Goal: Task Accomplishment & Management: Manage account settings

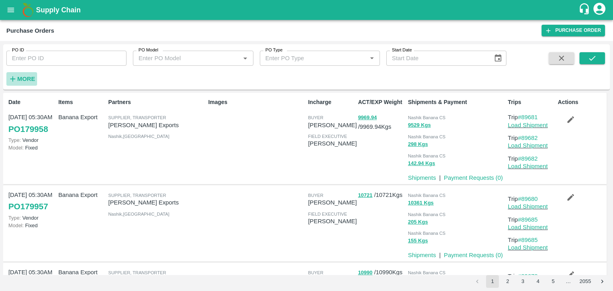
click at [27, 81] on strong "More" at bounding box center [26, 79] width 18 height 6
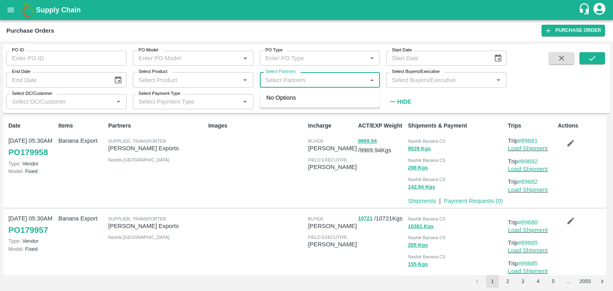
click at [321, 79] on input "Select Partners" at bounding box center [313, 80] width 102 height 10
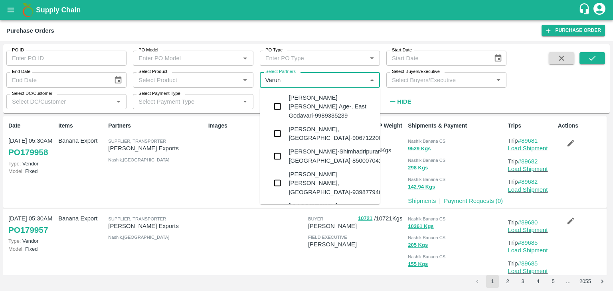
type input "Varun R"
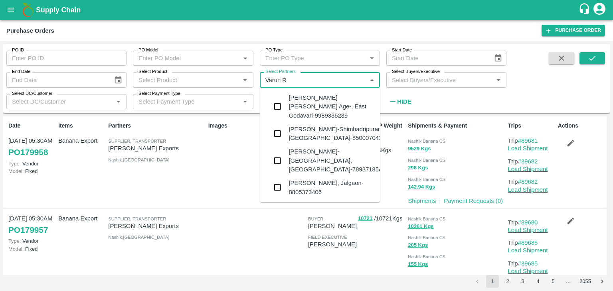
click at [331, 179] on div "VARUN RAMESHWAR AGRAWAL-Raver, Jalgaon-8805373406" at bounding box center [330, 188] width 85 height 18
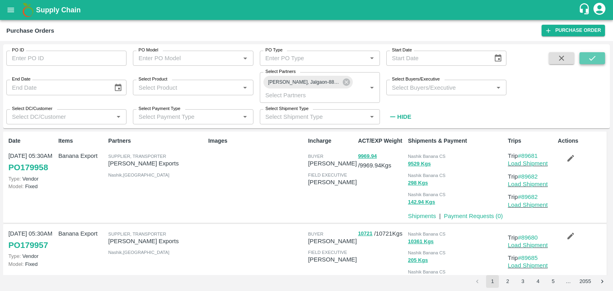
click at [587, 58] on icon "submit" at bounding box center [591, 58] width 9 height 9
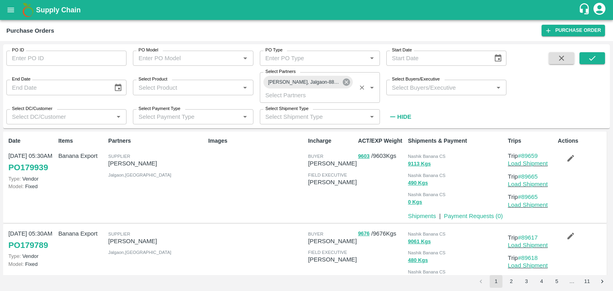
click at [346, 82] on icon at bounding box center [346, 82] width 9 height 9
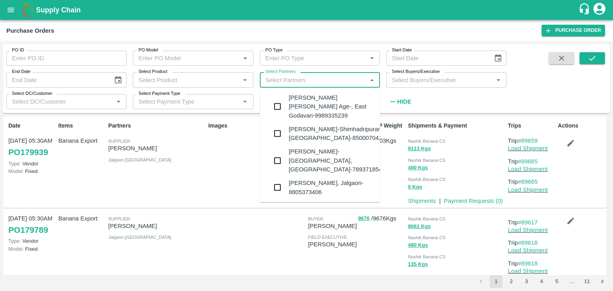
click at [325, 82] on input "Select Partners" at bounding box center [313, 80] width 102 height 10
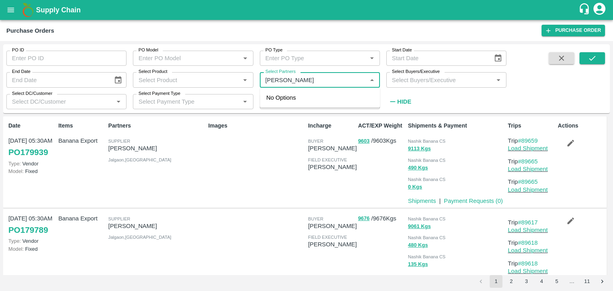
type input "Shreyansh E"
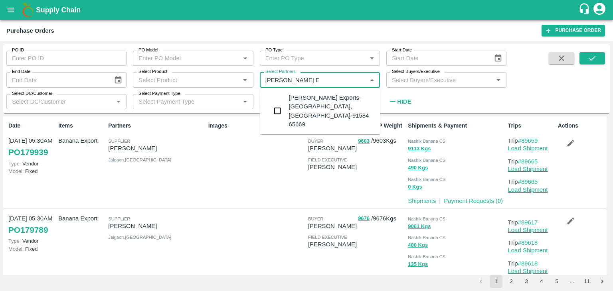
click at [335, 96] on div "Shreyansh Exports-Nashik, Nashik-91584 65669" at bounding box center [330, 110] width 85 height 35
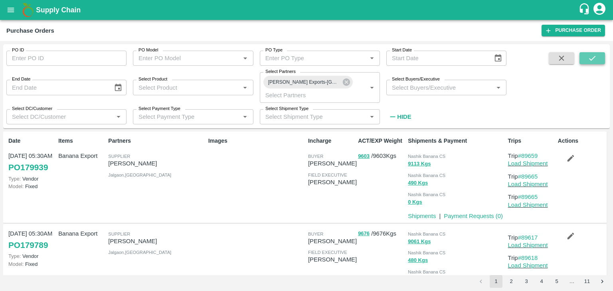
click at [588, 59] on icon "submit" at bounding box center [591, 58] width 9 height 9
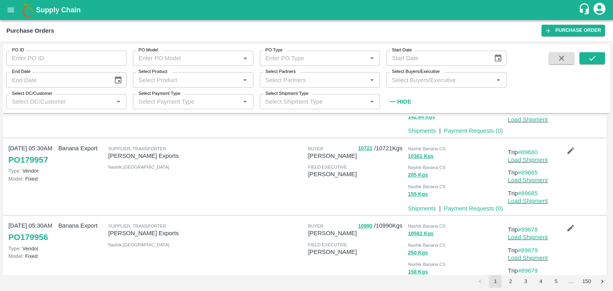
scroll to position [70, 0]
click at [530, 150] on link "#89680" at bounding box center [528, 153] width 20 height 6
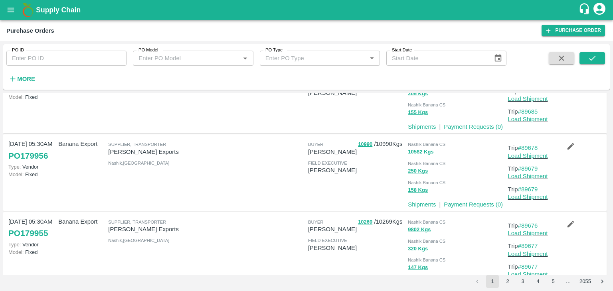
scroll to position [131, 0]
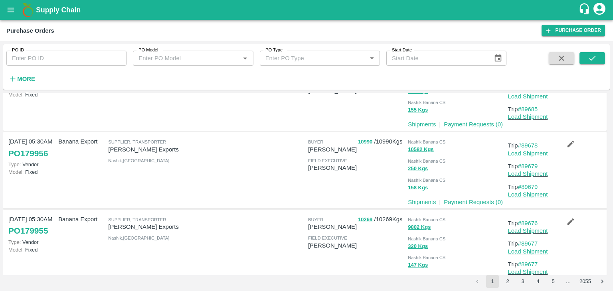
click at [533, 142] on link "#89678" at bounding box center [528, 145] width 20 height 6
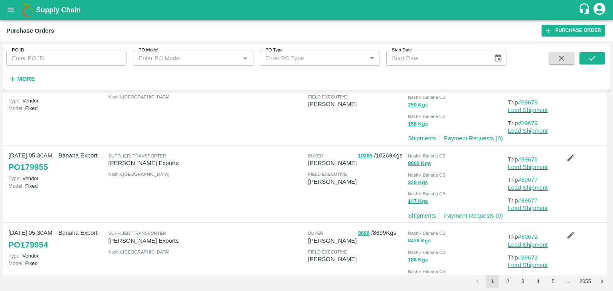
scroll to position [195, 0]
click at [531, 156] on link "#89676" at bounding box center [528, 159] width 20 height 6
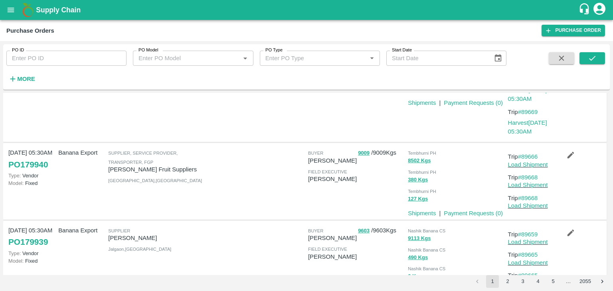
scroll to position [680, 0]
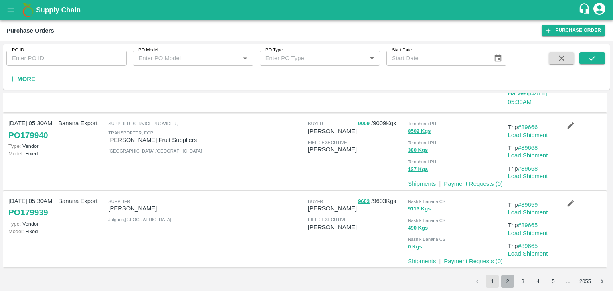
click at [506, 282] on button "2" at bounding box center [507, 281] width 13 height 13
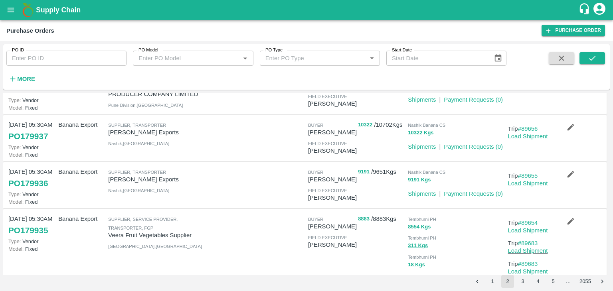
scroll to position [0, 0]
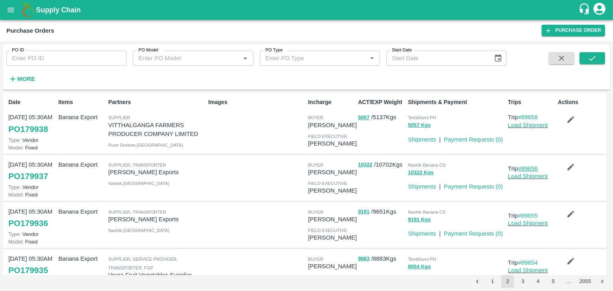
click at [533, 168] on link "#89656" at bounding box center [528, 169] width 20 height 6
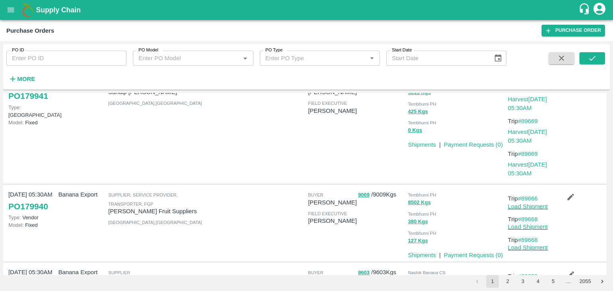
scroll to position [680, 0]
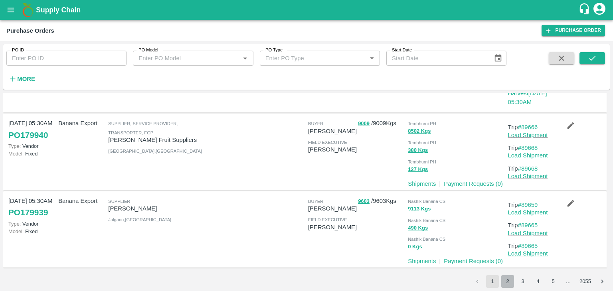
click at [506, 280] on button "2" at bounding box center [507, 281] width 13 height 13
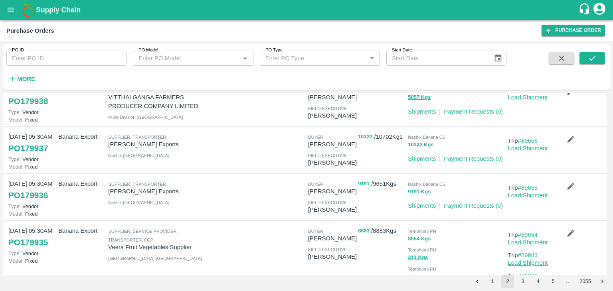
scroll to position [28, 0]
click at [527, 188] on link "#89655" at bounding box center [528, 187] width 20 height 6
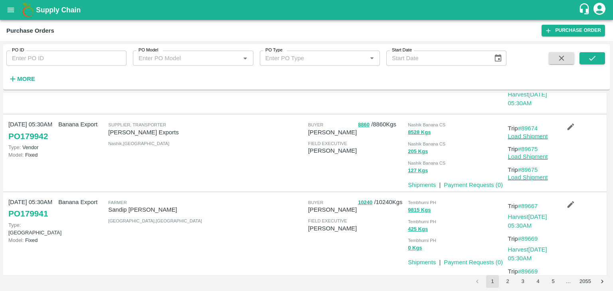
scroll to position [680, 0]
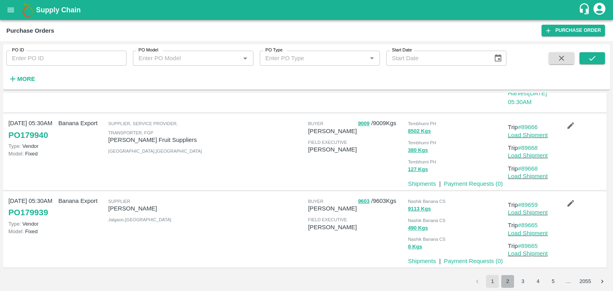
click at [509, 279] on button "2" at bounding box center [507, 281] width 13 height 13
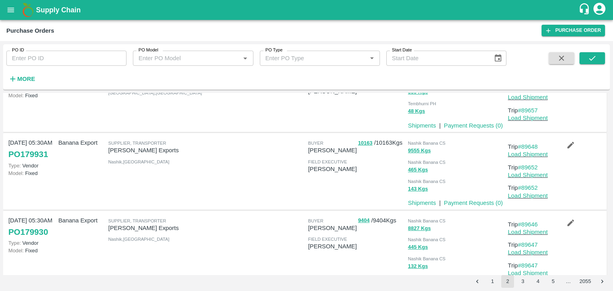
scroll to position [377, 0]
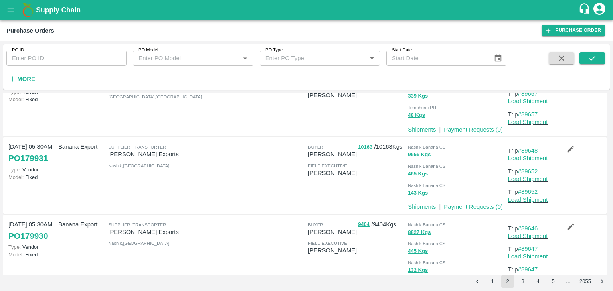
click at [532, 150] on link "#89648" at bounding box center [528, 151] width 20 height 6
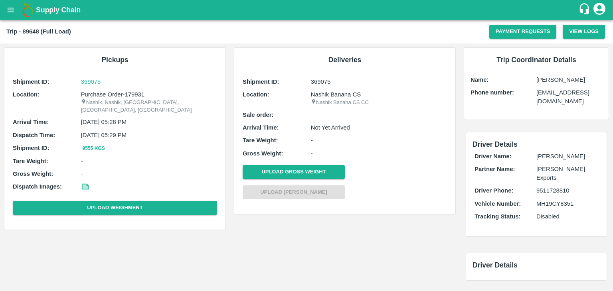
click at [14, 10] on icon "open drawer" at bounding box center [11, 10] width 7 height 4
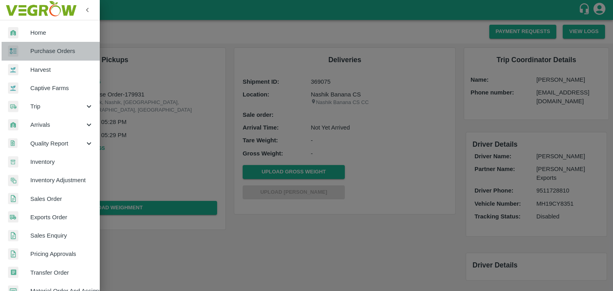
click at [58, 49] on span "Purchase Orders" at bounding box center [61, 51] width 63 height 9
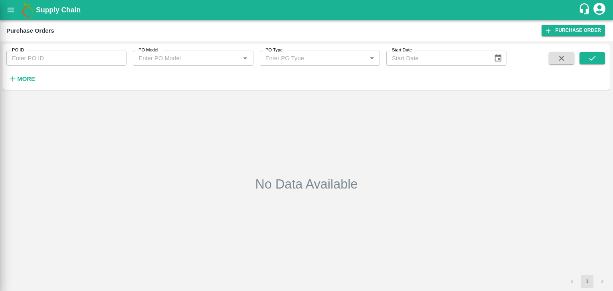
click at [104, 57] on div at bounding box center [306, 145] width 613 height 291
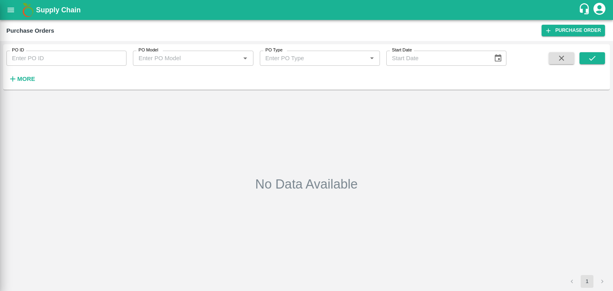
click at [104, 57] on div at bounding box center [306, 145] width 613 height 291
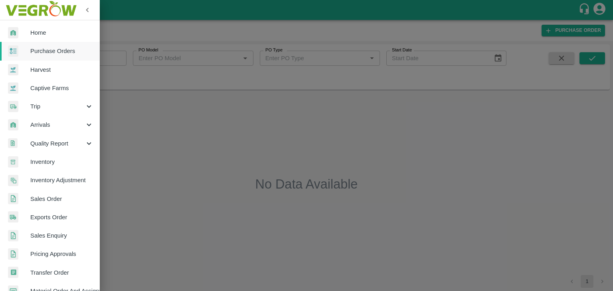
click at [104, 57] on div at bounding box center [306, 145] width 613 height 291
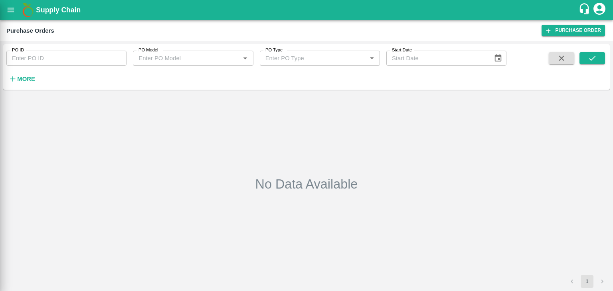
click at [116, 56] on div at bounding box center [306, 145] width 613 height 291
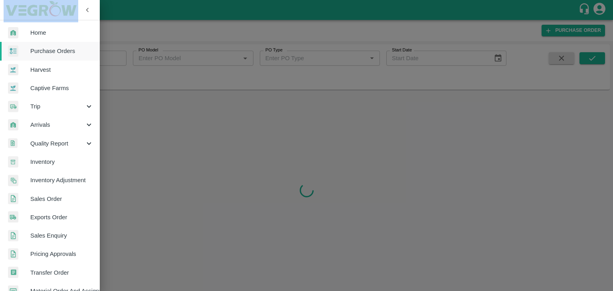
click at [116, 56] on div at bounding box center [306, 145] width 613 height 291
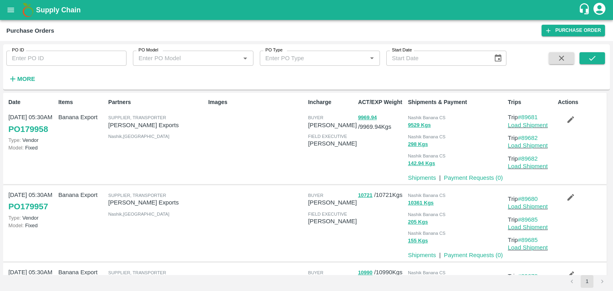
click at [116, 56] on input "PO ID" at bounding box center [66, 58] width 120 height 15
paste input "179784"
type input "179784"
click at [598, 52] on button "submit" at bounding box center [592, 58] width 26 height 12
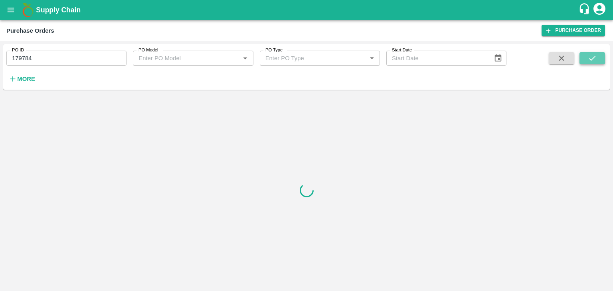
click at [598, 52] on button "submit" at bounding box center [592, 58] width 26 height 12
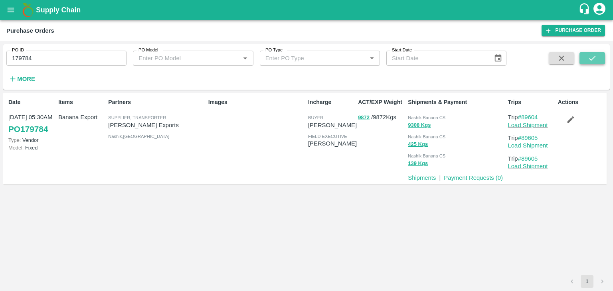
click at [592, 54] on icon "submit" at bounding box center [591, 58] width 9 height 9
click at [536, 124] on link "Load Shipment" at bounding box center [528, 125] width 40 height 6
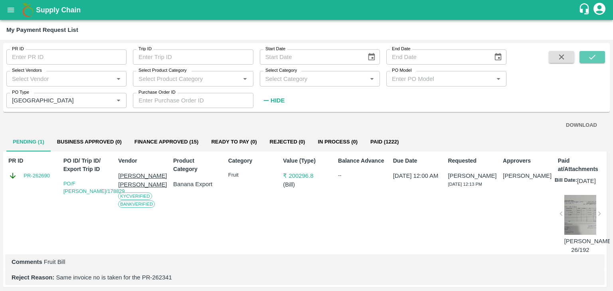
click at [602, 62] on button "submit" at bounding box center [592, 57] width 26 height 12
click at [107, 99] on icon "Clear" at bounding box center [108, 100] width 4 height 4
click at [593, 55] on icon "submit" at bounding box center [591, 57] width 9 height 9
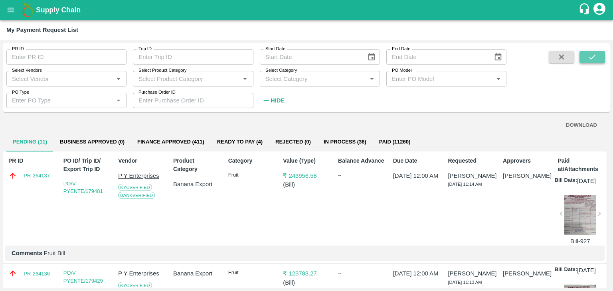
click at [593, 54] on icon "submit" at bounding box center [591, 57] width 9 height 9
click at [594, 56] on icon "submit" at bounding box center [592, 57] width 6 height 5
click at [589, 58] on icon "submit" at bounding box center [592, 57] width 6 height 5
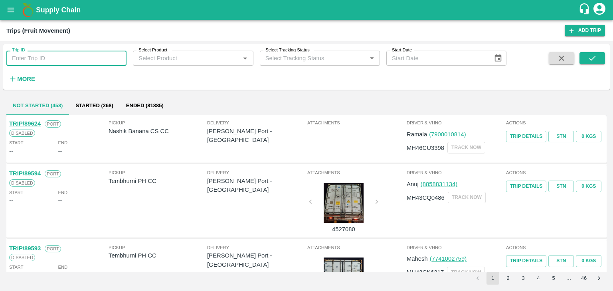
click at [102, 53] on input "Trip ID" at bounding box center [66, 58] width 120 height 15
type input "89605"
click at [596, 60] on icon "submit" at bounding box center [591, 58] width 9 height 9
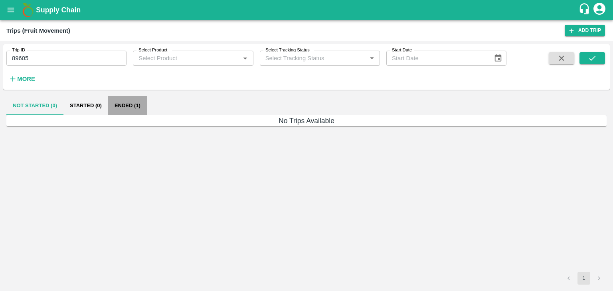
click at [126, 99] on button "Ended (1)" at bounding box center [127, 105] width 39 height 19
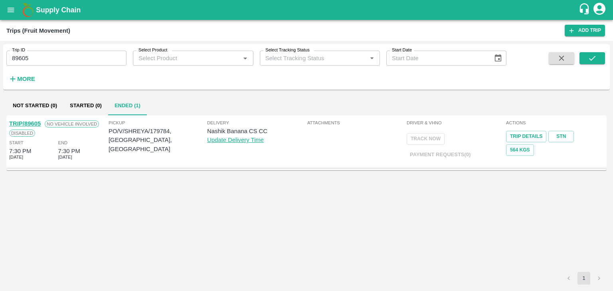
click at [32, 123] on link "TRIP/89605" at bounding box center [25, 123] width 32 height 6
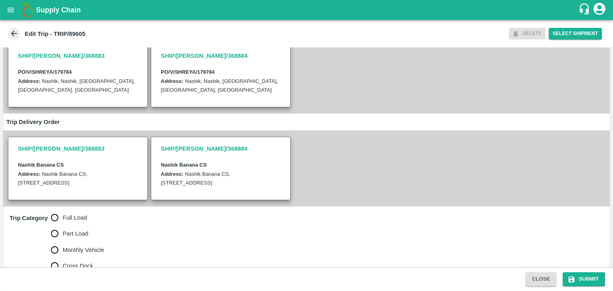
scroll to position [191, 0]
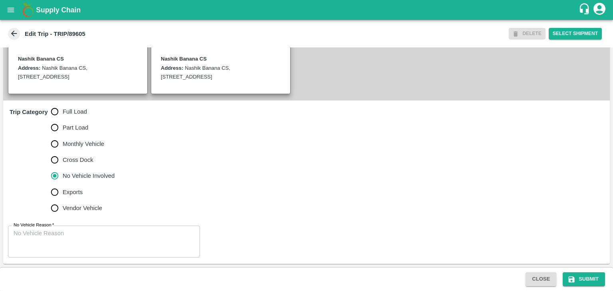
click at [73, 116] on span "Full Load" at bounding box center [75, 111] width 24 height 9
click at [63, 117] on input "Full Load" at bounding box center [55, 112] width 16 height 16
radio input "true"
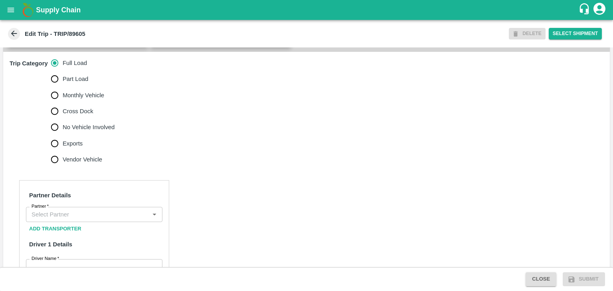
scroll to position [236, 0]
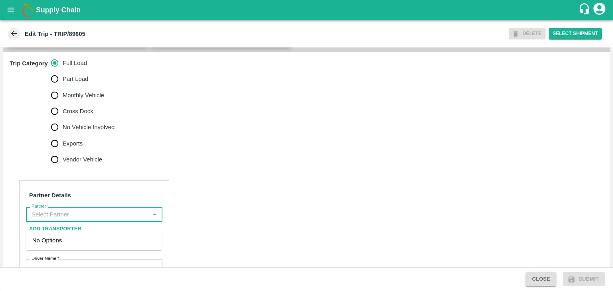
click at [88, 220] on input "Partner   *" at bounding box center [87, 214] width 118 height 10
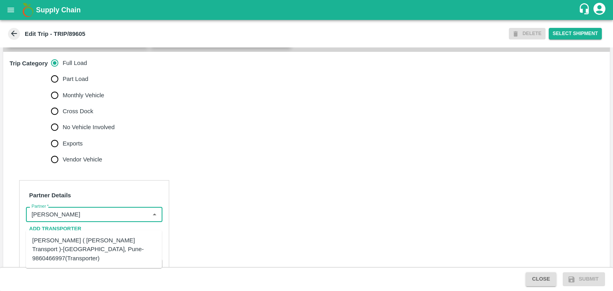
click at [105, 246] on div "[PERSON_NAME] ( [PERSON_NAME] Transport )-[GEOGRAPHIC_DATA], Pune-9860466997(Tr…" at bounding box center [93, 249] width 123 height 27
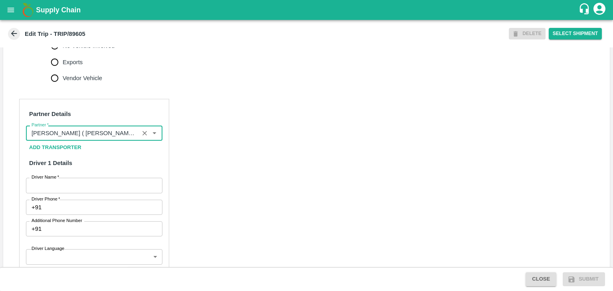
scroll to position [324, 0]
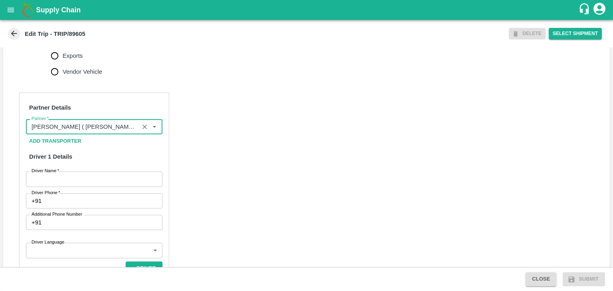
type input "[PERSON_NAME] ( [PERSON_NAME] Transport )-[GEOGRAPHIC_DATA], Pune-9860466997(Tr…"
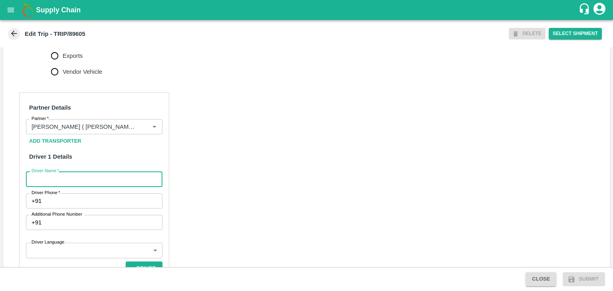
click at [84, 186] on input "Driver Name   *" at bounding box center [94, 178] width 136 height 15
type input "Godase"
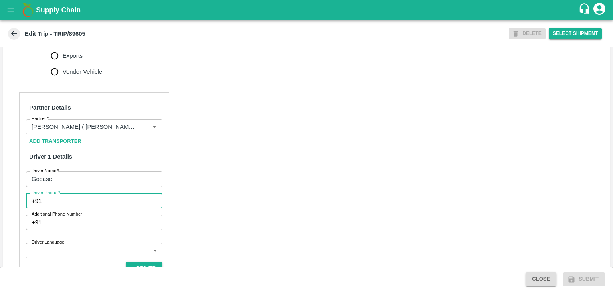
click at [85, 209] on input "Driver Phone   *" at bounding box center [104, 200] width 118 height 15
type input "9307659688"
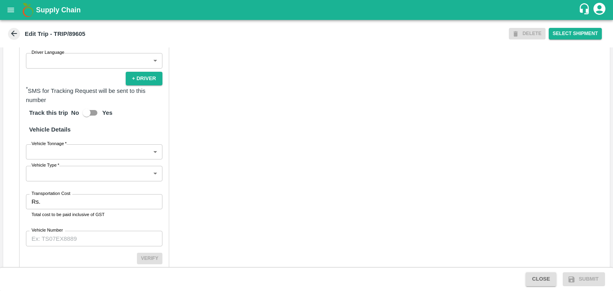
scroll to position [510, 0]
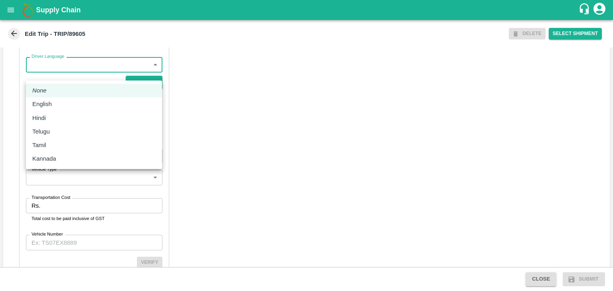
click at [58, 77] on body "Supply Chain Edit Trip - TRIP/89605 DELETE Select Shipment Trip Details Trip Ty…" at bounding box center [306, 145] width 613 height 291
click at [62, 114] on div "Hindi" at bounding box center [93, 118] width 123 height 9
type input "hi"
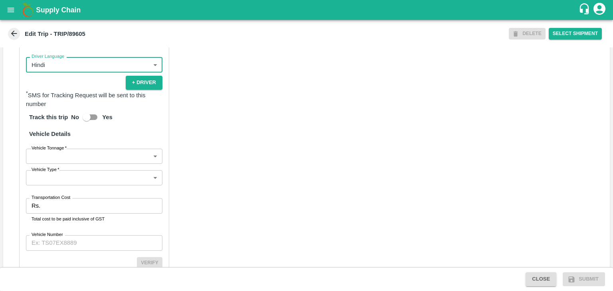
scroll to position [552, 0]
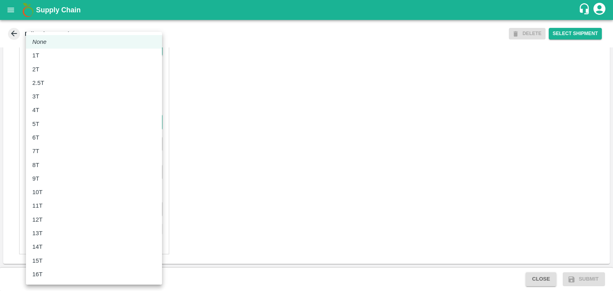
click at [44, 128] on body "Supply Chain Edit Trip - TRIP/89605 DELETE Select Shipment Trip Details Trip Ty…" at bounding box center [306, 145] width 613 height 291
click at [57, 153] on div "7T" at bounding box center [93, 151] width 123 height 9
type input "7000"
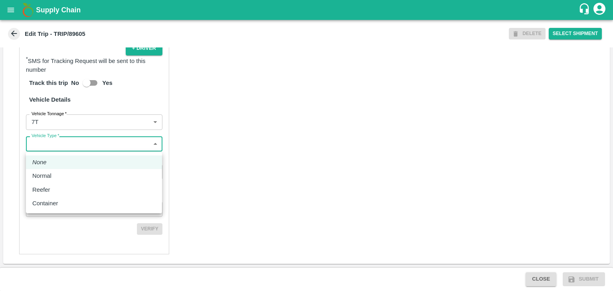
click at [75, 150] on body "Supply Chain Edit Trip - TRIP/89605 DELETE Select Shipment Trip Details Trip Ty…" at bounding box center [306, 145] width 613 height 291
click at [59, 179] on div "Normal" at bounding box center [93, 175] width 123 height 9
type input "Normal"
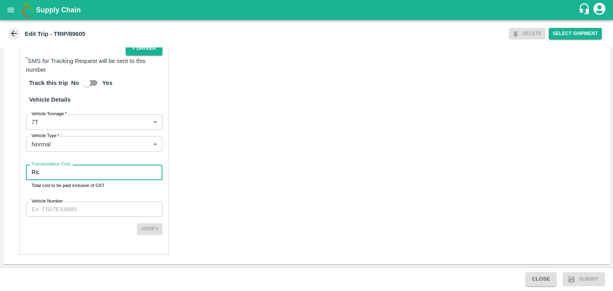
click at [79, 171] on input "Transportation Cost" at bounding box center [102, 172] width 119 height 15
type input "1"
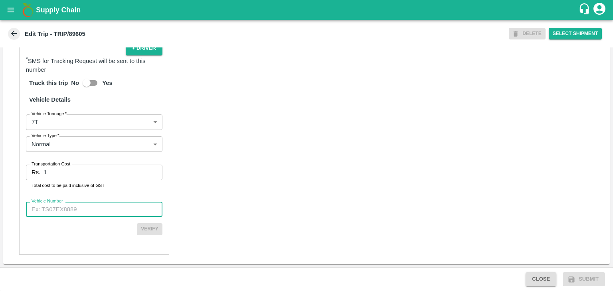
click at [99, 212] on input "Vehicle Number" at bounding box center [94, 209] width 136 height 15
type input "MH45T6060"
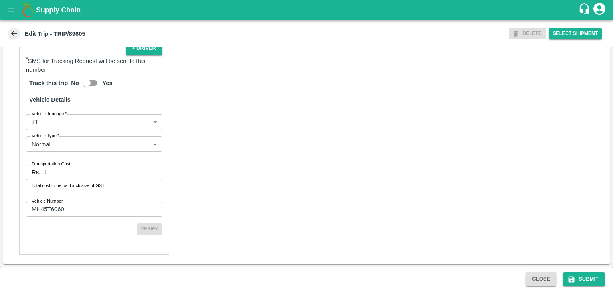
click at [331, 252] on body "Supply Chain Edit Trip - TRIP/89605 DELETE Select Shipment Trip Details Trip Ty…" at bounding box center [306, 145] width 613 height 291
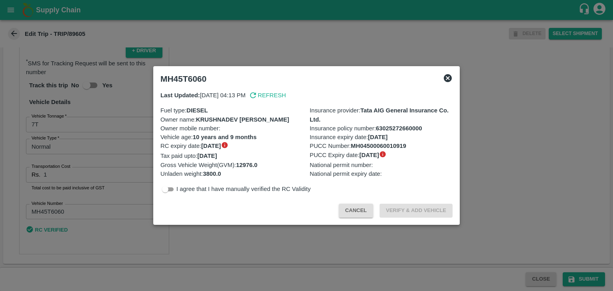
click at [527, 244] on div at bounding box center [306, 145] width 613 height 291
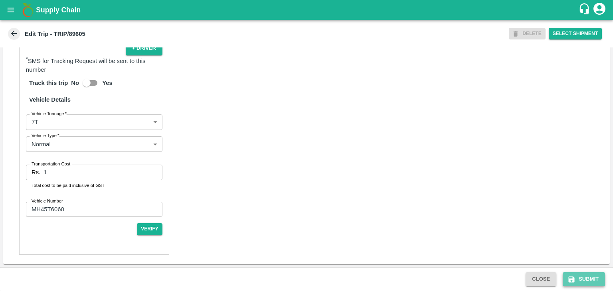
click at [589, 273] on button "Submit" at bounding box center [583, 279] width 42 height 14
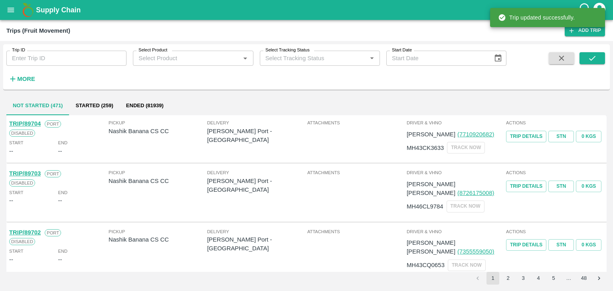
click at [91, 66] on div "Trip ID Trip ID Select Product Select Product   * Select Tracking Status Select…" at bounding box center [253, 64] width 506 height 41
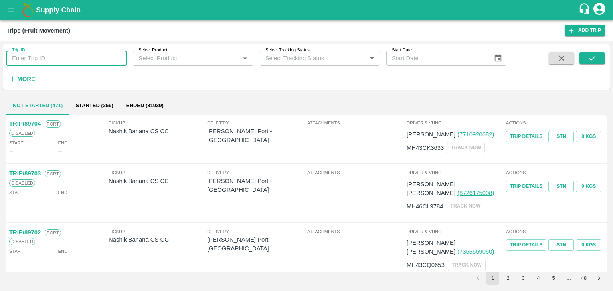
click at [87, 63] on input "Trip ID" at bounding box center [66, 58] width 120 height 15
type input "89605"
click at [592, 56] on icon "submit" at bounding box center [591, 58] width 9 height 9
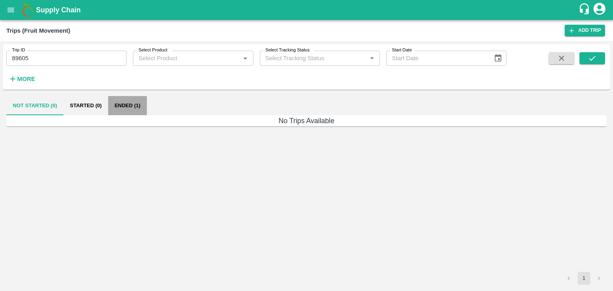
click at [126, 106] on button "Ended (1)" at bounding box center [127, 105] width 39 height 19
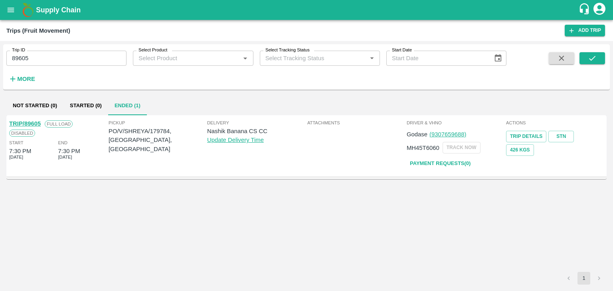
click at [27, 122] on link "TRIP/89605" at bounding box center [25, 123] width 32 height 6
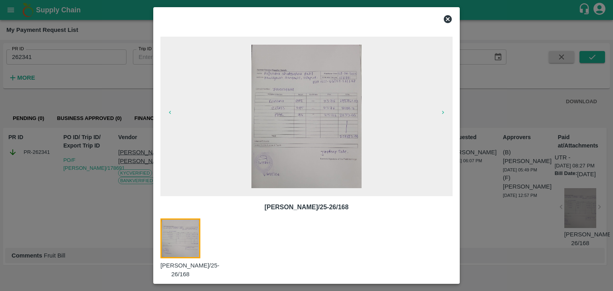
click at [449, 19] on icon at bounding box center [447, 19] width 8 height 8
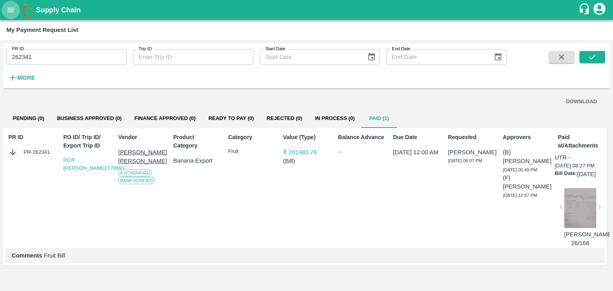
click at [10, 8] on icon "open drawer" at bounding box center [11, 10] width 7 height 4
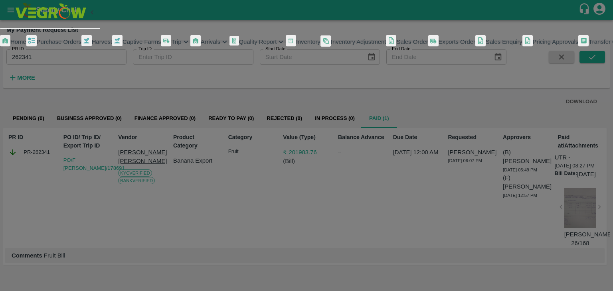
scroll to position [163, 0]
click at [66, 71] on span "My Payment Requests" at bounding box center [35, 68] width 59 height 6
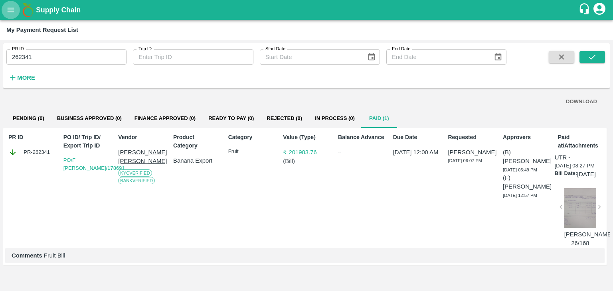
click at [16, 11] on button "open drawer" at bounding box center [11, 10] width 18 height 18
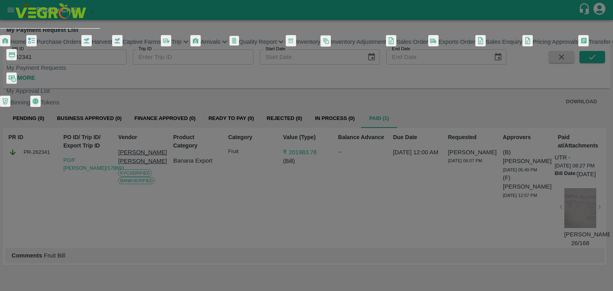
click at [171, 45] on span "Trip" at bounding box center [176, 42] width 10 height 6
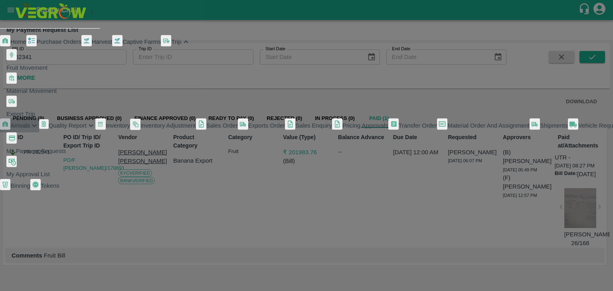
click at [30, 129] on span "Arrivals" at bounding box center [20, 125] width 20 height 6
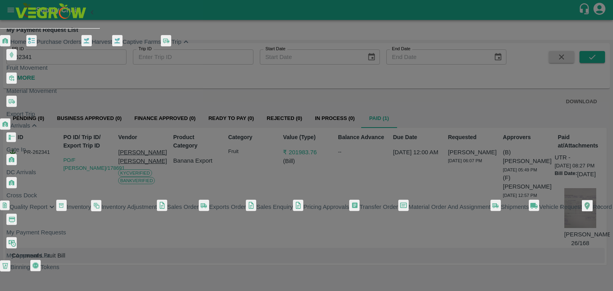
click at [36, 175] on span "DC Arrivals" at bounding box center [21, 172] width 30 height 6
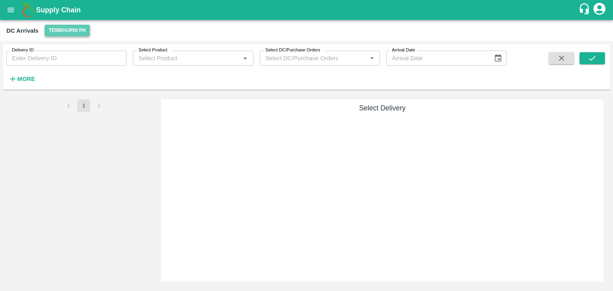
click at [81, 30] on button "Tembhurni PH" at bounding box center [67, 31] width 45 height 12
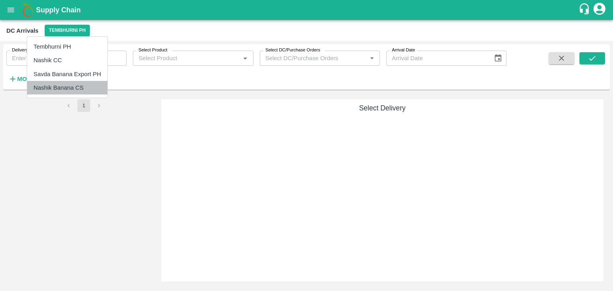
click at [76, 85] on li "Nashik Banana CS" at bounding box center [67, 88] width 80 height 14
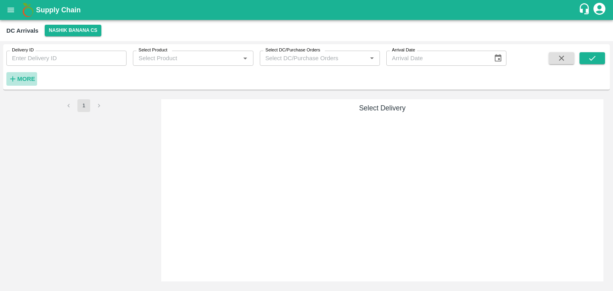
click at [25, 77] on strong "More" at bounding box center [26, 79] width 18 height 6
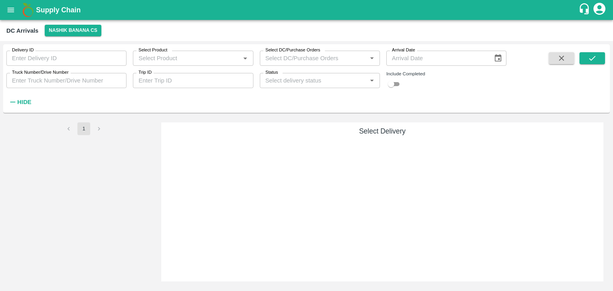
drag, startPoint x: 177, startPoint y: 70, endPoint x: 180, endPoint y: 73, distance: 4.2
click at [180, 73] on div "Trip ID Trip ID" at bounding box center [189, 78] width 126 height 22
click at [180, 73] on input "Trip ID" at bounding box center [193, 80] width 120 height 15
type input "89605"
click at [596, 57] on button "submit" at bounding box center [592, 58] width 26 height 12
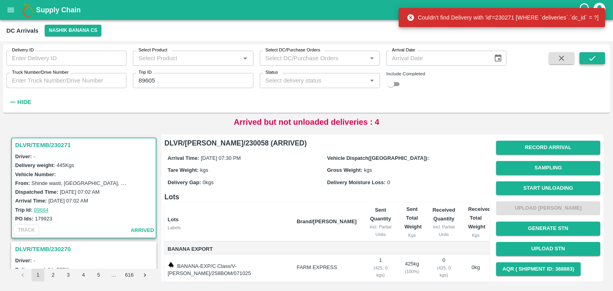
click at [596, 57] on button "submit" at bounding box center [592, 58] width 26 height 12
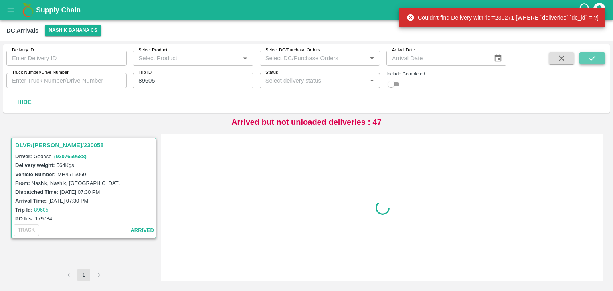
click at [596, 57] on button "submit" at bounding box center [592, 58] width 26 height 12
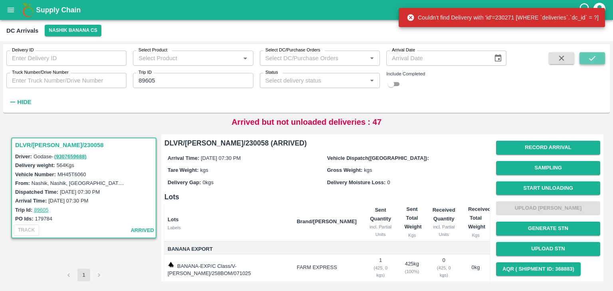
click at [596, 57] on button "submit" at bounding box center [592, 58] width 26 height 12
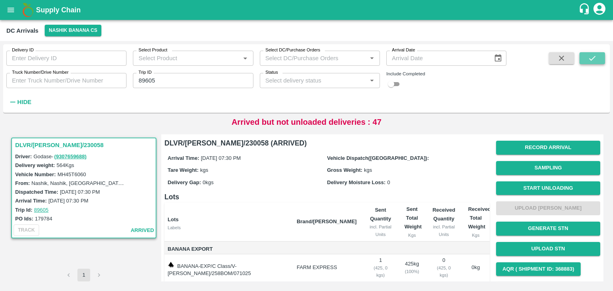
click at [596, 57] on button "submit" at bounding box center [592, 58] width 26 height 12
click at [553, 187] on button "Start Unloading" at bounding box center [548, 188] width 104 height 14
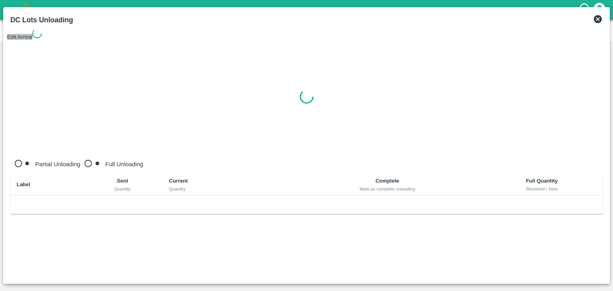
click at [33, 34] on button "Edit Arrival" at bounding box center [20, 37] width 26 height 6
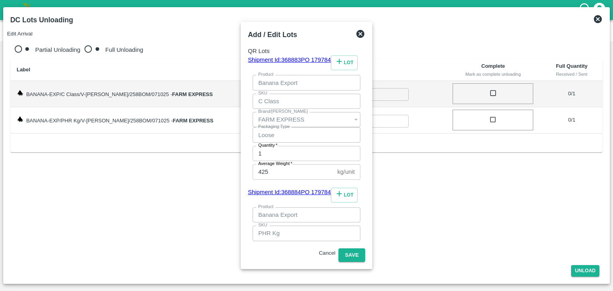
type input "1"
click at [365, 248] on button "Save" at bounding box center [351, 255] width 26 height 14
click at [22, 28] on button "ok" at bounding box center [20, 25] width 6 height 6
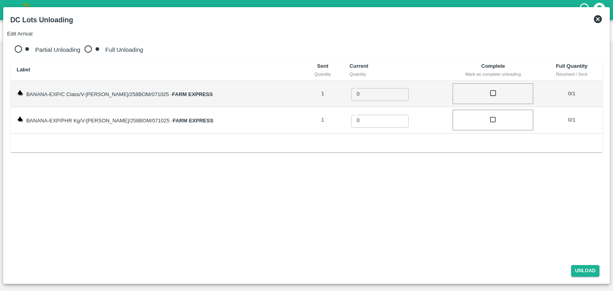
click at [597, 18] on icon at bounding box center [598, 19] width 10 height 10
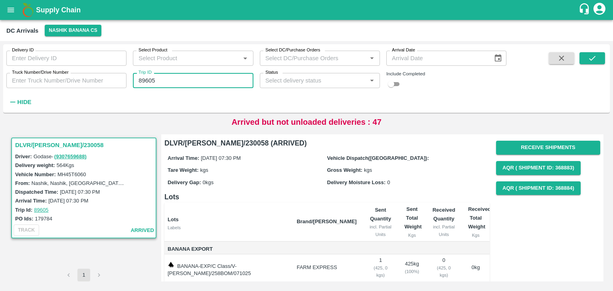
click at [177, 85] on input "89605" at bounding box center [193, 80] width 120 height 15
type input "89626"
click at [593, 55] on icon "submit" at bounding box center [591, 58] width 9 height 9
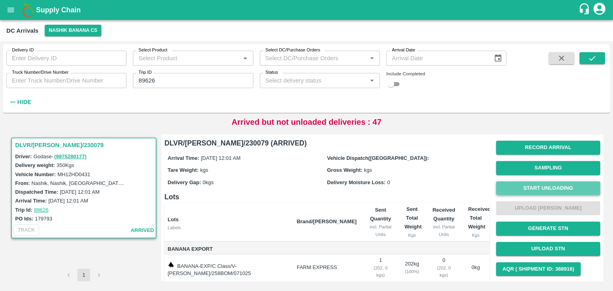
click at [548, 184] on button "Start Unloading" at bounding box center [548, 188] width 104 height 14
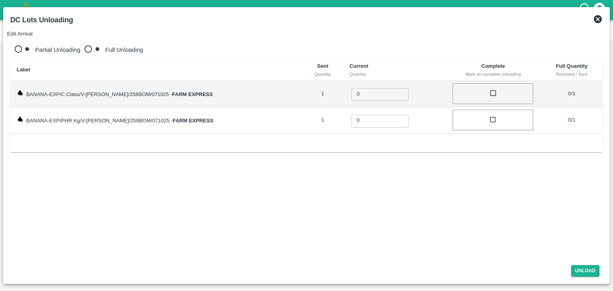
click at [76, 29] on div "Edit Arrival" at bounding box center [41, 33] width 69 height 9
click at [33, 31] on button "Edit Arrival" at bounding box center [20, 34] width 26 height 6
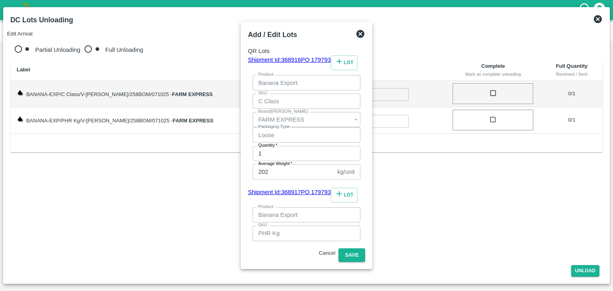
type input "1"
click at [365, 248] on button "Save" at bounding box center [351, 255] width 26 height 14
click at [22, 28] on button "ok" at bounding box center [20, 25] width 6 height 6
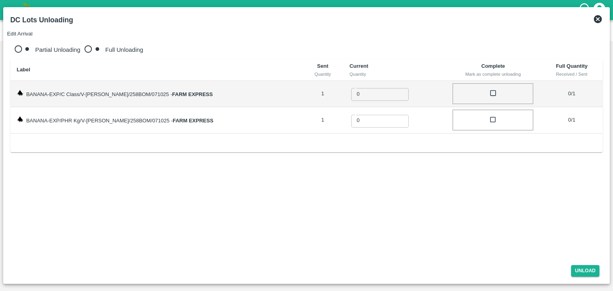
click at [597, 18] on icon at bounding box center [598, 19] width 10 height 10
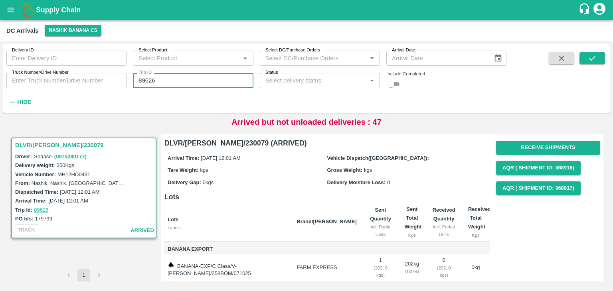
click at [171, 79] on input "89626" at bounding box center [193, 80] width 120 height 15
type input "89608"
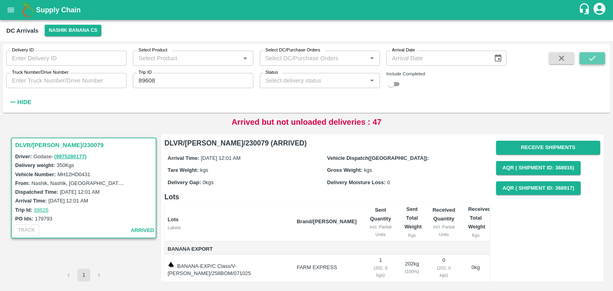
click at [603, 58] on button "submit" at bounding box center [592, 58] width 26 height 12
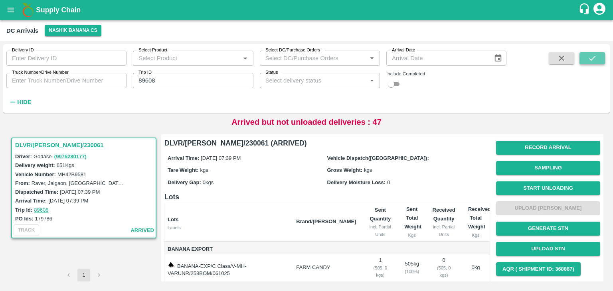
click at [603, 58] on button "submit" at bounding box center [592, 58] width 26 height 12
click at [549, 186] on button "Start Unloading" at bounding box center [548, 188] width 104 height 14
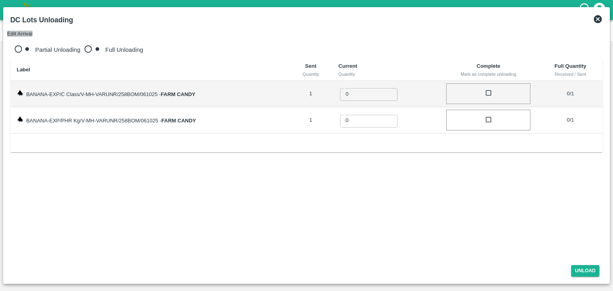
click at [33, 31] on button "Edit Arrival" at bounding box center [20, 34] width 26 height 6
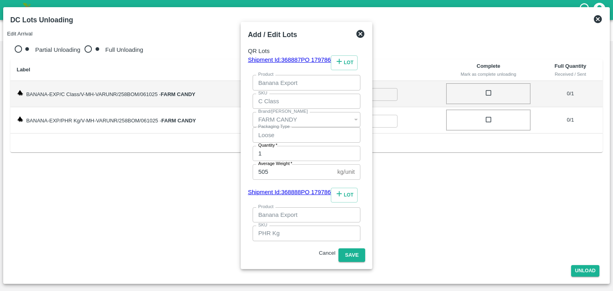
click at [292, 291] on label "Average Weight   *" at bounding box center [275, 296] width 34 height 6
type input "160"
click at [365, 248] on button "Save" at bounding box center [351, 255] width 26 height 14
click at [22, 28] on button "ok" at bounding box center [20, 25] width 6 height 6
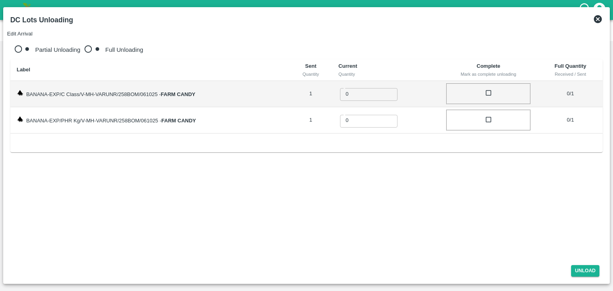
click at [598, 19] on icon at bounding box center [598, 19] width 10 height 10
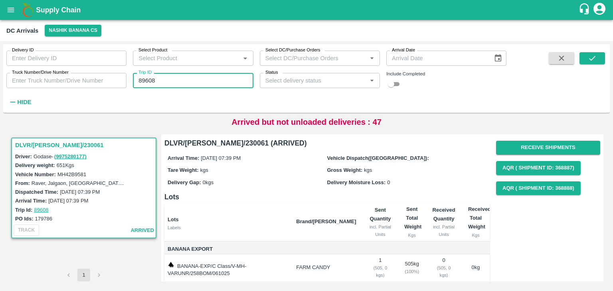
click at [185, 81] on input "89608" at bounding box center [193, 80] width 120 height 15
type input "89602"
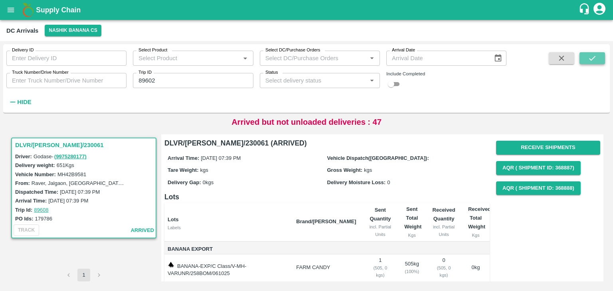
click at [599, 61] on button "submit" at bounding box center [592, 58] width 26 height 12
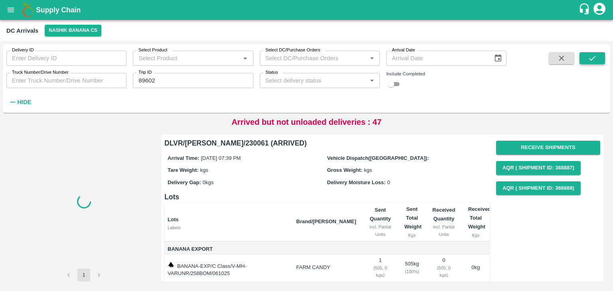
click at [599, 61] on button "submit" at bounding box center [592, 58] width 26 height 12
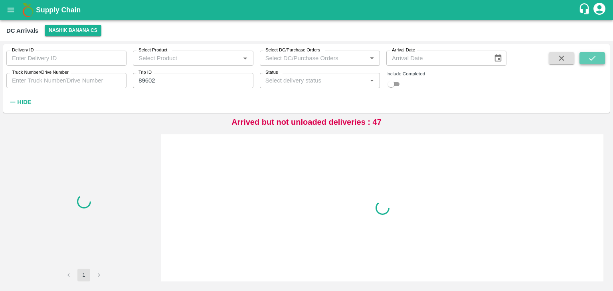
click at [599, 61] on button "submit" at bounding box center [592, 58] width 26 height 12
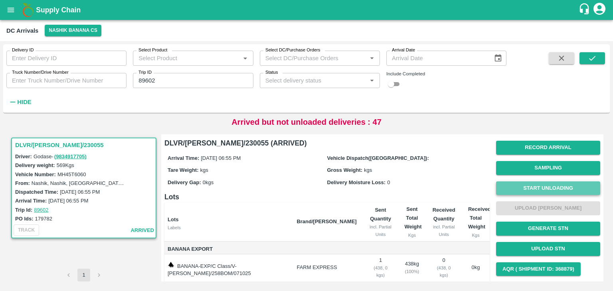
click at [551, 186] on button "Start Unloading" at bounding box center [548, 188] width 104 height 14
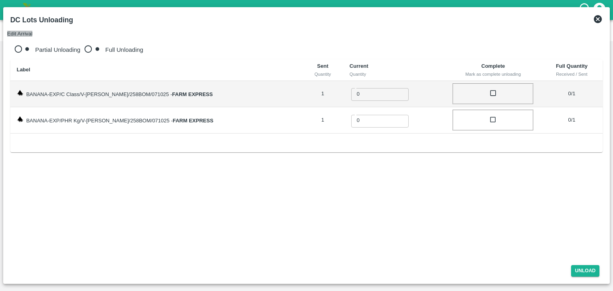
click at [33, 31] on button "Edit Arrival" at bounding box center [20, 34] width 26 height 6
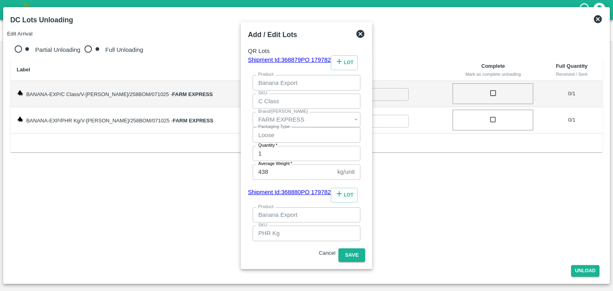
type input "1"
click at [334, 164] on input "438" at bounding box center [292, 171] width 81 height 15
type input "431"
click at [365, 248] on button "Save" at bounding box center [351, 255] width 26 height 14
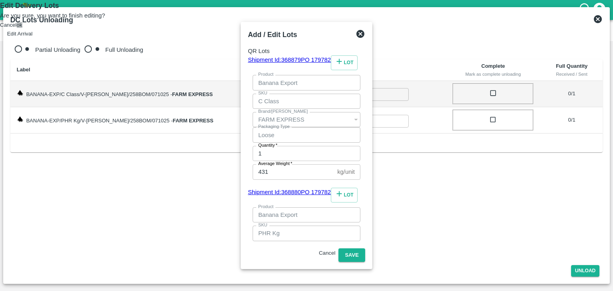
click at [22, 28] on button "ok" at bounding box center [20, 25] width 6 height 6
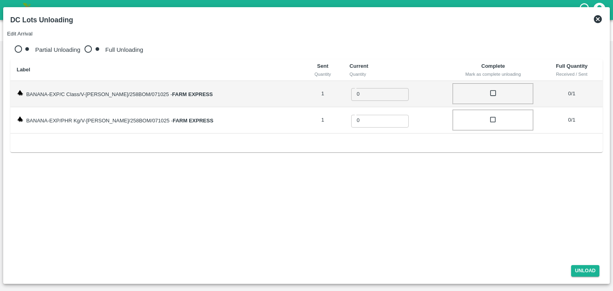
click at [600, 20] on icon at bounding box center [597, 19] width 8 height 8
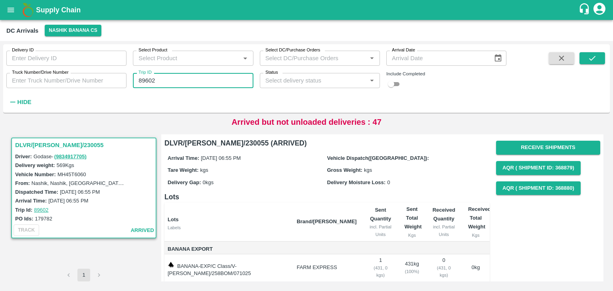
click at [179, 85] on input "89602" at bounding box center [193, 80] width 120 height 15
type input "89600"
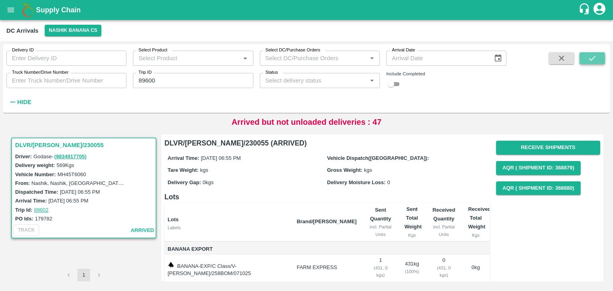
click at [590, 54] on icon "submit" at bounding box center [591, 58] width 9 height 9
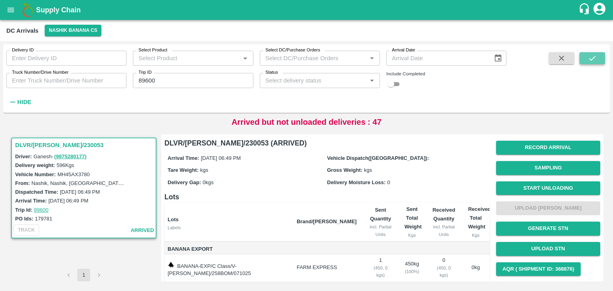
click at [590, 54] on icon "submit" at bounding box center [591, 58] width 9 height 9
click at [542, 188] on button "Start Unloading" at bounding box center [548, 188] width 104 height 14
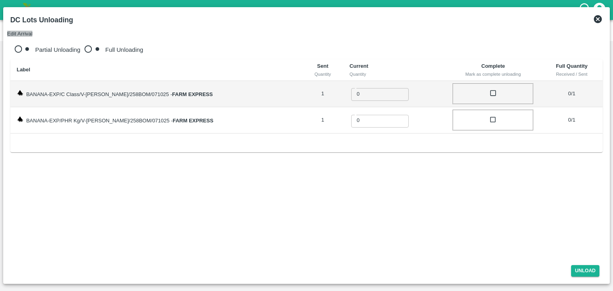
click at [33, 31] on button "Edit Arrival" at bounding box center [20, 34] width 26 height 6
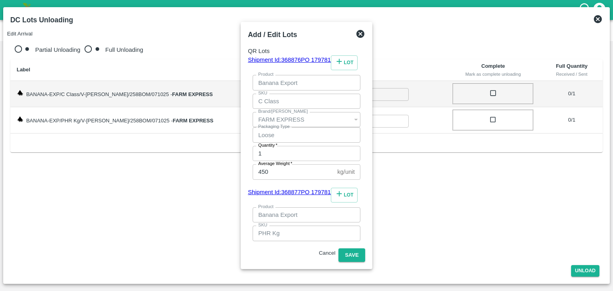
type input "1"
click at [365, 248] on button "Save" at bounding box center [351, 255] width 26 height 14
click at [22, 28] on button "ok" at bounding box center [20, 25] width 6 height 6
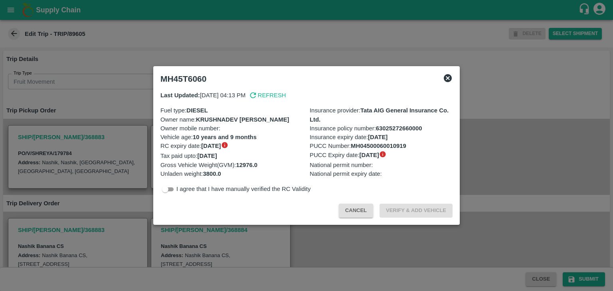
click at [449, 74] on icon at bounding box center [448, 78] width 10 height 10
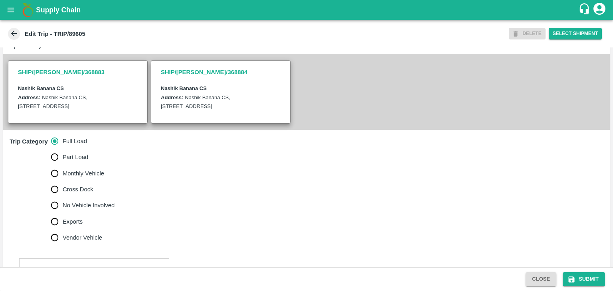
scroll to position [243, 0]
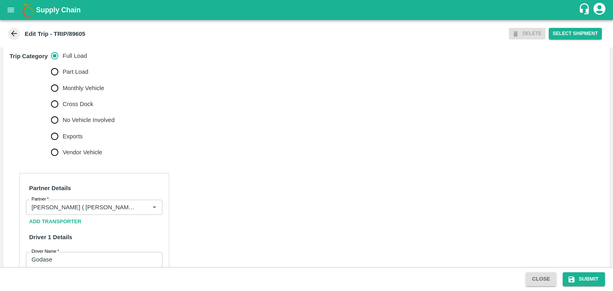
click at [71, 124] on span "No Vehicle Involved" at bounding box center [89, 120] width 52 height 9
click at [63, 128] on input "No Vehicle Involved" at bounding box center [55, 120] width 16 height 16
radio input "true"
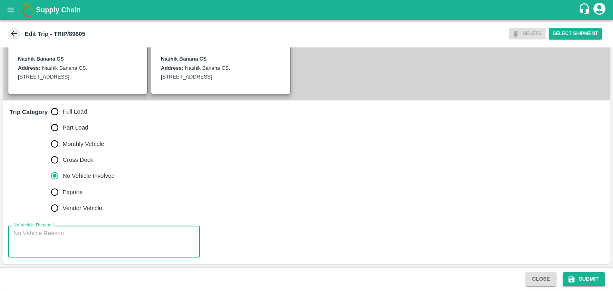
click at [86, 243] on textarea "No Vehicle Reason   *" at bounding box center [104, 241] width 181 height 25
type textarea "Field Dump"
click at [587, 280] on button "Submit" at bounding box center [583, 279] width 42 height 14
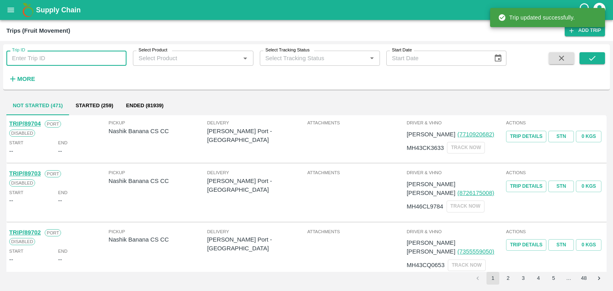
click at [71, 60] on input "Trip ID" at bounding box center [66, 58] width 120 height 15
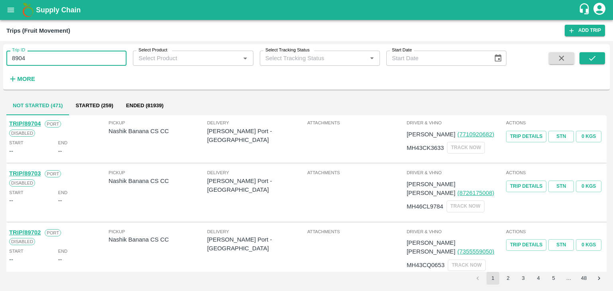
click at [77, 54] on input "8904" at bounding box center [66, 58] width 120 height 15
type input "89604"
click at [590, 53] on button "submit" at bounding box center [592, 58] width 26 height 12
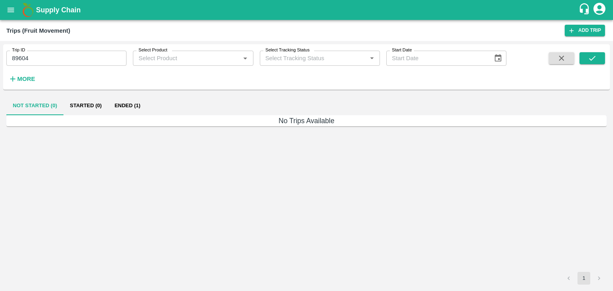
click at [110, 107] on button "Ended (1)" at bounding box center [127, 105] width 39 height 19
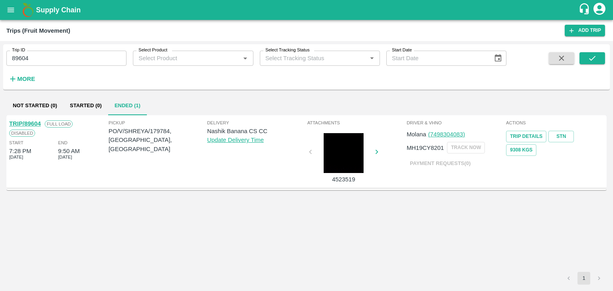
click at [32, 126] on link "TRIP/89604" at bounding box center [25, 123] width 32 height 6
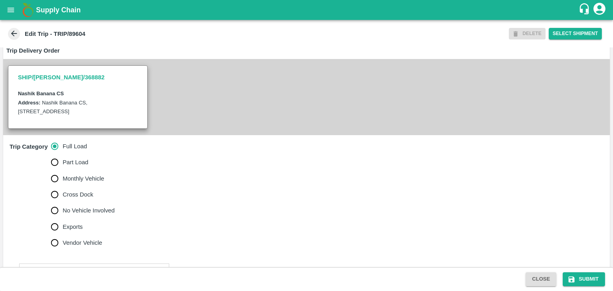
scroll to position [252, 0]
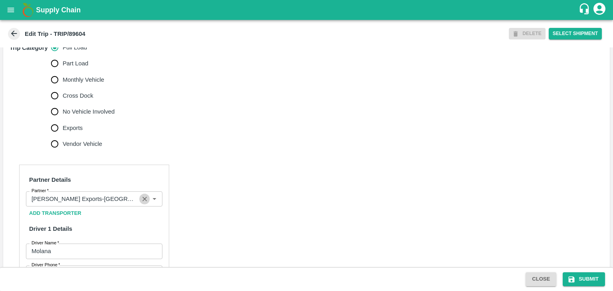
click at [143, 201] on icon "Clear" at bounding box center [144, 199] width 4 height 4
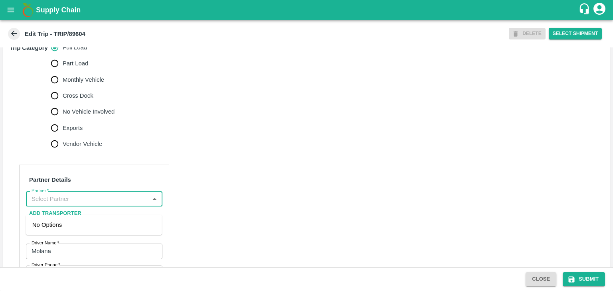
click at [123, 204] on input "Partner   *" at bounding box center [87, 199] width 118 height 10
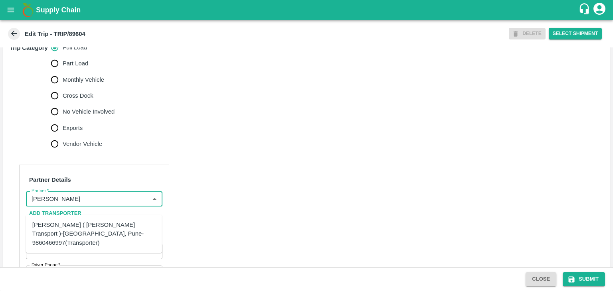
click at [102, 227] on div "Nitin Rasal ( Bhairavnath Transport )-Deulgaon, Pune-9860466997(Transporter)" at bounding box center [93, 234] width 123 height 27
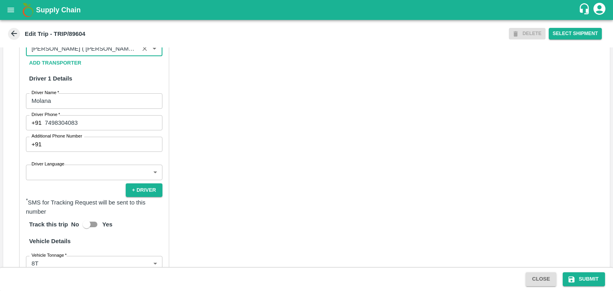
scroll to position [404, 0]
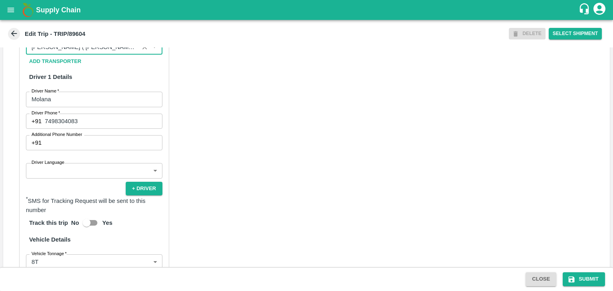
type input "Nitin Rasal ( Bhairavnath Transport )-Deulgaon, Pune-9860466997(Transporter)"
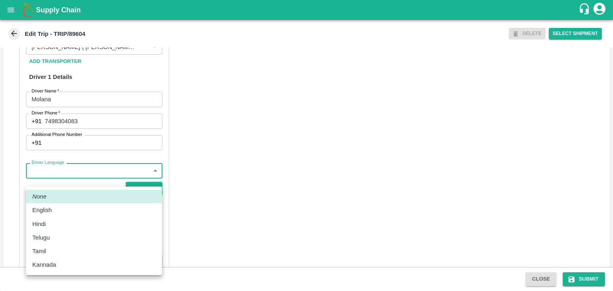
click at [77, 183] on body "Supply Chain Edit Trip - TRIP/89604 DELETE Select Shipment Trip Details Trip Ty…" at bounding box center [306, 145] width 613 height 291
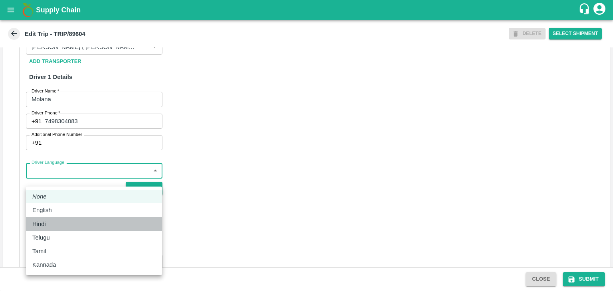
click at [50, 225] on div "Hindi" at bounding box center [93, 224] width 123 height 9
type input "hi"
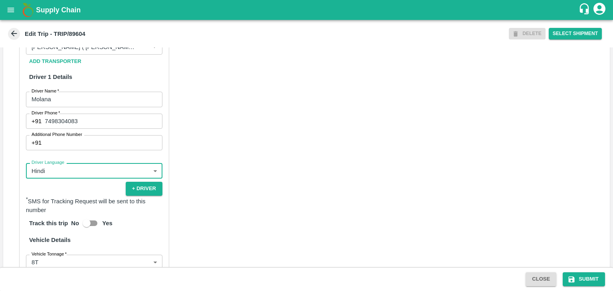
scroll to position [560, 0]
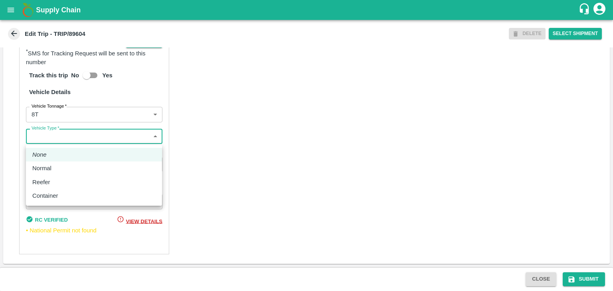
click at [48, 140] on body "Supply Chain Edit Trip - TRIP/89604 DELETE Select Shipment Trip Details Trip Ty…" at bounding box center [306, 145] width 613 height 291
click at [47, 168] on p "Normal" at bounding box center [41, 168] width 19 height 9
type input "Normal"
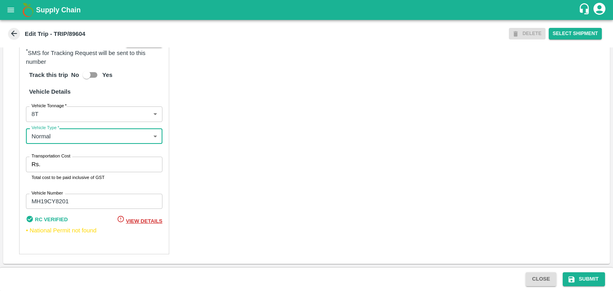
scroll to position [560, 0]
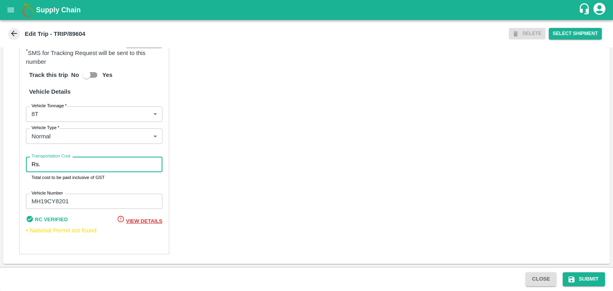
click at [78, 171] on input "Transportation Cost" at bounding box center [102, 164] width 119 height 15
type input "10000"
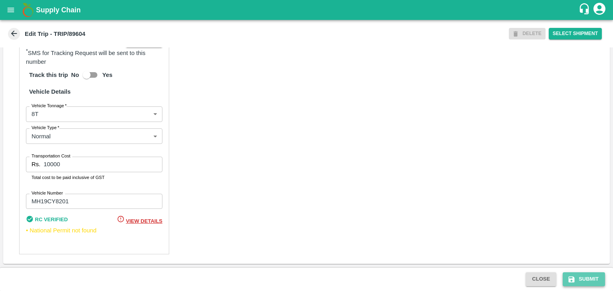
click at [593, 279] on button "Submit" at bounding box center [583, 279] width 42 height 14
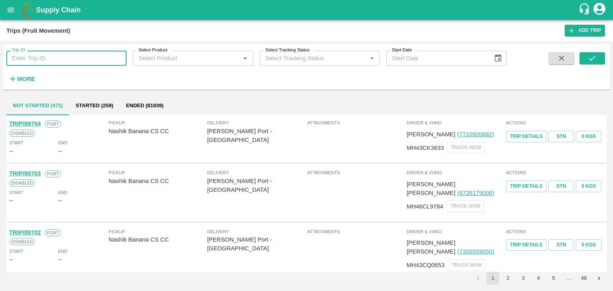
click at [100, 55] on input "Trip ID" at bounding box center [66, 58] width 120 height 15
click at [591, 63] on icon "submit" at bounding box center [591, 58] width 9 height 9
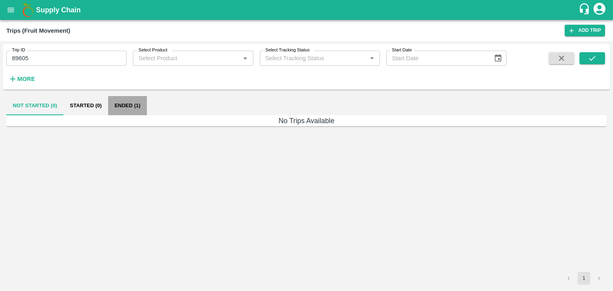
click at [134, 109] on button "Ended (1)" at bounding box center [127, 105] width 39 height 19
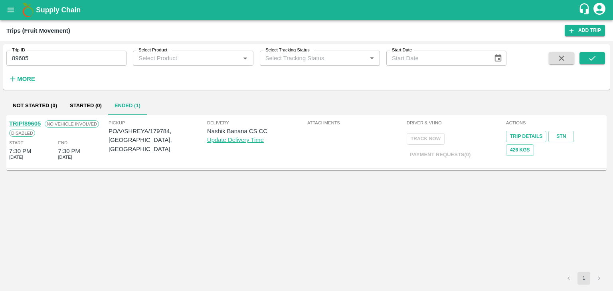
click at [23, 121] on link "TRIP/89605" at bounding box center [25, 123] width 32 height 6
click at [50, 64] on input "89605" at bounding box center [66, 58] width 120 height 15
click at [73, 54] on input "89605" at bounding box center [66, 58] width 120 height 15
type input "89626"
click at [590, 57] on icon "submit" at bounding box center [591, 58] width 9 height 9
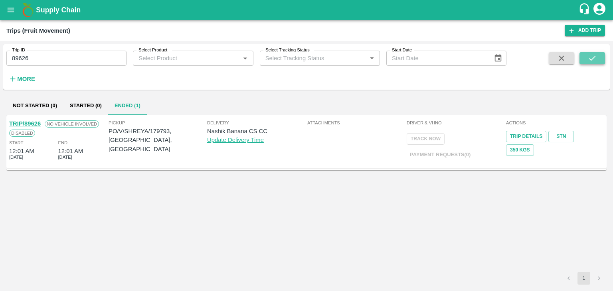
click at [590, 57] on icon "submit" at bounding box center [591, 58] width 9 height 9
click at [26, 122] on link "TRIP/89626" at bounding box center [25, 123] width 32 height 6
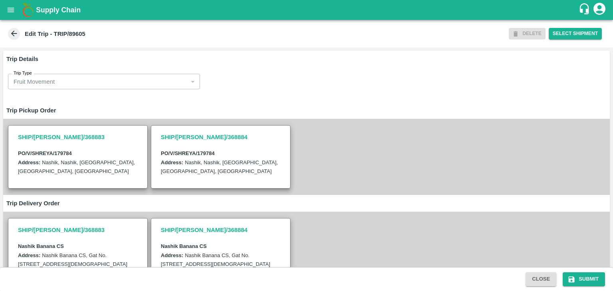
scroll to position [196, 0]
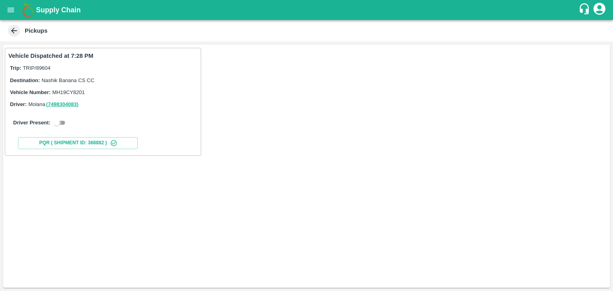
click at [62, 122] on input "checkbox" at bounding box center [56, 123] width 29 height 10
checkbox input "true"
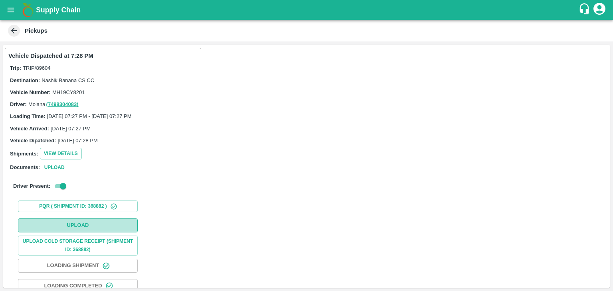
click at [94, 226] on button "Upload" at bounding box center [78, 226] width 120 height 14
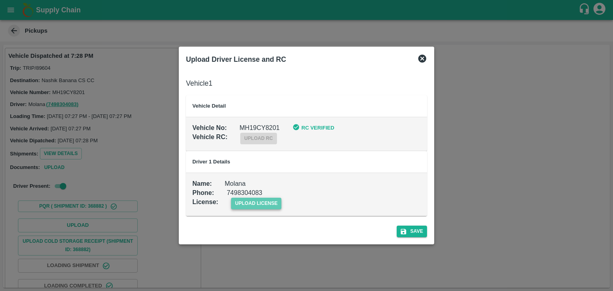
click at [238, 198] on span "upload license" at bounding box center [256, 204] width 51 height 12
click at [0, 0] on input "upload license" at bounding box center [0, 0] width 0 height 0
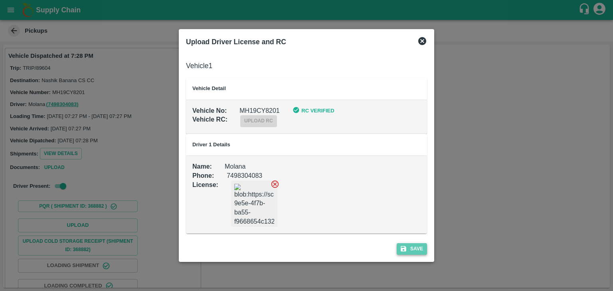
click at [418, 249] on button "Save" at bounding box center [411, 249] width 30 height 12
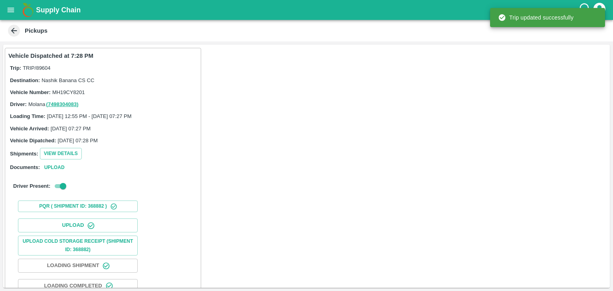
scroll to position [83, 0]
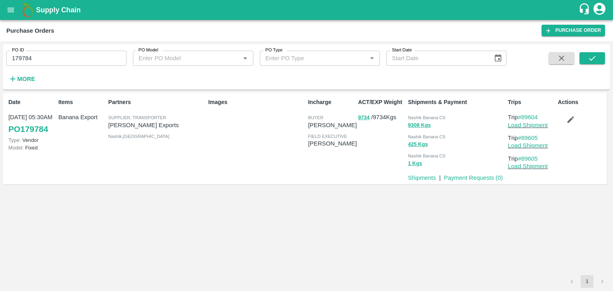
click at [574, 120] on icon "button" at bounding box center [570, 119] width 9 height 9
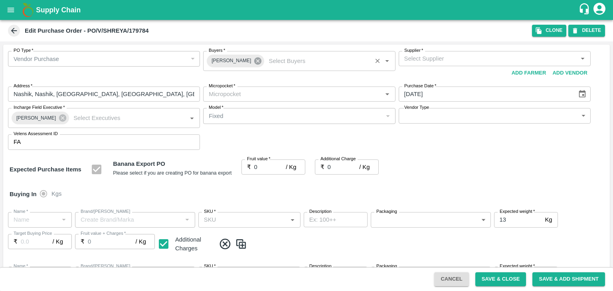
click at [254, 61] on icon at bounding box center [257, 60] width 7 height 7
click at [246, 60] on input "Buyers   *" at bounding box center [292, 58] width 174 height 10
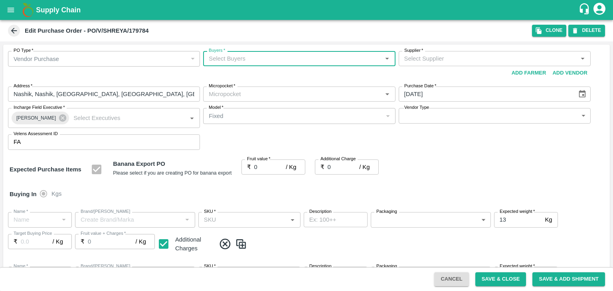
click at [245, 59] on input "Buyers   *" at bounding box center [292, 58] width 174 height 10
type input "Ajit O"
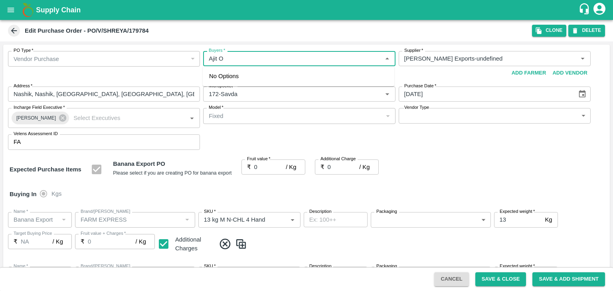
type input "[PERSON_NAME] Exports-undefined"
type input "172-Savda"
type input "Banana Export"
type input "FARM EXPRESS"
type input "13 kg M N-CHL 4 Hand"
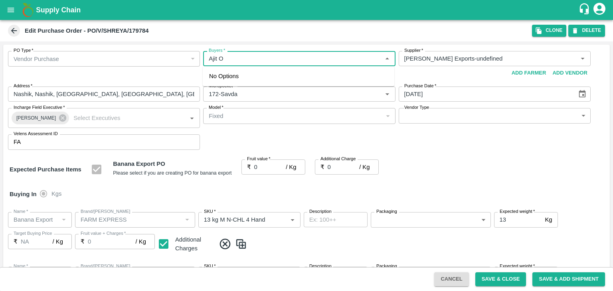
type input "NA"
type input "Banana Export"
type input "FARM EXPRESS"
type input "13 kg M N-CHL 5 Hand"
type input "NA"
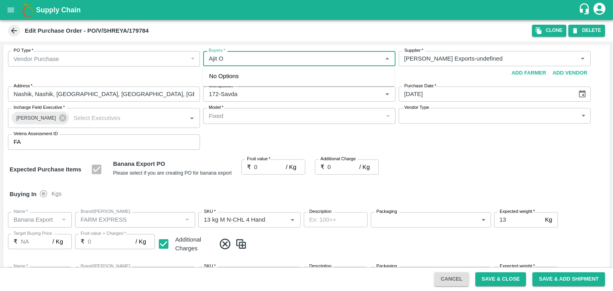
type input "Banana Export"
type input "FARM EXPRESS"
type input "13 kg M N-CHL 6 Hand"
type input "NA"
type input "Banana Export"
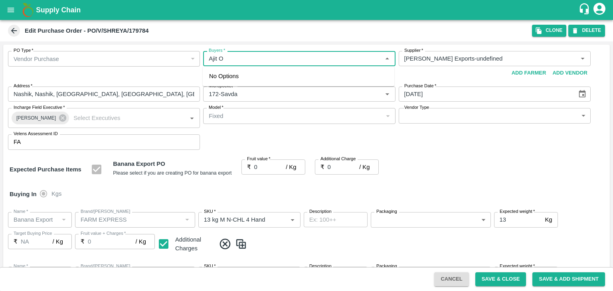
type input "FARM EXPRESS"
type input "13 kg M N-CHL 8 Hand"
type input "NA"
type input "Banana Export"
type input "FARM EXPRESS"
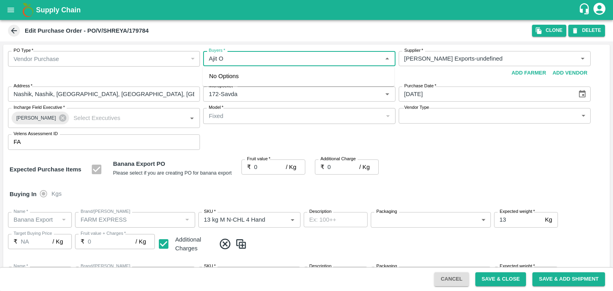
type input "13 kg M N-CHL CL"
type input "NA"
type input "Banana Export"
type input "FARM EXPRESS"
type input "C Class"
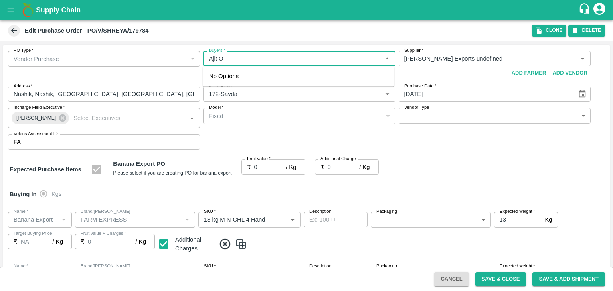
type input "NA"
type input "Banana Export"
type input "FARM EXPRESS"
type input "PHR Kg"
type input "NA"
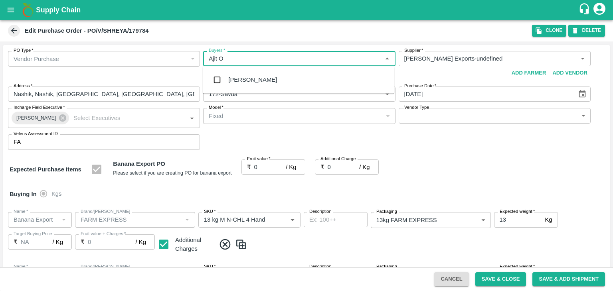
click at [244, 82] on div "[PERSON_NAME]" at bounding box center [252, 79] width 49 height 9
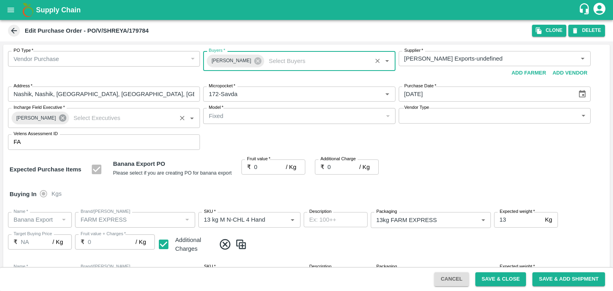
click at [58, 117] on icon at bounding box center [62, 118] width 9 height 9
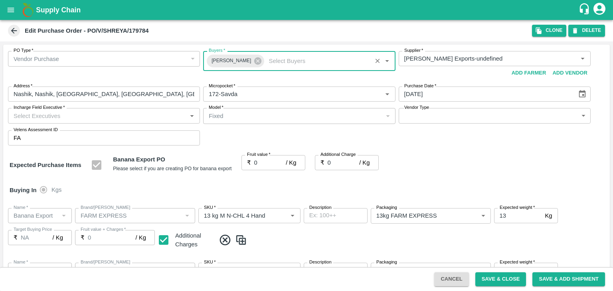
click at [54, 114] on input "Incharge Field Executive   *" at bounding box center [97, 115] width 174 height 10
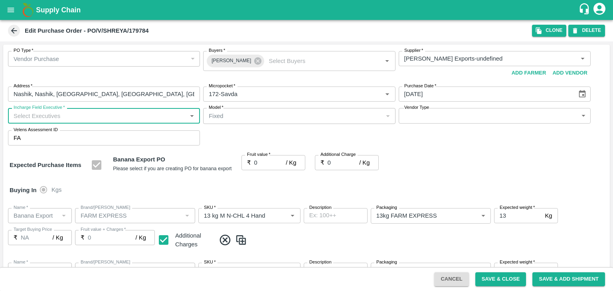
click at [69, 116] on input "Incharge Field Executive   *" at bounding box center [97, 115] width 174 height 10
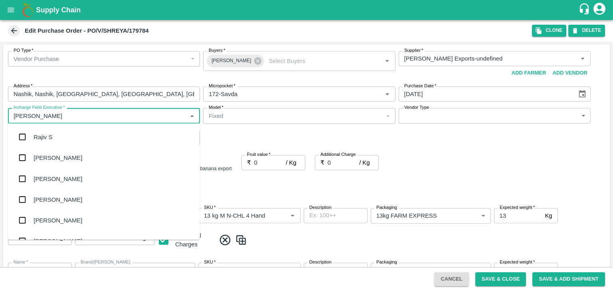
type input "[PERSON_NAME]"
click at [70, 180] on div "jaydip Tale" at bounding box center [103, 178] width 191 height 21
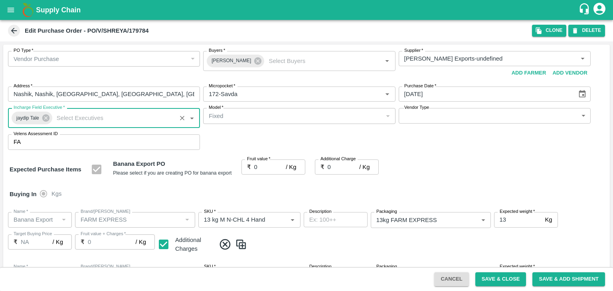
click at [414, 118] on body "Supply Chain Edit Purchase Order - PO/V/SHREYA/179784 Clone DELETE PO Type   * …" at bounding box center [306, 145] width 613 height 291
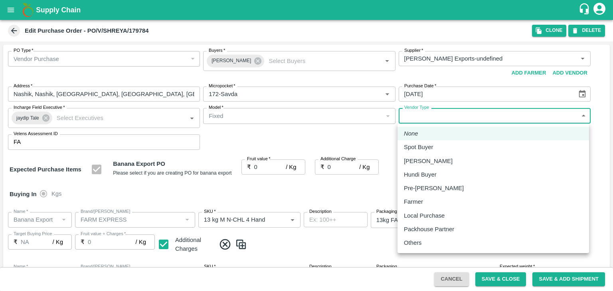
click at [425, 240] on div "Others" at bounding box center [415, 242] width 22 height 9
type input "OTHER"
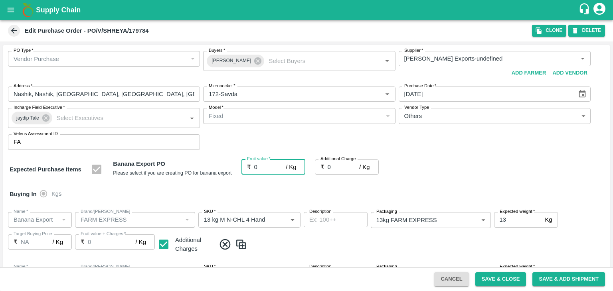
type input "1"
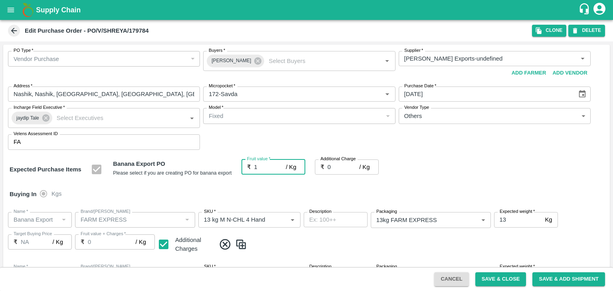
type input "1"
type input "118"
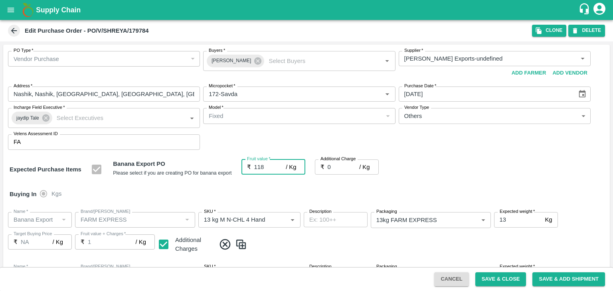
type input "118"
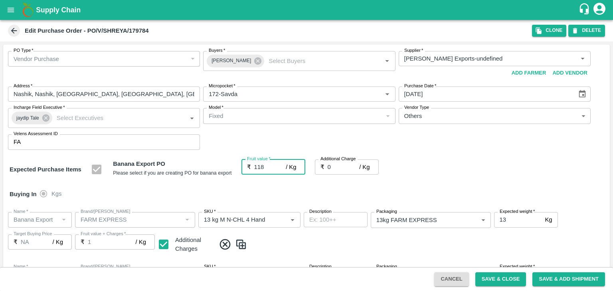
type input "118"
type input "11"
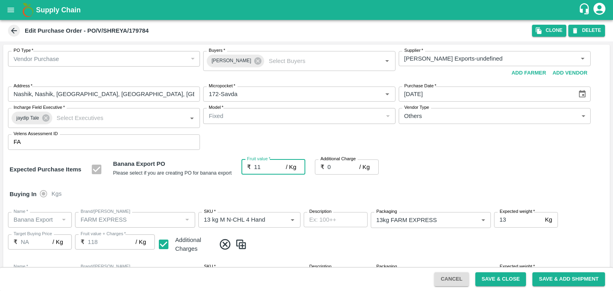
type input "11"
type input "18"
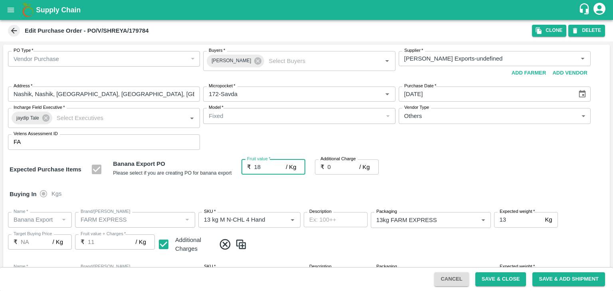
type input "18"
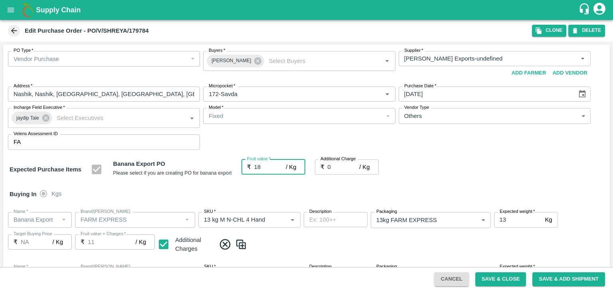
type input "18"
type input "2"
type input "20"
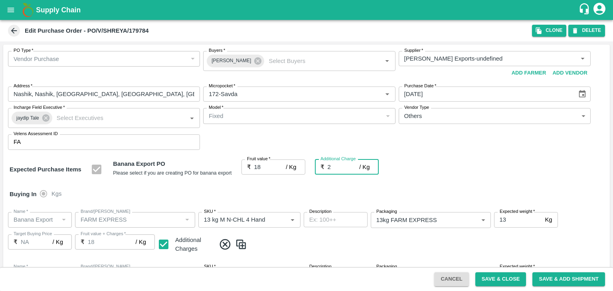
type input "20"
type input "2.7"
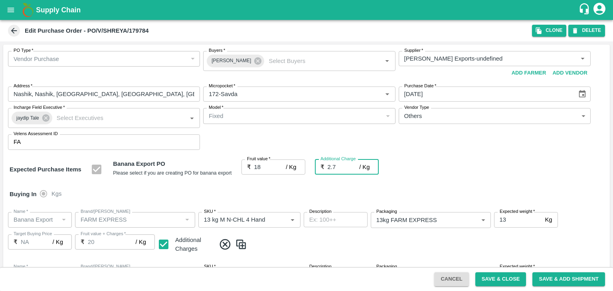
type input "20.7"
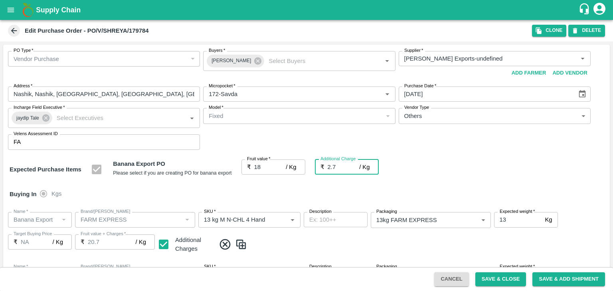
type input "2.75"
type input "20.75"
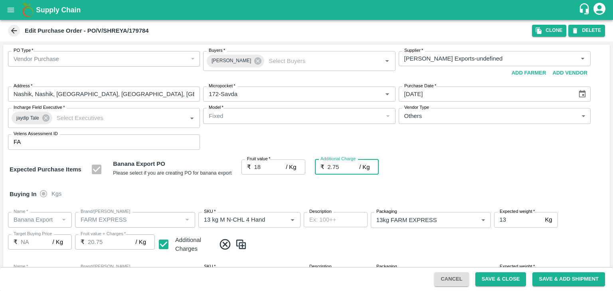
type input "20.75"
type input "2.75"
click at [289, 184] on div "Buying In Kgs" at bounding box center [306, 194] width 606 height 23
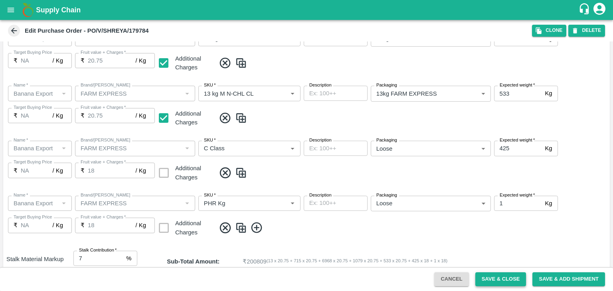
scroll to position [423, 0]
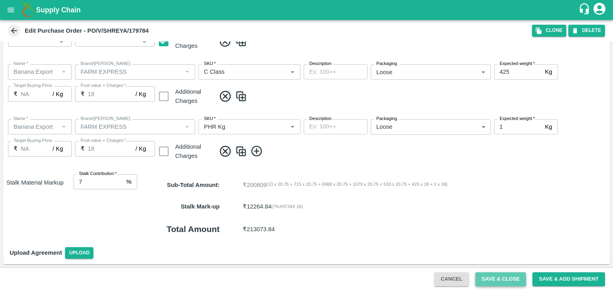
click at [515, 280] on button "Save & Close" at bounding box center [500, 279] width 51 height 14
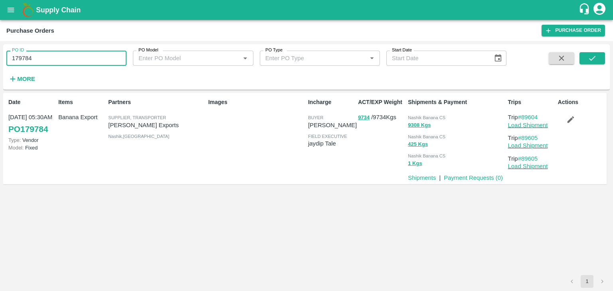
click at [46, 63] on input "179784" at bounding box center [66, 58] width 120 height 15
paste input "text"
type input "179793"
click at [590, 60] on icon "submit" at bounding box center [592, 58] width 6 height 5
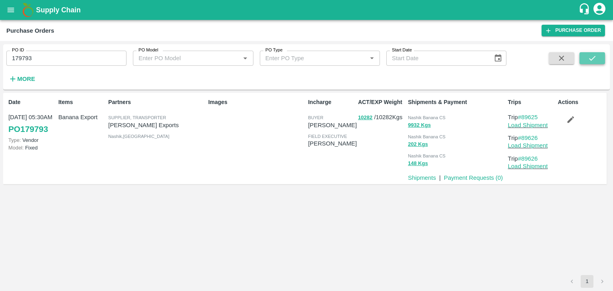
click at [595, 55] on icon "submit" at bounding box center [591, 58] width 9 height 9
click at [532, 122] on link "Load Shipment" at bounding box center [528, 125] width 40 height 6
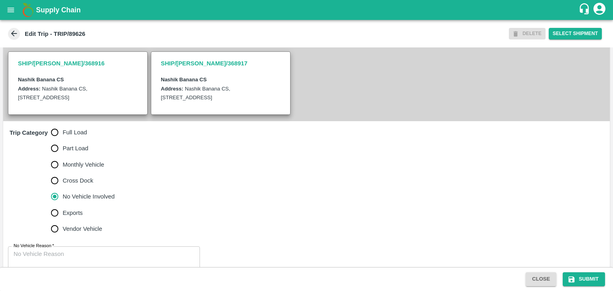
scroll to position [167, 0]
click at [69, 136] on span "Full Load" at bounding box center [75, 131] width 24 height 9
click at [63, 139] on input "Full Load" at bounding box center [55, 132] width 16 height 16
radio input "true"
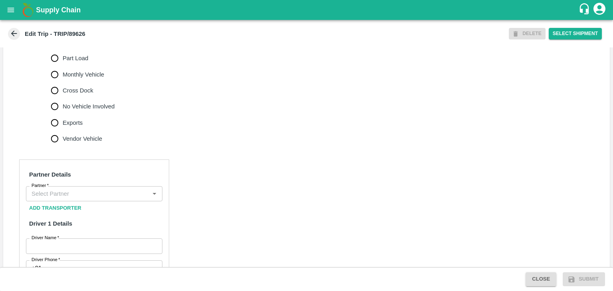
scroll to position [262, 0]
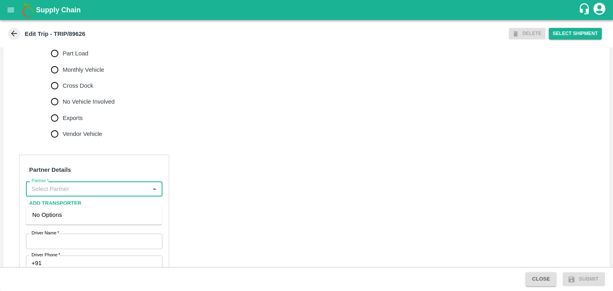
click at [73, 194] on input "Partner   *" at bounding box center [87, 189] width 118 height 10
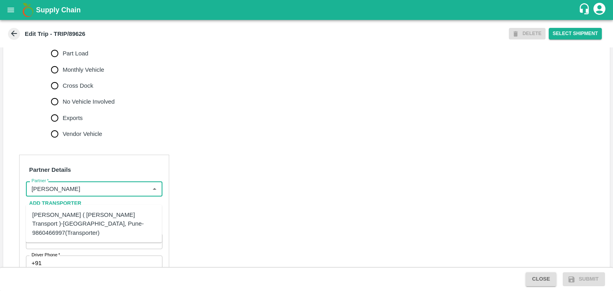
click at [97, 215] on div "[PERSON_NAME] ( [PERSON_NAME] Transport )-[GEOGRAPHIC_DATA], Pune-9860466997(Tr…" at bounding box center [93, 224] width 123 height 27
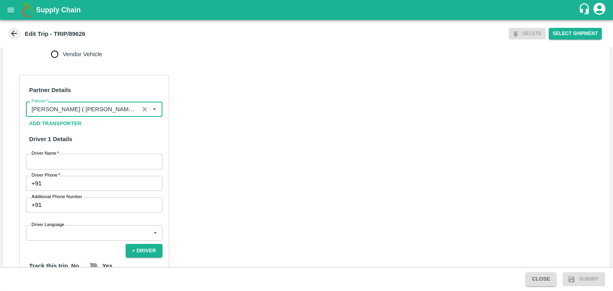
scroll to position [344, 0]
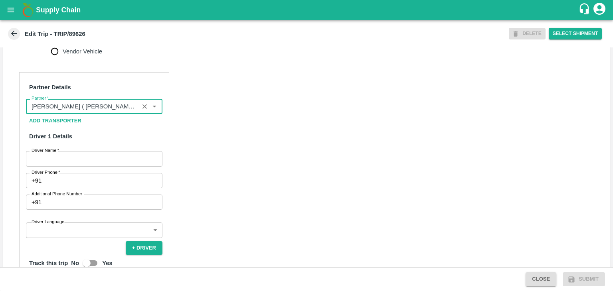
type input "[PERSON_NAME] ( [PERSON_NAME] Transport )-[GEOGRAPHIC_DATA], Pune-9860466997(Tr…"
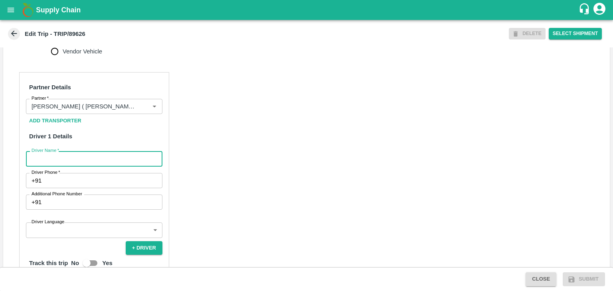
click at [67, 166] on input "Driver Name   *" at bounding box center [94, 158] width 136 height 15
type input "Godase"
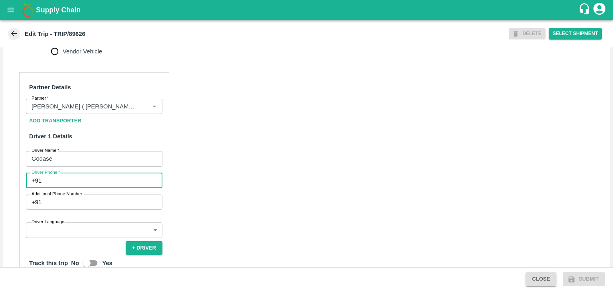
click at [88, 188] on input "Driver Phone   *" at bounding box center [104, 180] width 118 height 15
type input "9975280177"
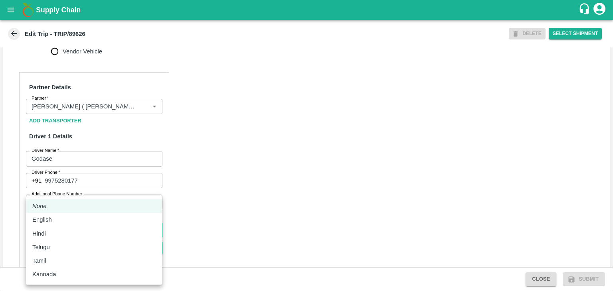
click at [88, 240] on body "Supply Chain Edit Trip - TRIP/89626 DELETE Select Shipment Trip Details Trip Ty…" at bounding box center [306, 145] width 613 height 291
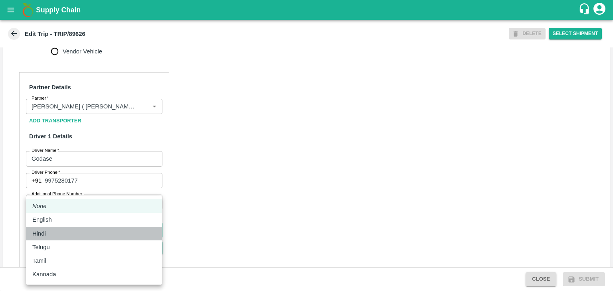
click at [54, 227] on li "Hindi" at bounding box center [94, 234] width 136 height 14
type input "hi"
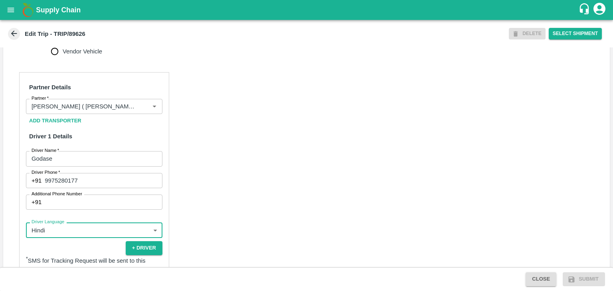
scroll to position [552, 0]
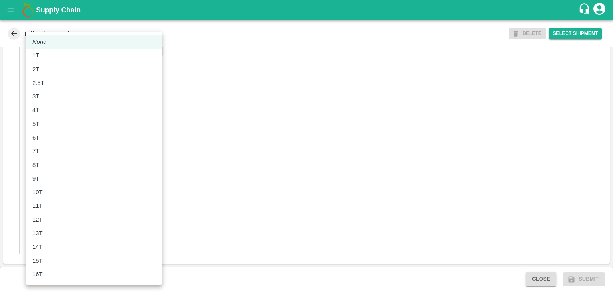
click at [56, 122] on body "Supply Chain Edit Trip - TRIP/89626 DELETE Select Shipment Trip Details Trip Ty…" at bounding box center [306, 145] width 613 height 291
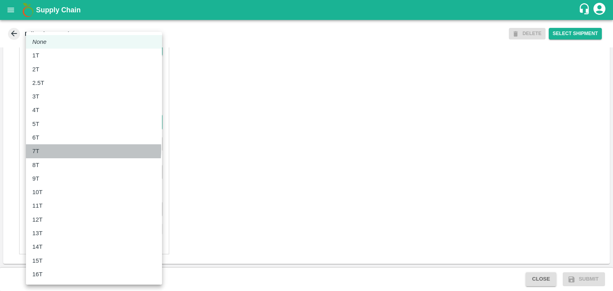
click at [51, 149] on div "7T" at bounding box center [93, 151] width 123 height 9
type input "7000"
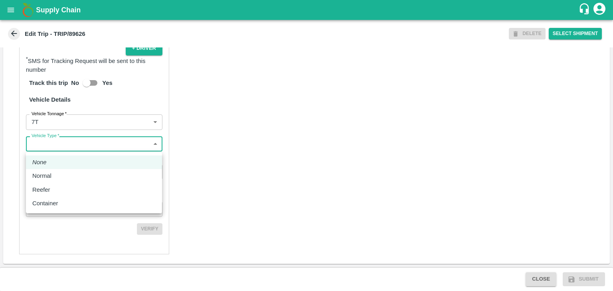
click at [67, 150] on body "Supply Chain Edit Trip - TRIP/89626 DELETE Select Shipment Trip Details Trip Ty…" at bounding box center [306, 145] width 613 height 291
click at [59, 174] on div "Normal" at bounding box center [93, 175] width 123 height 9
type input "Normal"
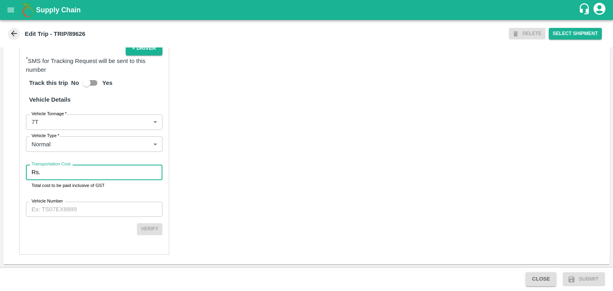
click at [73, 174] on input "Transportation Cost" at bounding box center [102, 172] width 119 height 15
type input "1"
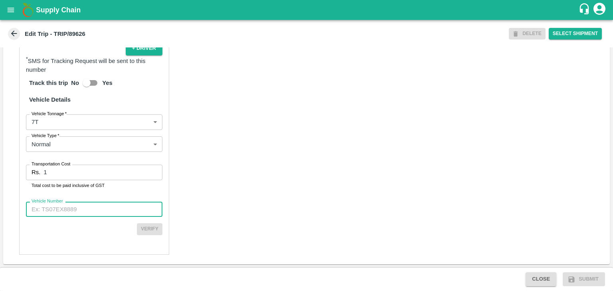
click at [87, 208] on input "Vehicle Number" at bounding box center [94, 209] width 136 height 15
type input "MH12HD0431"
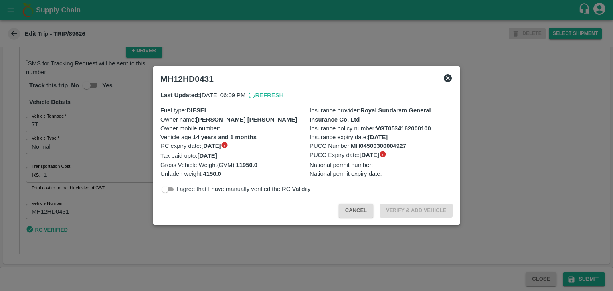
scroll to position [550, 0]
click at [585, 279] on div at bounding box center [306, 145] width 613 height 291
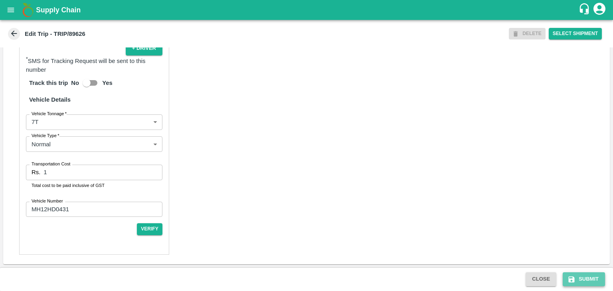
click at [592, 278] on button "Submit" at bounding box center [583, 279] width 42 height 14
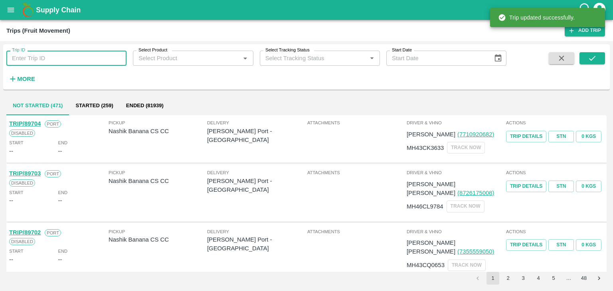
click at [87, 63] on input "Trip ID" at bounding box center [66, 58] width 120 height 15
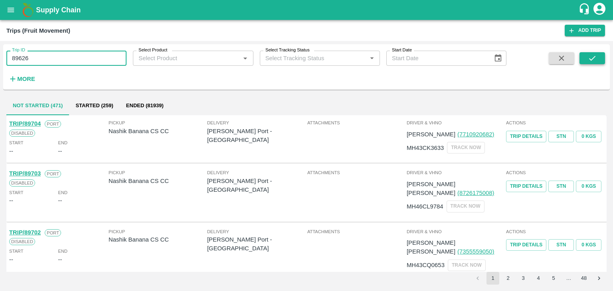
type input "89626"
click at [583, 61] on button "submit" at bounding box center [592, 58] width 26 height 12
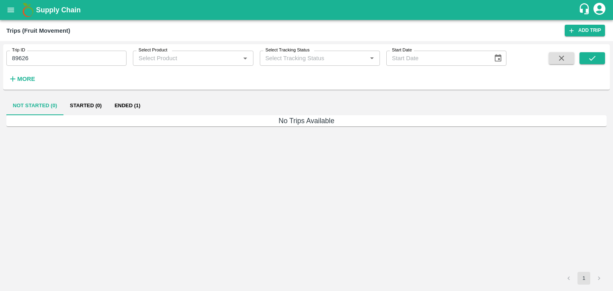
click at [132, 110] on button "Ended (1)" at bounding box center [127, 105] width 39 height 19
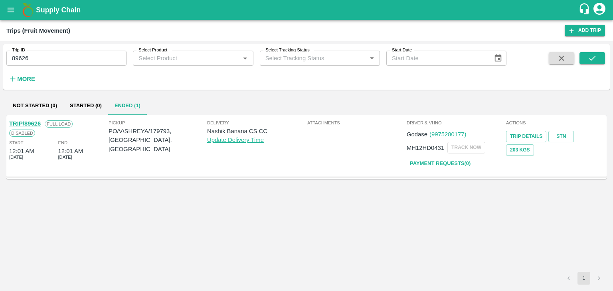
click at [24, 121] on link "TRIP/89626" at bounding box center [25, 123] width 32 height 6
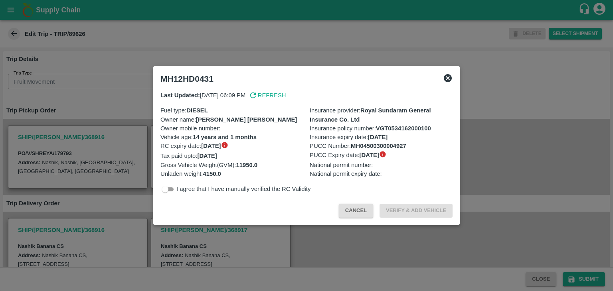
click at [327, 240] on div at bounding box center [306, 145] width 613 height 291
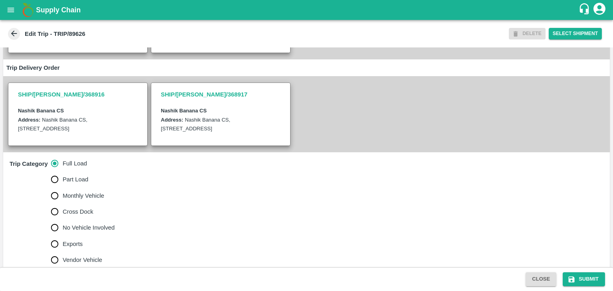
scroll to position [212, 0]
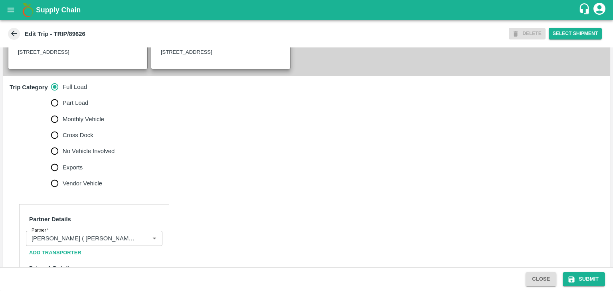
click at [86, 155] on span "No Vehicle Involved" at bounding box center [89, 151] width 52 height 9
click at [63, 155] on input "No Vehicle Involved" at bounding box center [55, 151] width 16 height 16
radio input "true"
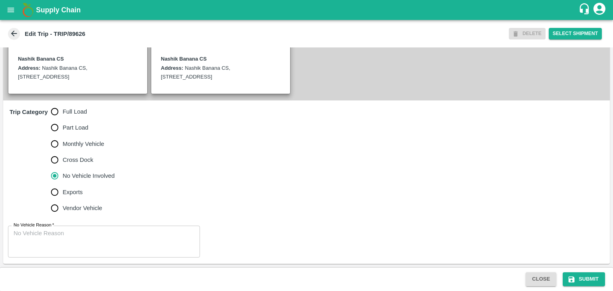
scroll to position [196, 0]
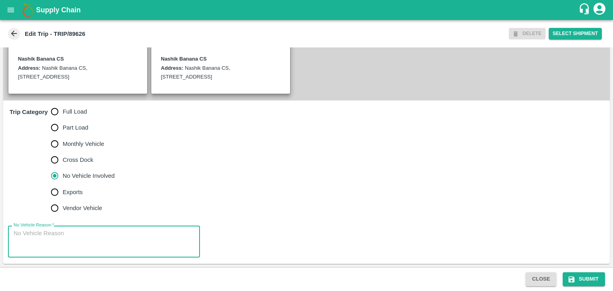
click at [83, 241] on textarea "No Vehicle Reason   *" at bounding box center [104, 241] width 181 height 25
type textarea "Field Dump"
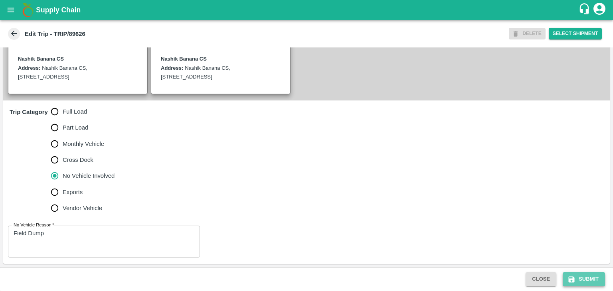
click at [581, 279] on button "Submit" at bounding box center [583, 279] width 42 height 14
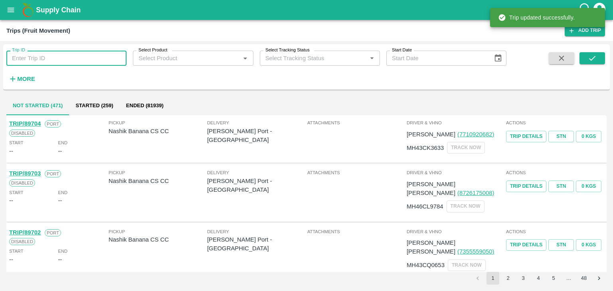
click at [81, 61] on input "Trip ID" at bounding box center [66, 58] width 120 height 15
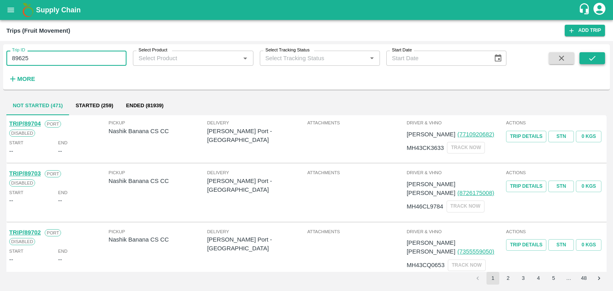
type input "89625"
click at [598, 63] on button "submit" at bounding box center [592, 58] width 26 height 12
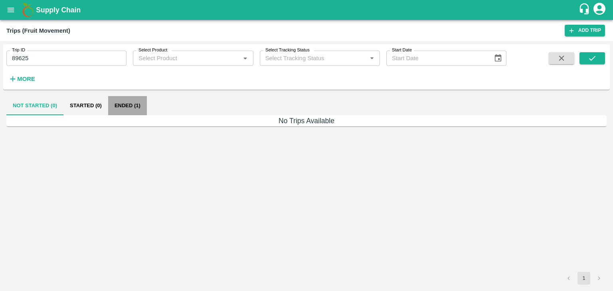
click at [124, 112] on button "Ended (1)" at bounding box center [127, 105] width 39 height 19
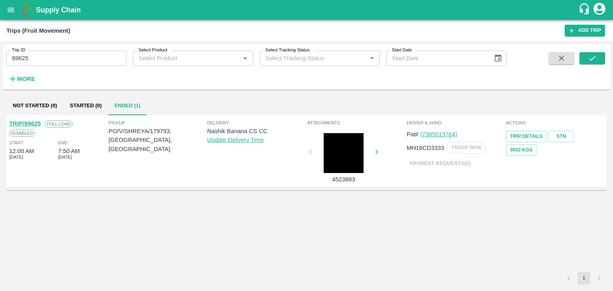
click at [34, 120] on link "TRIP/89625" at bounding box center [25, 123] width 32 height 6
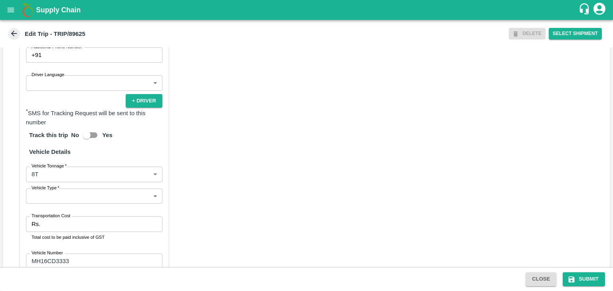
scroll to position [495, 0]
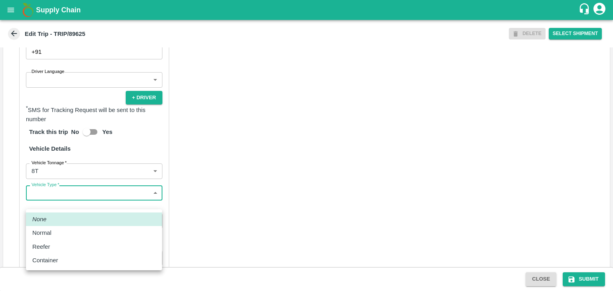
click at [73, 204] on body "Supply Chain Edit Trip - TRIP/89625 DELETE Select Shipment Trip Details Trip Ty…" at bounding box center [306, 145] width 613 height 291
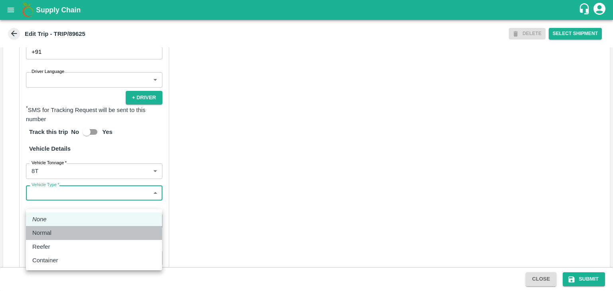
click at [59, 236] on div "Normal" at bounding box center [93, 233] width 123 height 9
type input "Normal"
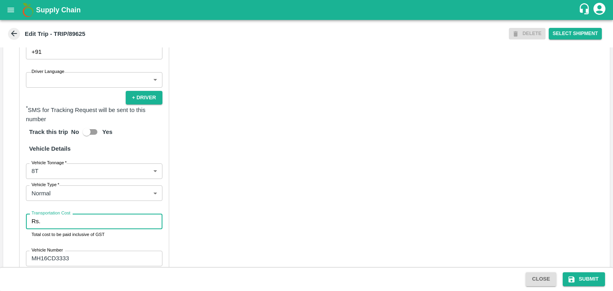
click at [76, 223] on input "Transportation Cost" at bounding box center [102, 221] width 119 height 15
type input "10000"
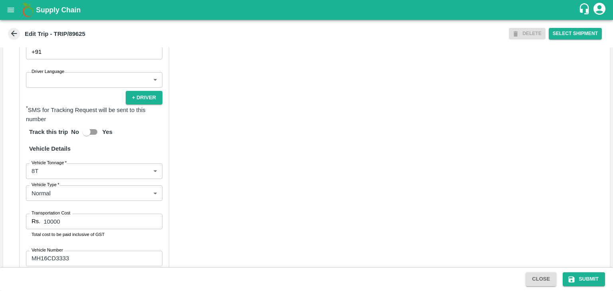
click at [259, 213] on div "Partner Details Partner   * Partner Add Transporter Driver 1 Details Driver Nam…" at bounding box center [306, 121] width 606 height 418
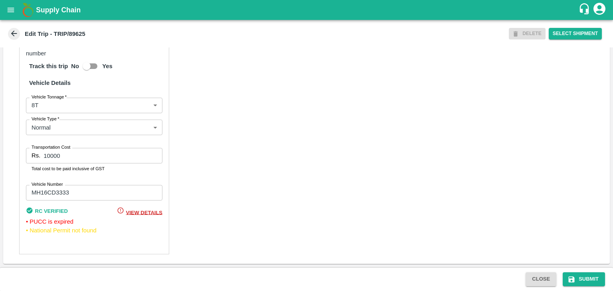
scroll to position [568, 0]
click at [589, 281] on button "Submit" at bounding box center [583, 279] width 42 height 14
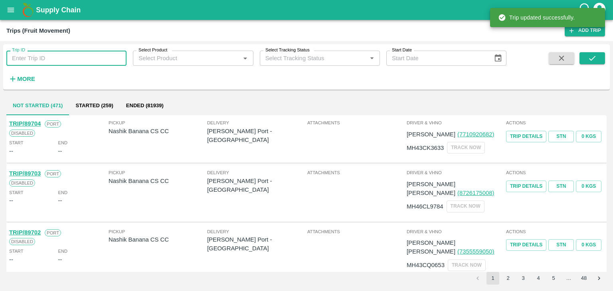
click at [55, 55] on input "Trip ID" at bounding box center [66, 58] width 120 height 15
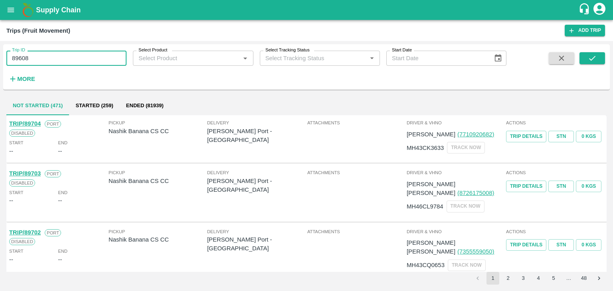
type input "89608"
click at [595, 62] on icon "submit" at bounding box center [591, 58] width 9 height 9
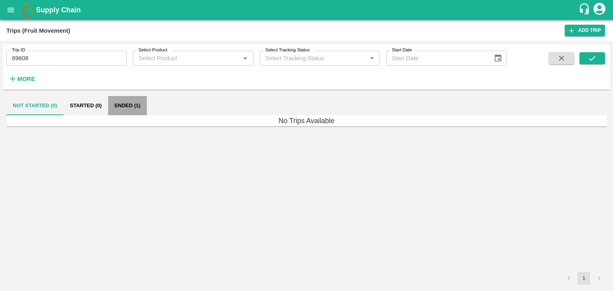
click at [133, 107] on button "Ended (1)" at bounding box center [127, 105] width 39 height 19
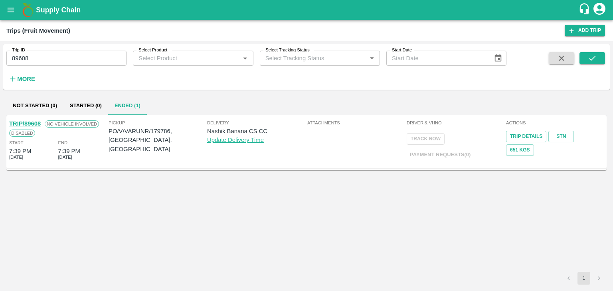
click at [32, 122] on link "TRIP/89608" at bounding box center [25, 123] width 32 height 6
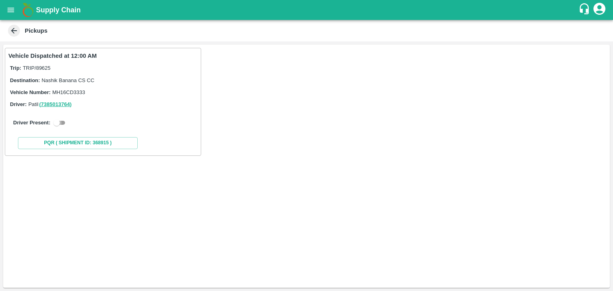
click at [59, 120] on input "checkbox" at bounding box center [56, 123] width 29 height 10
checkbox input "true"
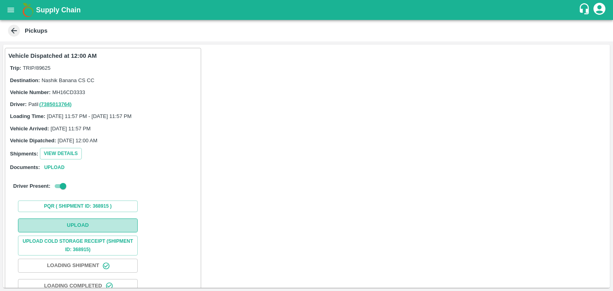
click at [89, 222] on button "Upload" at bounding box center [78, 226] width 120 height 14
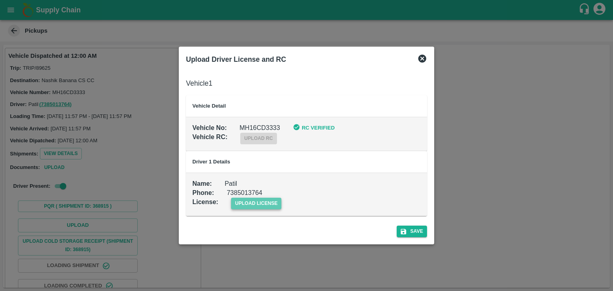
click at [262, 205] on span "upload license" at bounding box center [256, 204] width 51 height 12
click at [0, 0] on input "upload license" at bounding box center [0, 0] width 0 height 0
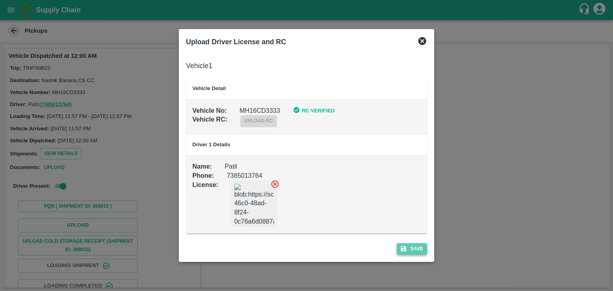
click at [425, 246] on button "Save" at bounding box center [411, 249] width 30 height 12
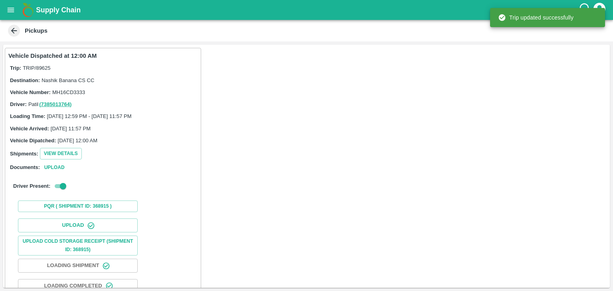
scroll to position [83, 0]
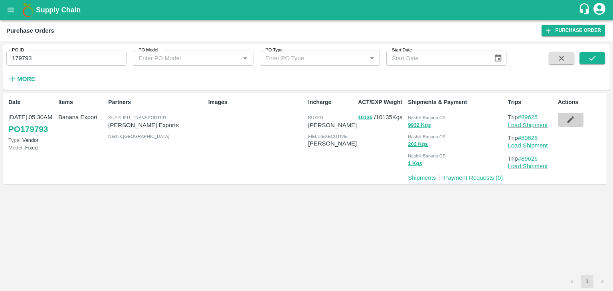
click at [566, 119] on icon "button" at bounding box center [570, 119] width 9 height 9
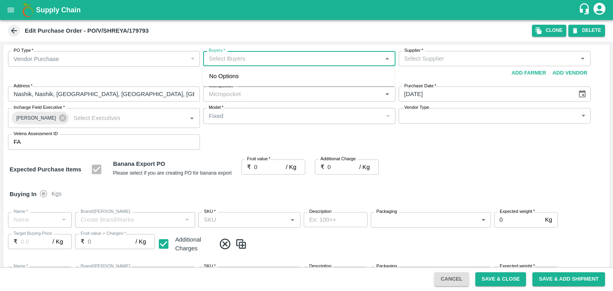
click at [239, 59] on input "Buyers   *" at bounding box center [292, 58] width 174 height 10
type input "Ajit O"
type input "[PERSON_NAME] Exports-undefined"
type input "172-Savda"
type input "Banana Export"
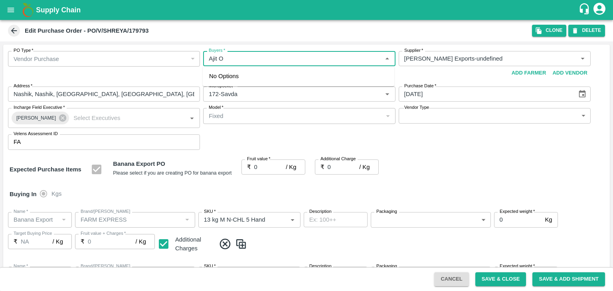
type input "FARM EXPRESS"
type input "13 kg M N-CHL 5 Hand"
type input "NA"
type input "Banana Export"
type input "FARM EXPRESS"
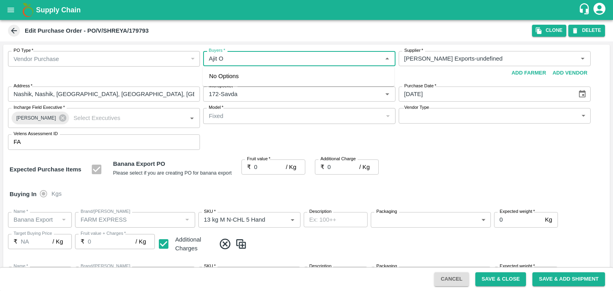
type input "13 kg M N-CHL 6 Hand"
type input "NA"
type input "Banana Export"
type input "FARM EXPRESS"
type input "13 kg M N-CHL 8 Hand"
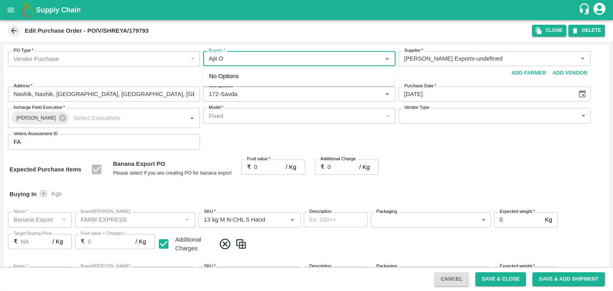
type input "NA"
type input "Banana Export"
type input "FARM EXPRESS"
type input "13 kg M N-CHL CL"
type input "NA"
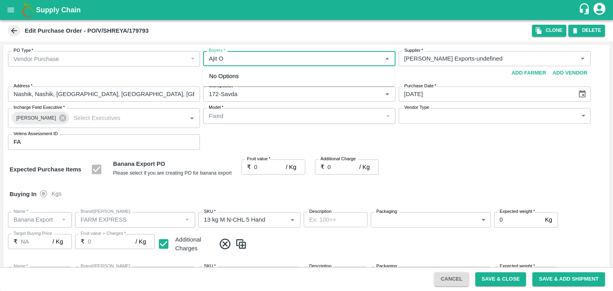
type input "Banana Export"
type input "FARM EXPRESS"
type input "C Class"
type input "NA"
type input "Banana Export"
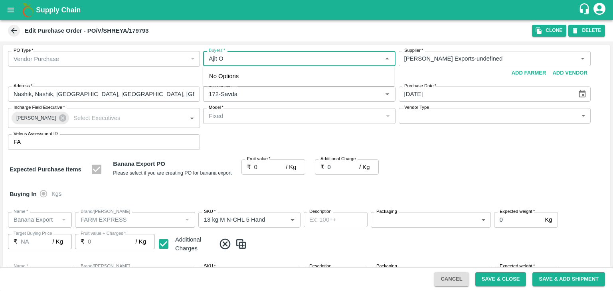
type input "FARM EXPRESS"
type input "PHR Kg"
type input "NA"
type input "Banana Export"
type input "FARM EXPRESS"
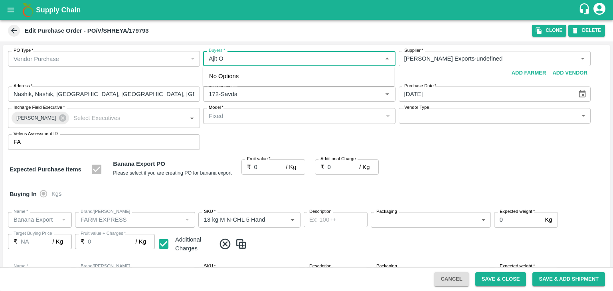
type input "13 kg M N-CHL 5 Hand"
type input "NA"
click at [251, 81] on div "[PERSON_NAME]" at bounding box center [298, 79] width 191 height 21
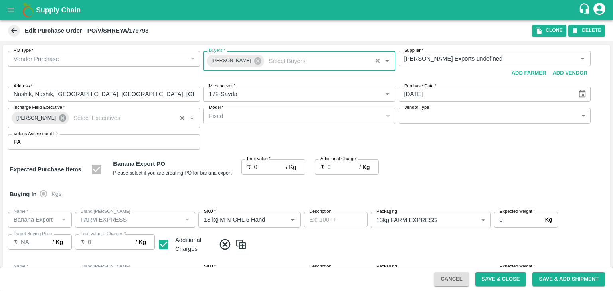
click at [58, 117] on icon at bounding box center [62, 118] width 9 height 9
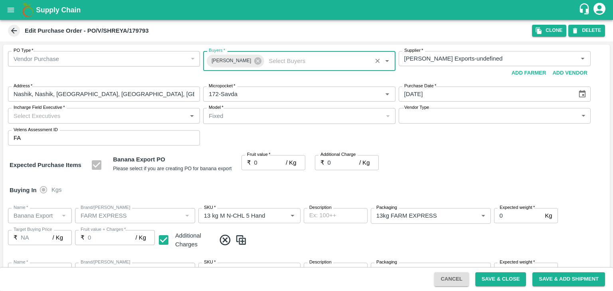
click at [71, 117] on input "Incharge Field Executive   *" at bounding box center [97, 115] width 174 height 10
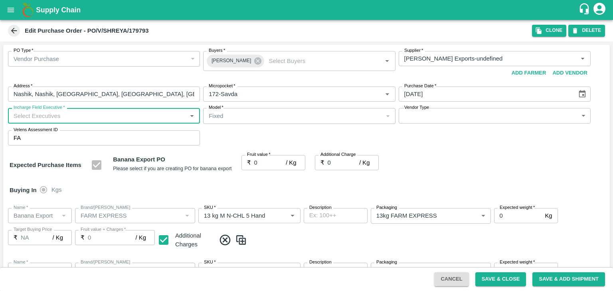
click at [82, 116] on input "Incharge Field Executive   *" at bounding box center [97, 115] width 174 height 10
type input "[PERSON_NAME]"
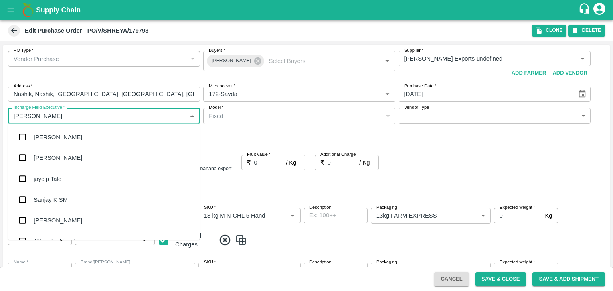
click at [75, 181] on div "jaydip Tale" at bounding box center [103, 178] width 191 height 21
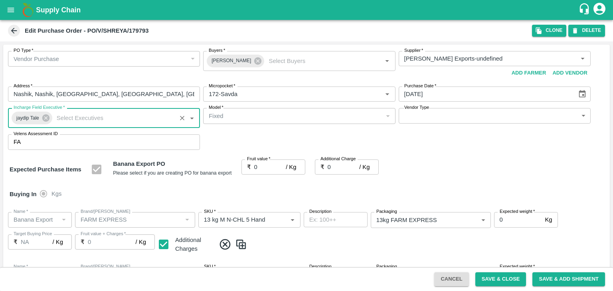
click at [431, 117] on body "Supply Chain Edit Purchase Order - PO/V/SHREYA/179793 Clone DELETE PO Type   * …" at bounding box center [306, 145] width 613 height 291
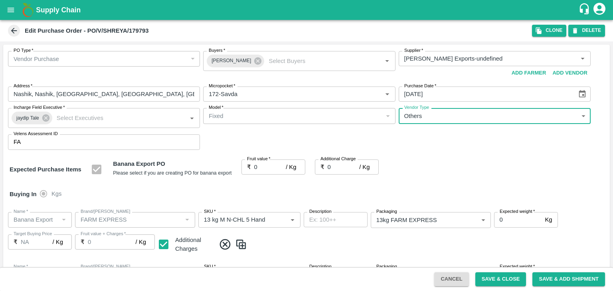
type input "OTHER"
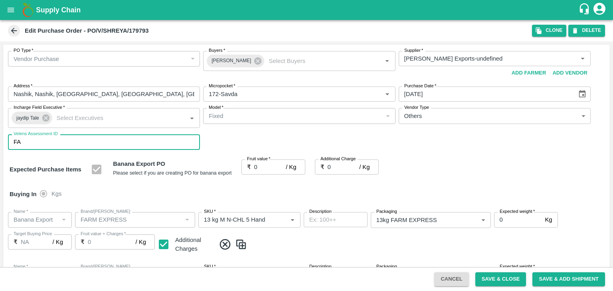
type input "1"
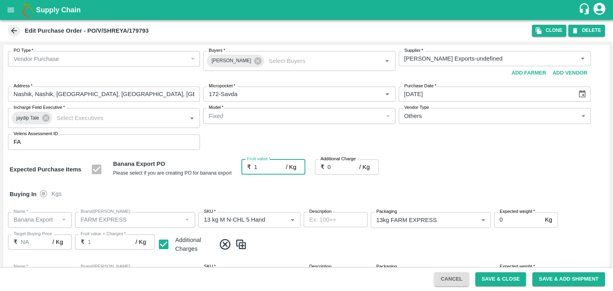
type input "1"
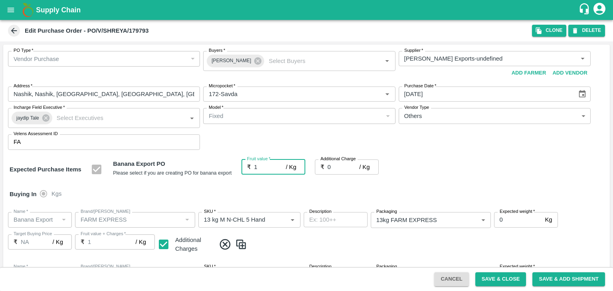
type input "1"
type input "19"
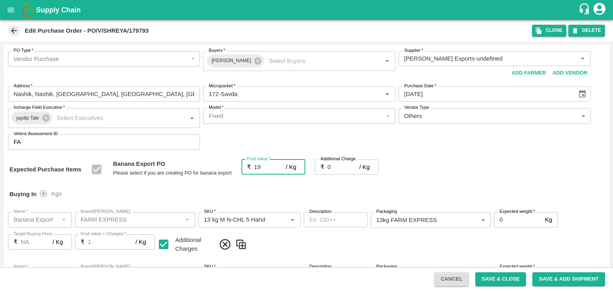
type input "19"
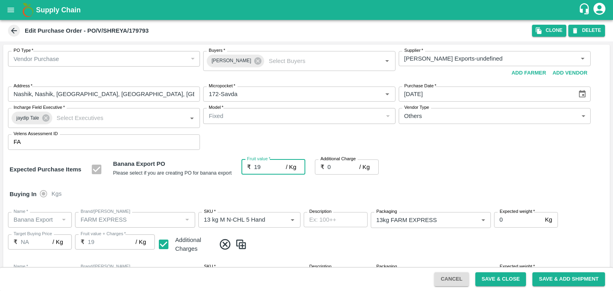
type input "2"
type input "21"
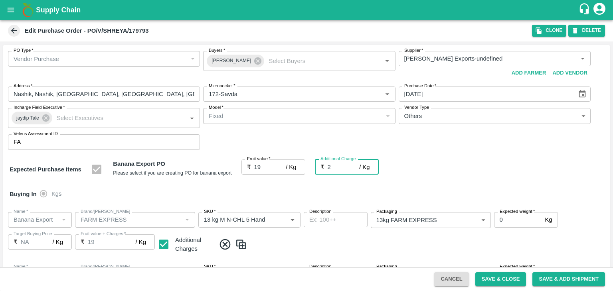
type input "21"
type input "2.7"
type input "21.7"
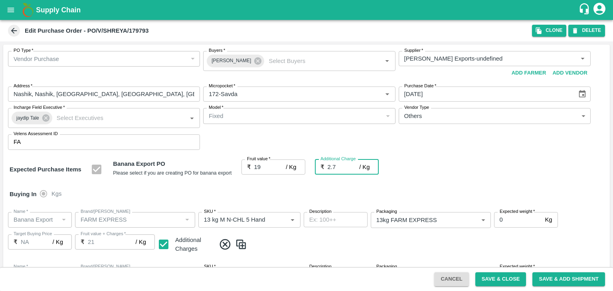
type input "21.7"
type input "2.75"
type input "21.75"
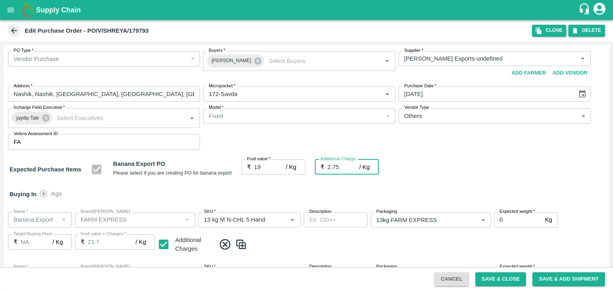
type input "21.75"
type input "2.75"
click at [317, 190] on div at bounding box center [306, 145] width 613 height 291
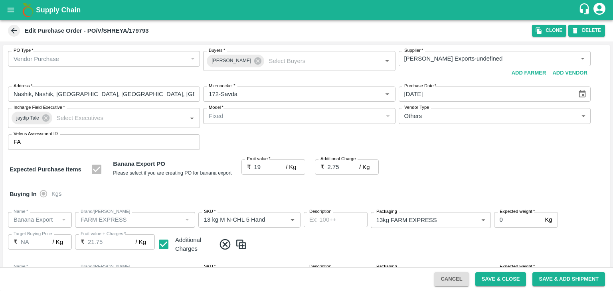
scroll to position [423, 0]
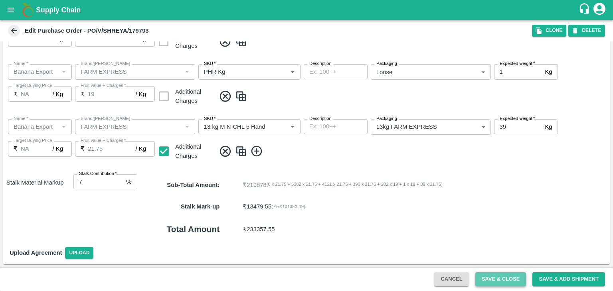
click at [508, 275] on button "Save & Close" at bounding box center [500, 279] width 51 height 14
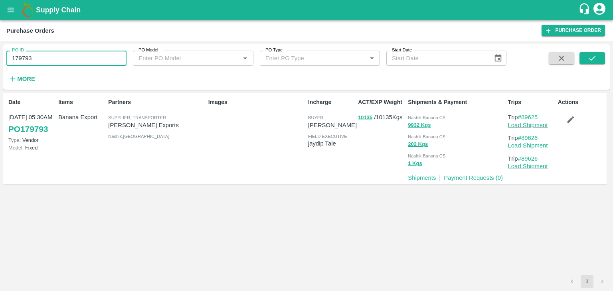
click at [49, 61] on input "179793" at bounding box center [66, 58] width 120 height 15
paste input "text"
type input "179786"
click at [592, 58] on icon "submit" at bounding box center [592, 58] width 6 height 5
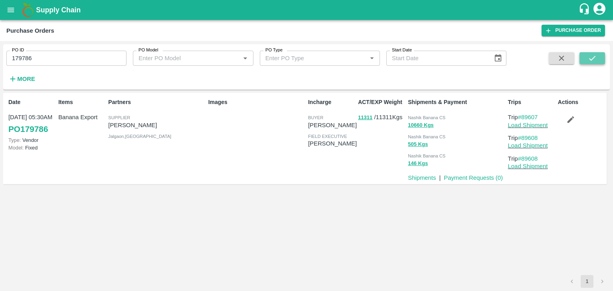
click at [598, 52] on button "submit" at bounding box center [592, 58] width 26 height 12
click at [539, 126] on link "Load Shipment" at bounding box center [528, 125] width 40 height 6
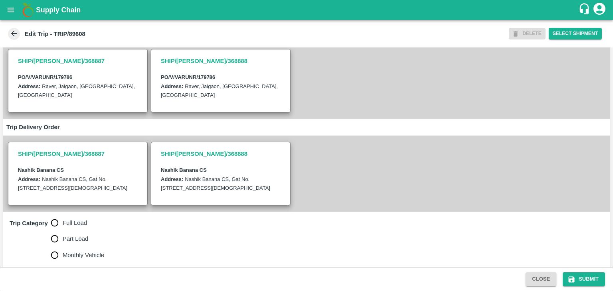
scroll to position [187, 0]
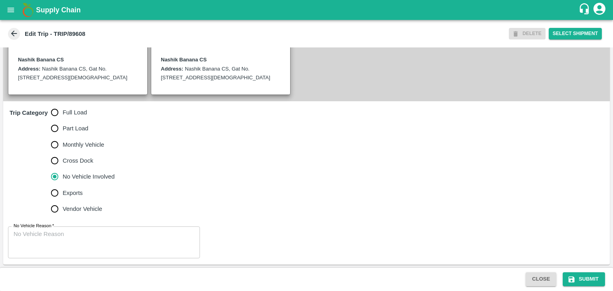
click at [79, 111] on span "Full Load" at bounding box center [75, 112] width 24 height 9
click at [63, 111] on input "Full Load" at bounding box center [55, 112] width 16 height 16
radio input "true"
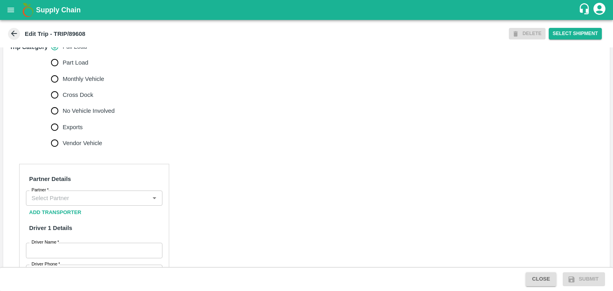
scroll to position [254, 0]
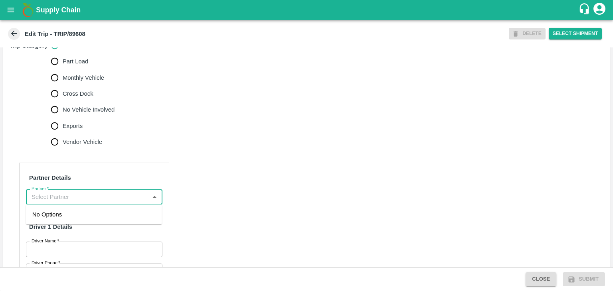
click at [108, 193] on input "Partner   *" at bounding box center [87, 197] width 118 height 10
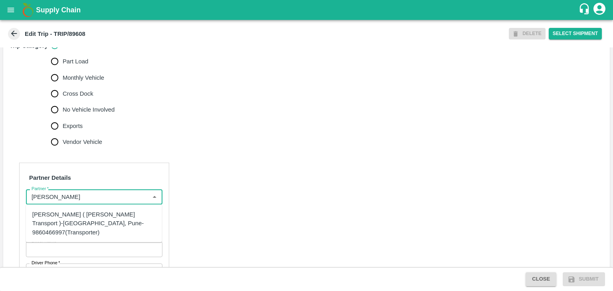
click at [108, 216] on div "[PERSON_NAME] ( [PERSON_NAME] Transport )-[GEOGRAPHIC_DATA], Pune-9860466997(Tr…" at bounding box center [93, 223] width 123 height 27
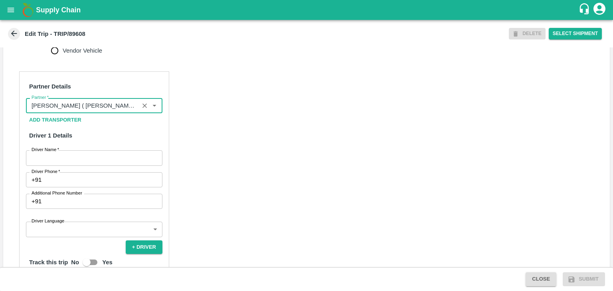
scroll to position [348, 0]
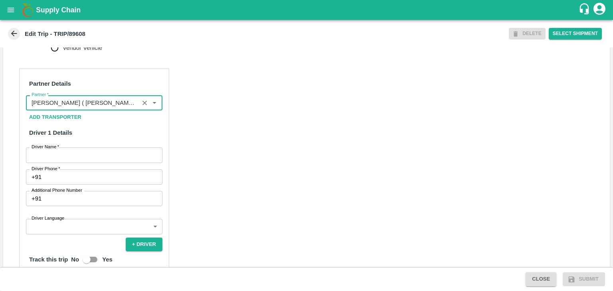
type input "[PERSON_NAME] ( [PERSON_NAME] Transport )-[GEOGRAPHIC_DATA], Pune-9860466997(Tr…"
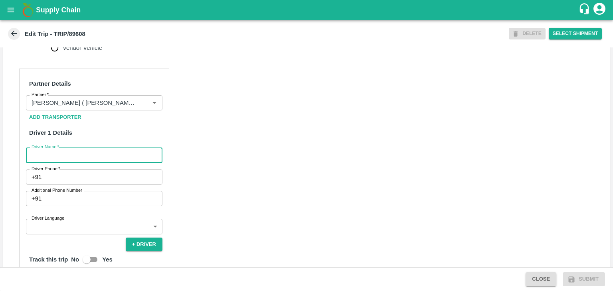
click at [93, 152] on input "Driver Name   *" at bounding box center [94, 155] width 136 height 15
type input "Godase"
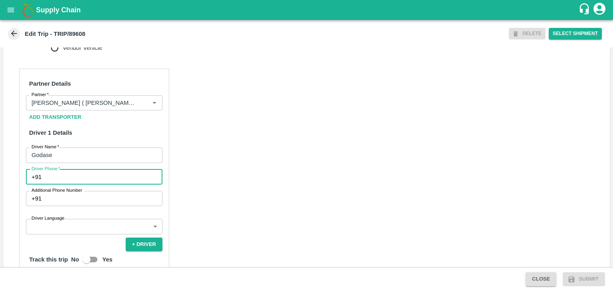
click at [79, 174] on input "Driver Phone   *" at bounding box center [104, 176] width 118 height 15
type input "9975280177"
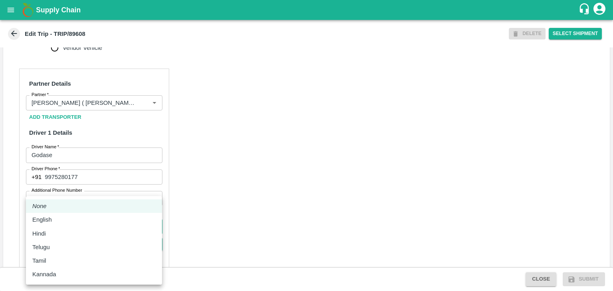
click at [80, 231] on body "Supply Chain Edit Trip - TRIP/89608 DELETE Select Shipment Trip Details Trip Ty…" at bounding box center [306, 145] width 613 height 291
click at [62, 222] on div "English" at bounding box center [93, 219] width 123 height 9
type input "en"
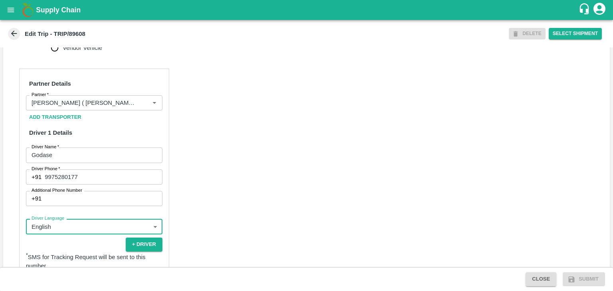
scroll to position [543, 0]
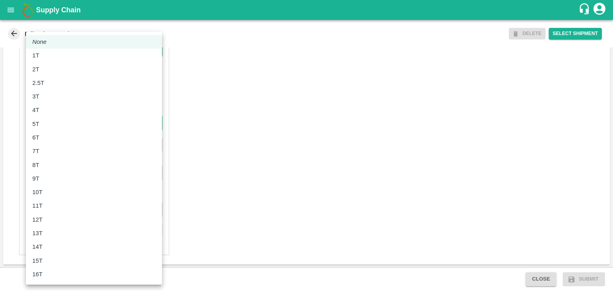
click at [47, 122] on body "Supply Chain Edit Trip - TRIP/89608 DELETE Select Shipment Trip Details Trip Ty…" at bounding box center [306, 145] width 613 height 291
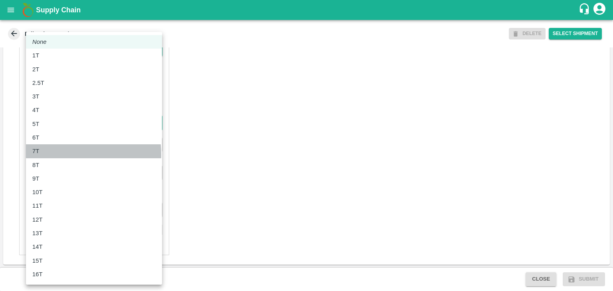
click at [51, 154] on div "7T" at bounding box center [93, 151] width 123 height 9
type input "7000"
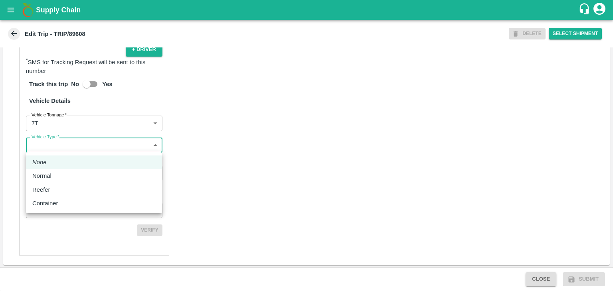
click at [68, 150] on body "Supply Chain Edit Trip - TRIP/89608 DELETE Select Shipment Trip Details Trip Ty…" at bounding box center [306, 145] width 613 height 291
click at [62, 179] on div "Normal" at bounding box center [93, 175] width 123 height 9
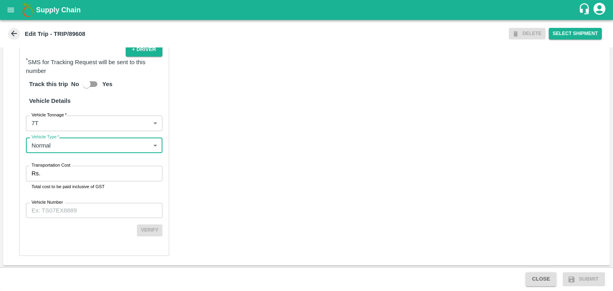
type input "Normal"
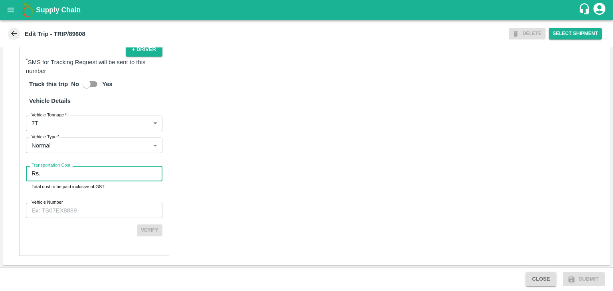
click at [73, 175] on input "Transportation Cost" at bounding box center [102, 173] width 119 height 15
type input "1"
click at [91, 213] on input "Vehicle Number" at bounding box center [94, 210] width 136 height 15
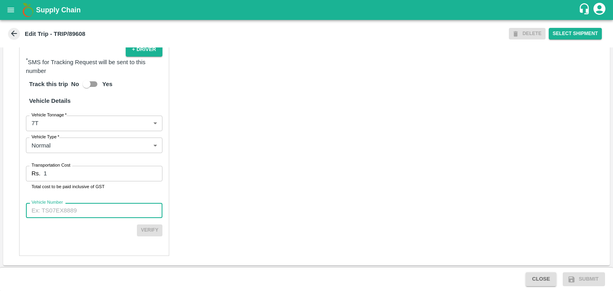
type input "MH42B9581"
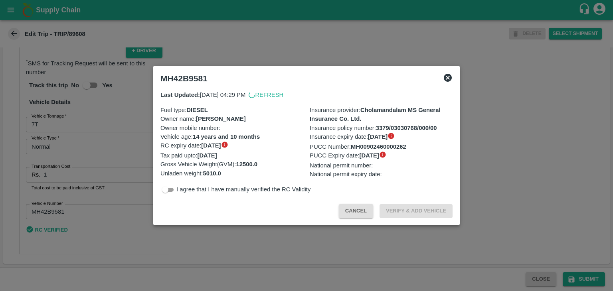
click at [267, 203] on body "Supply Chain Edit Trip - TRIP/89608 DELETE Select Shipment Trip Details Trip Ty…" at bounding box center [306, 145] width 613 height 291
click at [427, 234] on div at bounding box center [306, 145] width 613 height 291
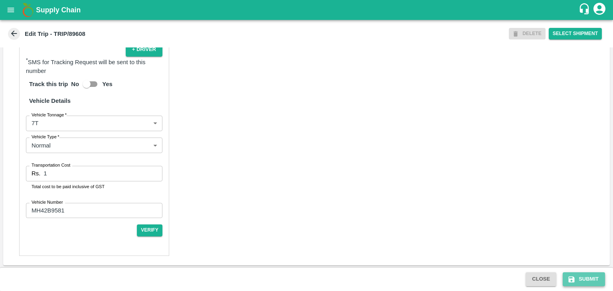
click at [582, 278] on button "Submit" at bounding box center [583, 279] width 42 height 14
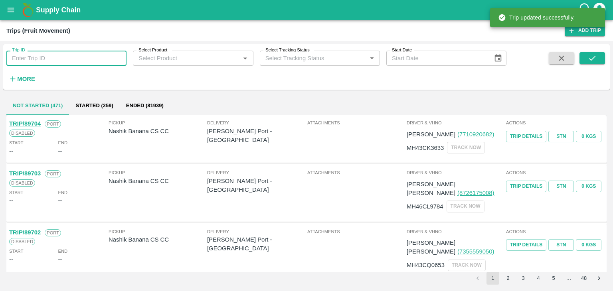
click at [91, 56] on input "Trip ID" at bounding box center [66, 58] width 120 height 15
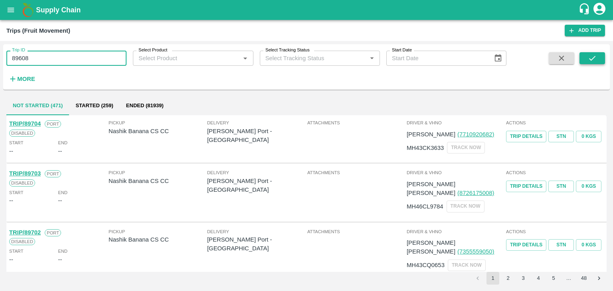
type input "89608"
click at [579, 57] on button "submit" at bounding box center [592, 58] width 26 height 12
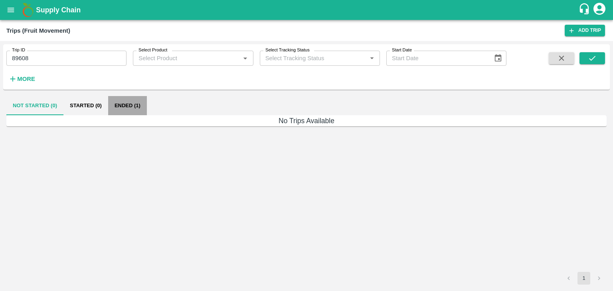
click at [128, 101] on button "Ended (1)" at bounding box center [127, 105] width 39 height 19
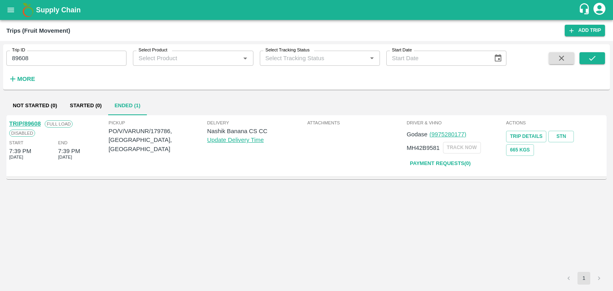
click at [32, 124] on link "TRIP/89608" at bounding box center [25, 123] width 32 height 6
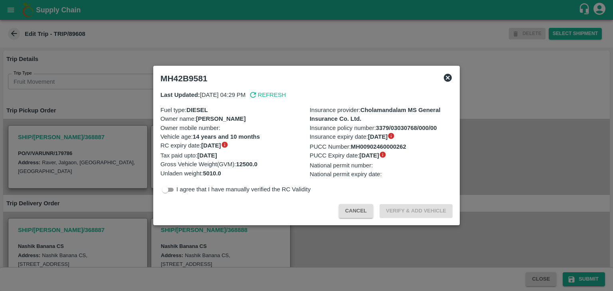
click at [449, 77] on icon at bounding box center [447, 78] width 8 height 8
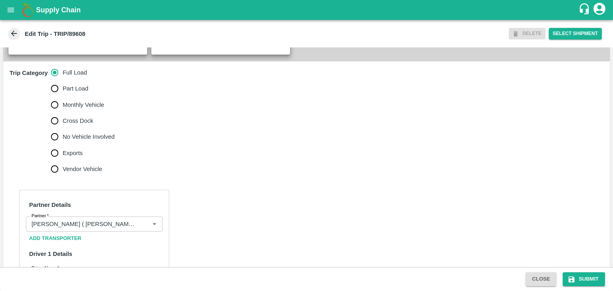
scroll to position [256, 0]
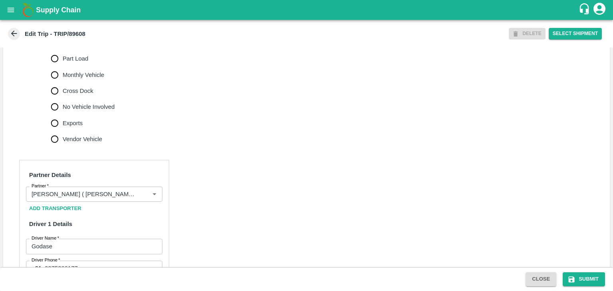
click at [93, 113] on label "No Vehicle Involved" at bounding box center [81, 107] width 68 height 16
click at [63, 113] on input "No Vehicle Involved" at bounding box center [55, 107] width 16 height 16
radio input "true"
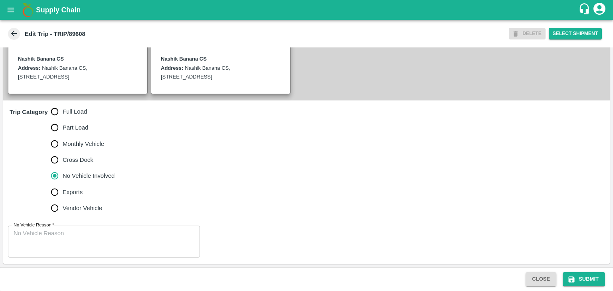
scroll to position [187, 0]
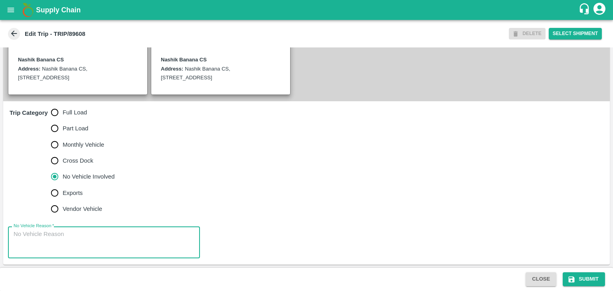
click at [97, 233] on textarea "No Vehicle Reason   *" at bounding box center [104, 242] width 181 height 25
type textarea "Field Dump"
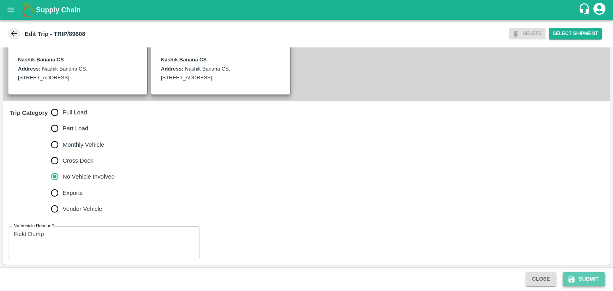
click at [573, 277] on icon "submit" at bounding box center [571, 279] width 6 height 6
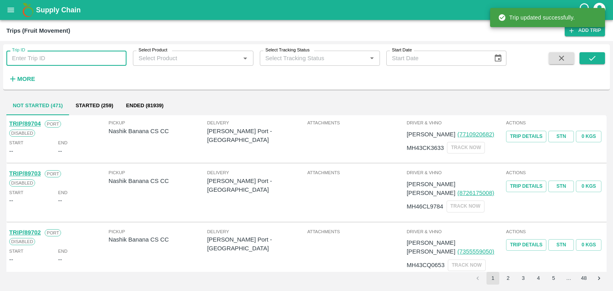
click at [83, 59] on input "Trip ID" at bounding box center [66, 58] width 120 height 15
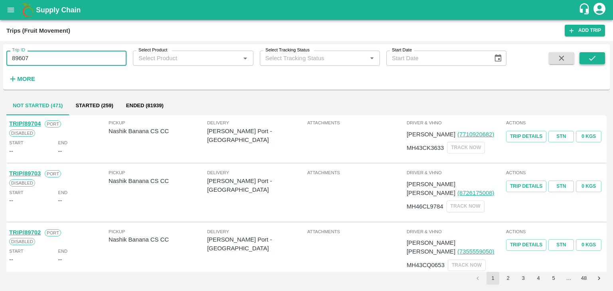
type input "89607"
click at [593, 59] on icon "submit" at bounding box center [591, 58] width 9 height 9
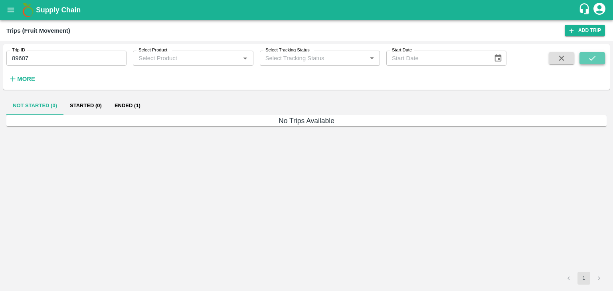
click at [593, 59] on icon "submit" at bounding box center [591, 58] width 9 height 9
click at [143, 102] on button "Ended (1)" at bounding box center [127, 105] width 39 height 19
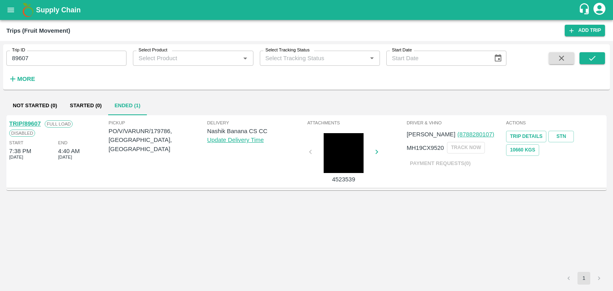
click at [29, 123] on link "TRIP/89607" at bounding box center [25, 123] width 32 height 6
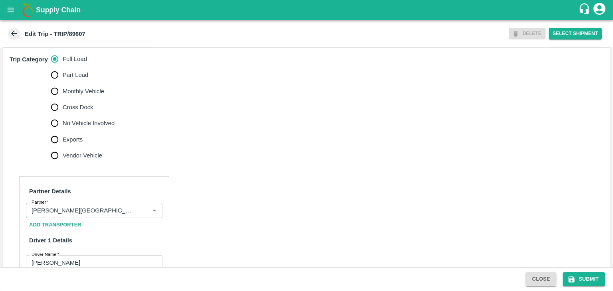
scroll to position [240, 0]
drag, startPoint x: 145, startPoint y: 210, endPoint x: 121, endPoint y: 206, distance: 23.8
click at [121, 206] on div "Partner" at bounding box center [94, 210] width 136 height 15
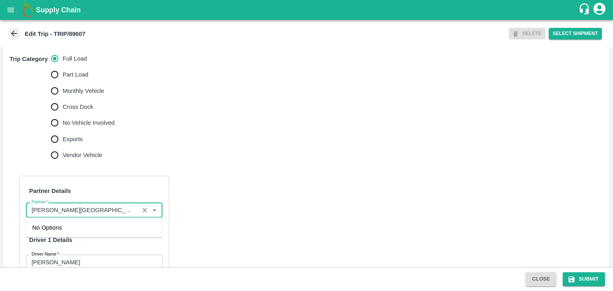
scroll to position [0, 91]
click at [121, 206] on input "Partner   *" at bounding box center [82, 210] width 108 height 10
drag, startPoint x: 140, startPoint y: 210, endPoint x: 126, endPoint y: 210, distance: 13.6
click at [126, 210] on div "Partner" at bounding box center [94, 210] width 136 height 15
click at [126, 210] on input "Partner   *" at bounding box center [82, 210] width 108 height 10
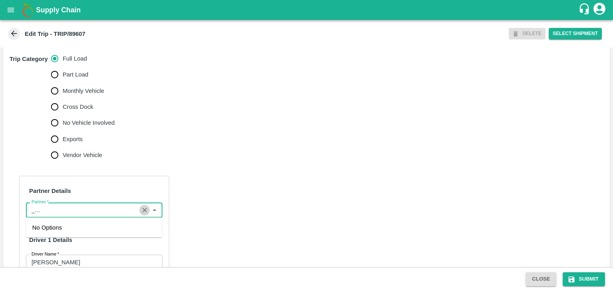
click at [144, 211] on icon "Clear" at bounding box center [145, 211] width 8 height 8
click at [132, 211] on input "Partner   *" at bounding box center [87, 210] width 118 height 10
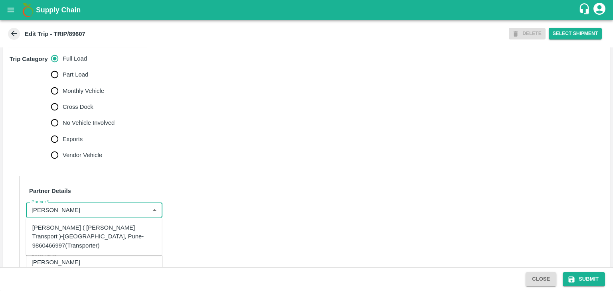
click at [116, 227] on div "[PERSON_NAME] ( [PERSON_NAME] Transport )-[GEOGRAPHIC_DATA], Pune-9860466997(Tr…" at bounding box center [93, 236] width 123 height 27
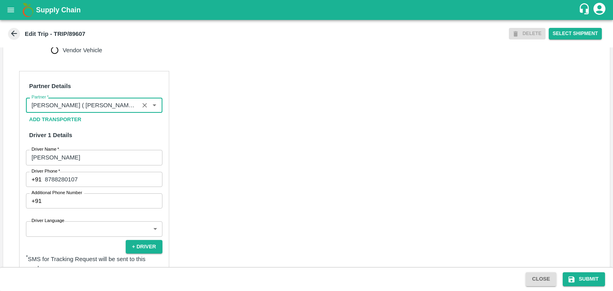
scroll to position [367, 0]
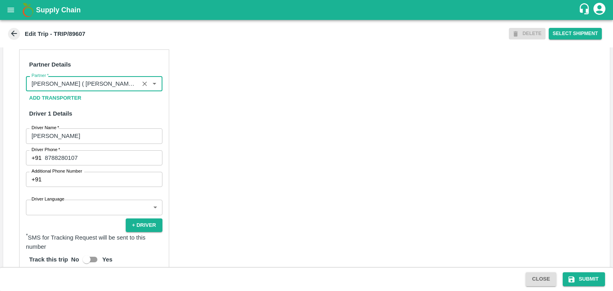
type input "[PERSON_NAME] ( [PERSON_NAME] Transport )-[GEOGRAPHIC_DATA], Pune-9860466997(Tr…"
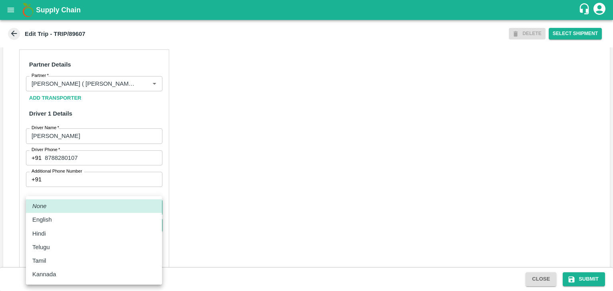
click at [99, 209] on body "Supply Chain Edit Trip - TRIP/89607 DELETE Select Shipment Trip Details Trip Ty…" at bounding box center [306, 145] width 613 height 291
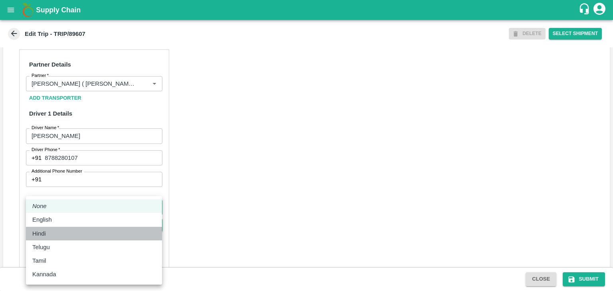
click at [60, 233] on div "Hindi" at bounding box center [93, 233] width 123 height 9
type input "hi"
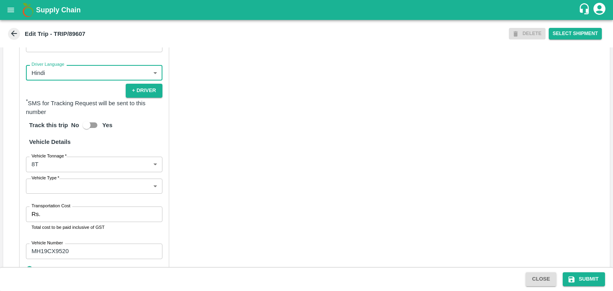
scroll to position [541, 0]
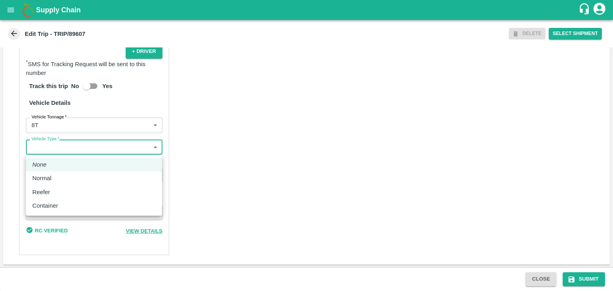
click at [62, 149] on body "Supply Chain Edit Trip - TRIP/89607 DELETE Select Shipment Trip Details Trip Ty…" at bounding box center [306, 145] width 613 height 291
click at [57, 173] on li "Normal" at bounding box center [94, 178] width 136 height 14
type input "Normal"
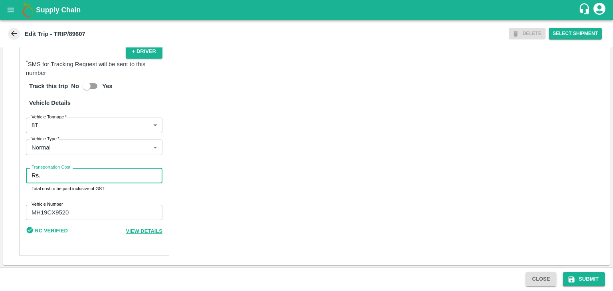
click at [78, 176] on input "Transportation Cost" at bounding box center [102, 175] width 119 height 15
type input "10000"
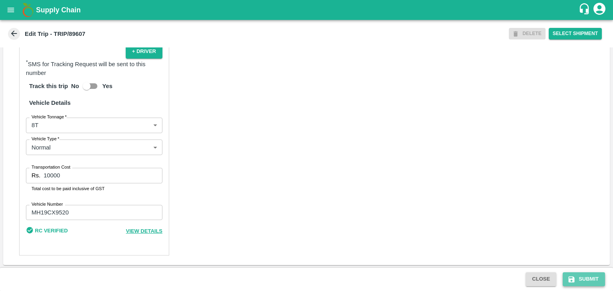
click at [582, 274] on button "Submit" at bounding box center [583, 279] width 42 height 14
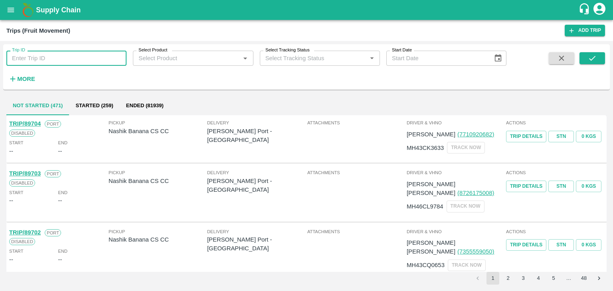
click at [81, 51] on input "Trip ID" at bounding box center [66, 58] width 120 height 15
click at [596, 58] on icon "submit" at bounding box center [591, 58] width 9 height 9
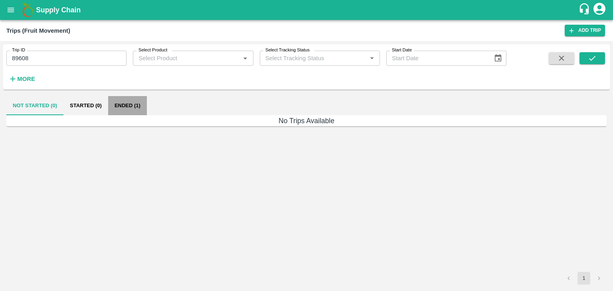
click at [133, 106] on button "Ended (1)" at bounding box center [127, 105] width 39 height 19
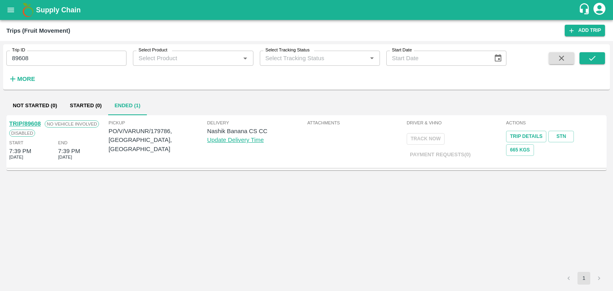
click at [33, 122] on link "TRIP/89608" at bounding box center [25, 123] width 32 height 6
click at [75, 57] on input "89608" at bounding box center [66, 58] width 120 height 15
click at [595, 61] on icon "submit" at bounding box center [591, 58] width 9 height 9
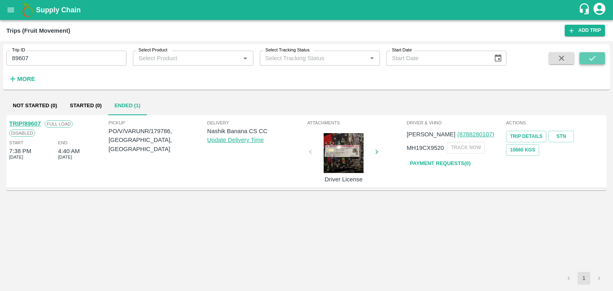
click at [595, 61] on icon "submit" at bounding box center [591, 58] width 9 height 9
click at [30, 120] on link "TRIP/89607" at bounding box center [25, 123] width 32 height 6
click at [53, 57] on input "89607" at bounding box center [66, 58] width 120 height 15
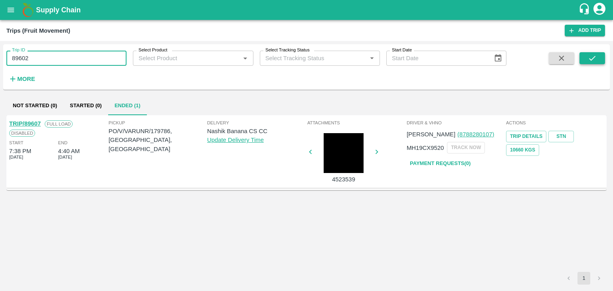
type input "89602"
click at [590, 56] on icon "submit" at bounding box center [591, 58] width 9 height 9
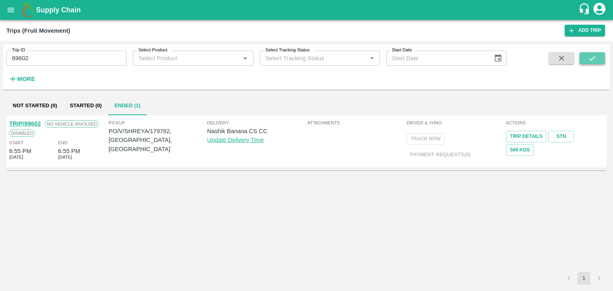
click at [599, 58] on button "submit" at bounding box center [592, 58] width 26 height 12
click at [24, 121] on link "TRIP/89602" at bounding box center [25, 123] width 32 height 6
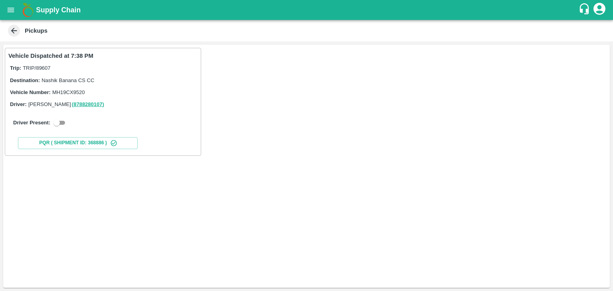
click at [60, 118] on div "Driver Present:" at bounding box center [102, 123] width 189 height 22
click at [61, 121] on input "checkbox" at bounding box center [56, 123] width 29 height 10
checkbox input "true"
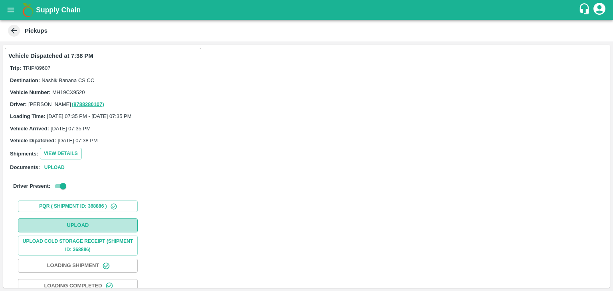
click at [93, 221] on button "Upload" at bounding box center [78, 226] width 120 height 14
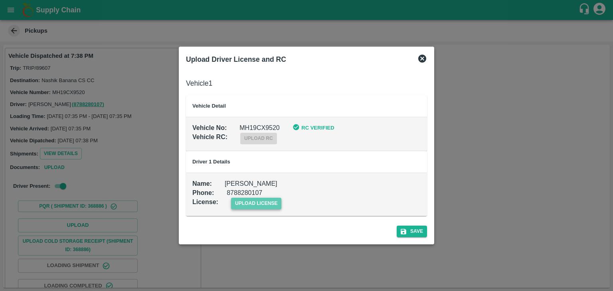
click at [248, 204] on span "upload license" at bounding box center [256, 204] width 51 height 12
click at [0, 0] on input "upload license" at bounding box center [0, 0] width 0 height 0
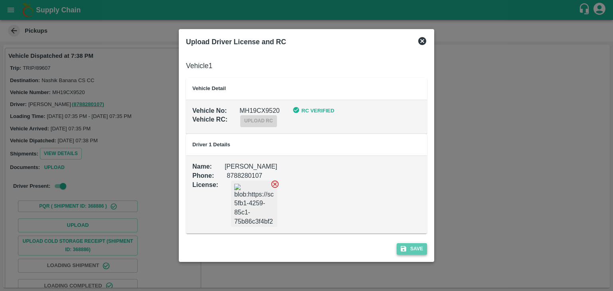
click at [414, 249] on button "Save" at bounding box center [411, 249] width 30 height 12
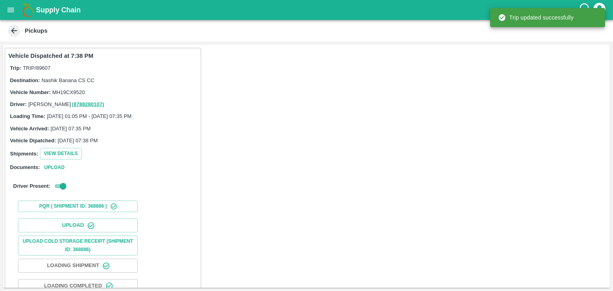
scroll to position [83, 0]
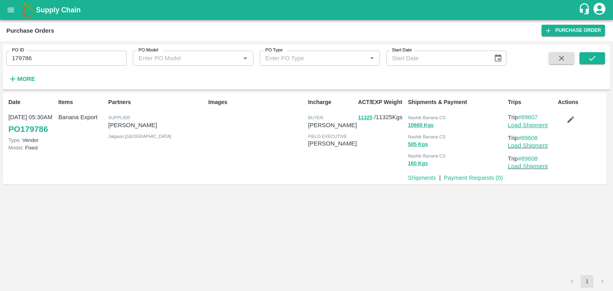
click at [522, 125] on link "Load Shipment" at bounding box center [528, 125] width 40 height 6
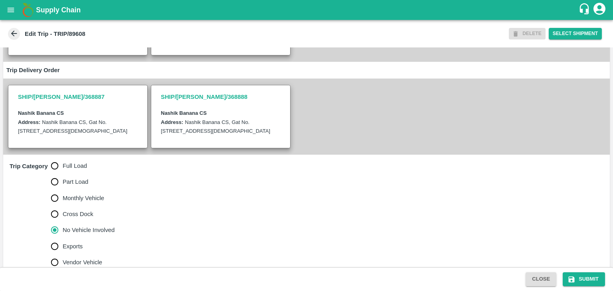
scroll to position [187, 0]
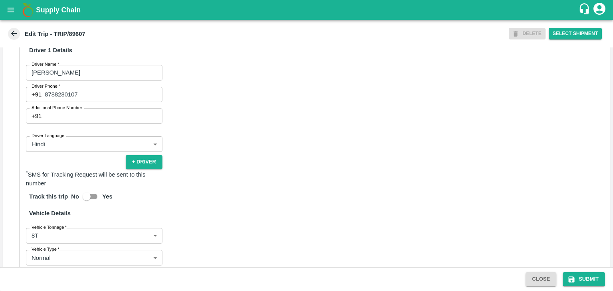
scroll to position [541, 0]
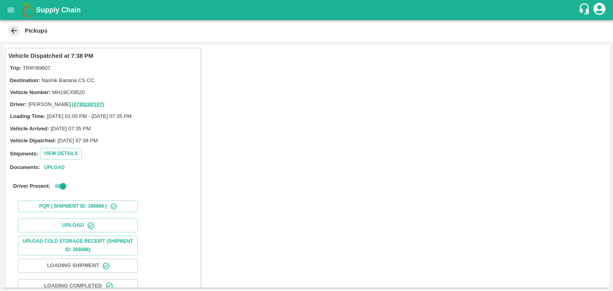
scroll to position [83, 0]
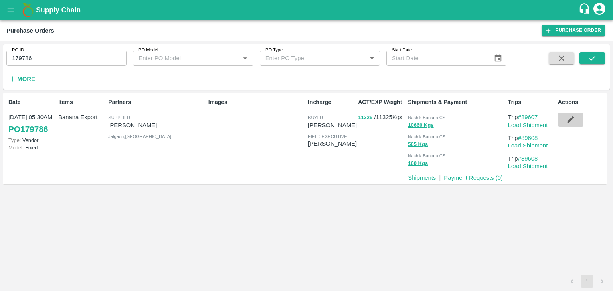
click at [577, 116] on button "button" at bounding box center [571, 120] width 26 height 14
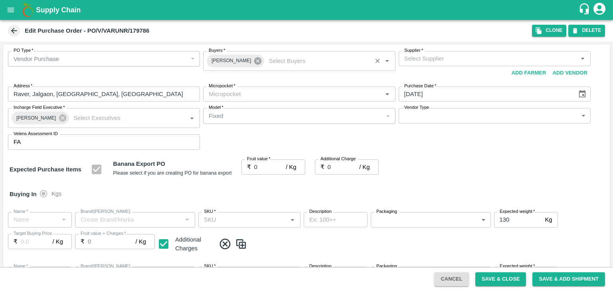
click at [253, 63] on icon at bounding box center [257, 61] width 9 height 9
click at [241, 61] on input "Buyers   *" at bounding box center [292, 58] width 174 height 10
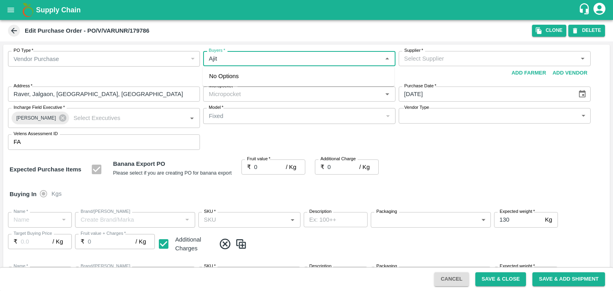
type input "Ajit O"
type input "VARUN RAMESHWAR AGRAWAL-undefined"
type input "172-Savda"
type input "Banana Export"
type input "FARM CANDY"
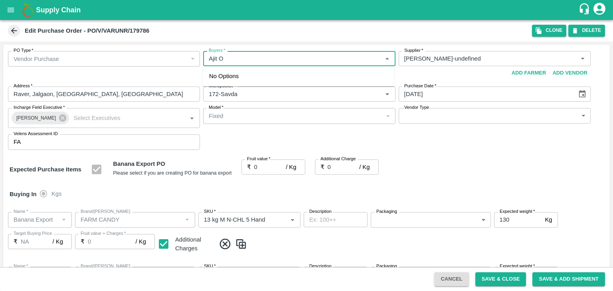
type input "13 kg M N-CHL 5 Hand"
type input "NA"
type input "Banana Export"
type input "FARM CANDY"
type input "13 kg M N-CHL 6 Hand"
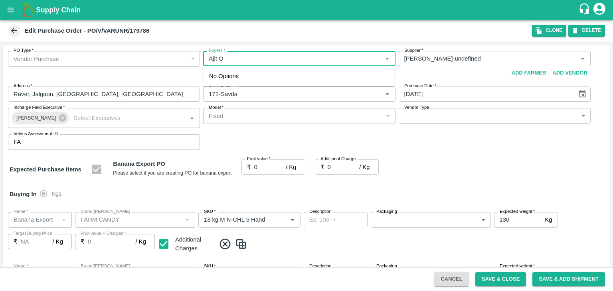
type input "NA"
type input "Banana Export"
type input "FARM CANDY"
type input "13 kg M N-CHL 8 Hand"
type input "NA"
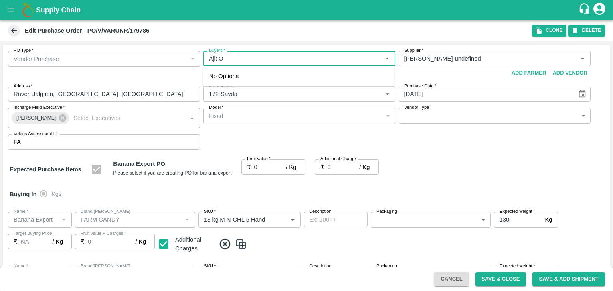
type input "Banana Export"
type input "FARM CANDY"
type input "13 kg M N-CHL CL"
type input "NA"
type input "Banana Export"
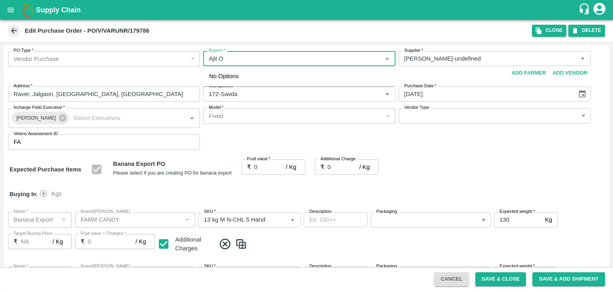
type input "FARM CANDY"
type input "C Class"
type input "NA"
type input "Banana Export"
type input "FARM CANDY"
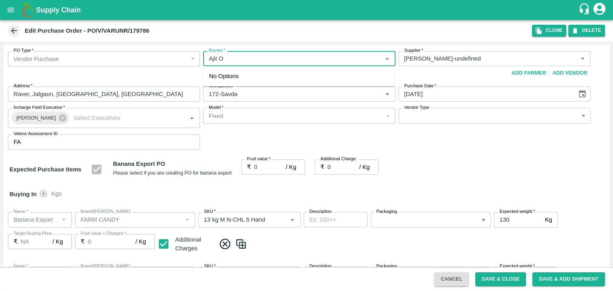
type input "PHR Kg"
type input "NA"
click at [244, 74] on div "Ajit Otari" at bounding box center [298, 79] width 191 height 21
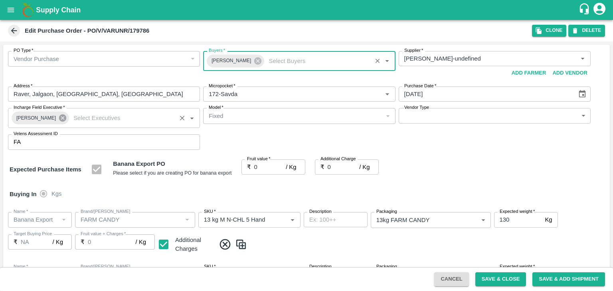
click at [58, 114] on icon at bounding box center [62, 118] width 9 height 9
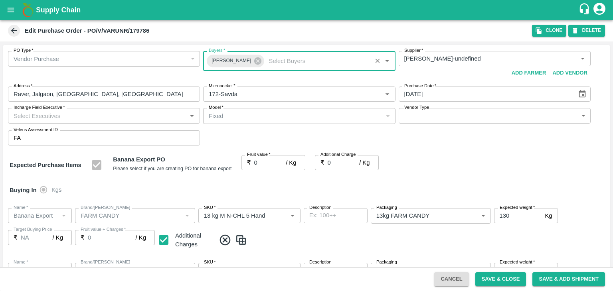
click at [79, 119] on input "Incharge Field Executive   *" at bounding box center [97, 115] width 174 height 10
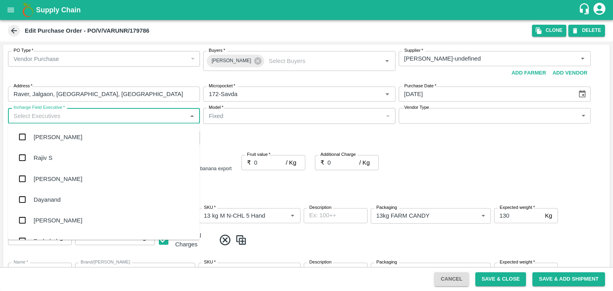
click at [76, 118] on input "Incharge Field Executive   *" at bounding box center [97, 115] width 174 height 10
type input "Jay"
click at [75, 181] on div "jaydip Tale" at bounding box center [103, 178] width 191 height 21
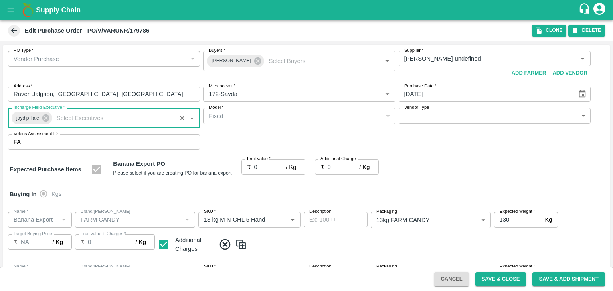
click at [421, 119] on body "Supply Chain Edit Purchase Order - PO/V/VARUNR/179786 Clone DELETE PO Type   * …" at bounding box center [306, 145] width 613 height 291
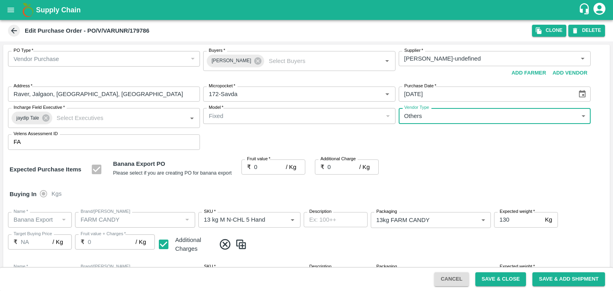
type input "OTHER"
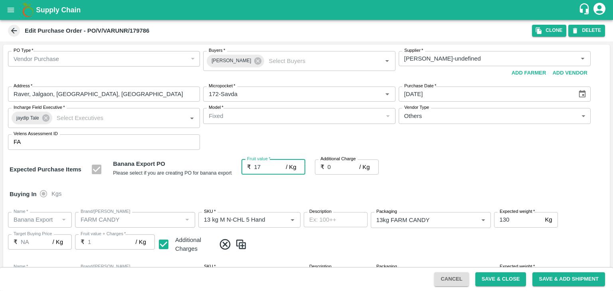
type input "17"
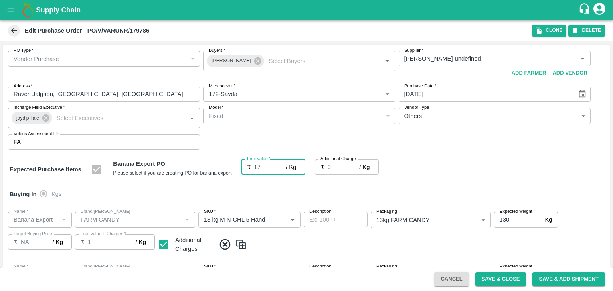
type input "17"
type input "2.7"
type input "19.7"
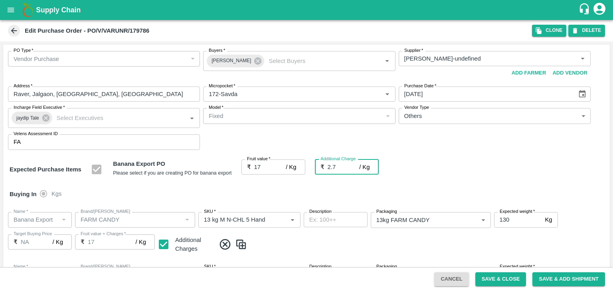
type input "19.7"
type input "2.75"
type input "19.75"
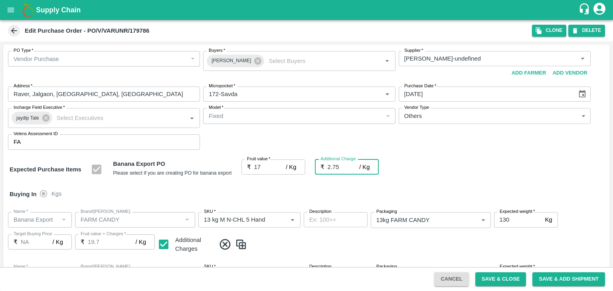
type input "19.75"
type input "2.75"
click at [284, 190] on div at bounding box center [306, 145] width 613 height 291
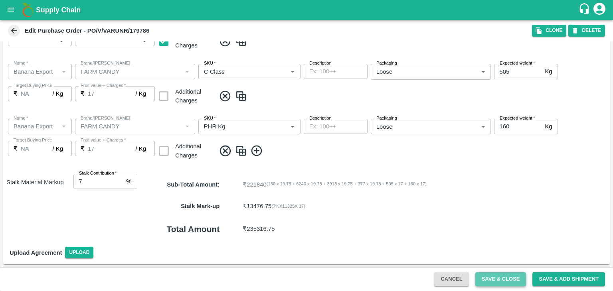
click at [510, 280] on button "Save & Close" at bounding box center [500, 279] width 51 height 14
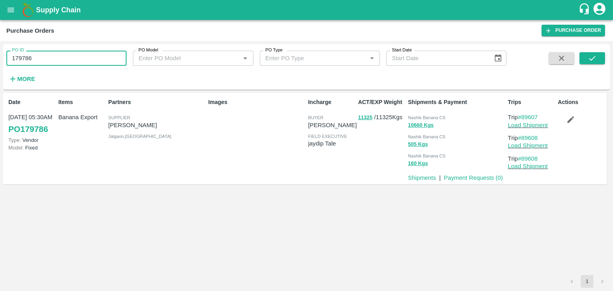
click at [81, 65] on input "179786" at bounding box center [66, 58] width 120 height 15
paste input "text"
type input "179782"
click at [598, 62] on button "submit" at bounding box center [592, 58] width 26 height 12
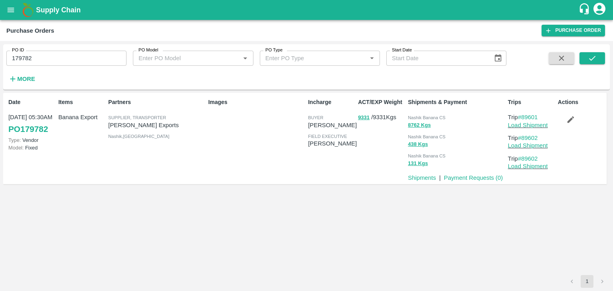
click at [596, 51] on div "PO ID 179782 PO ID PO Model PO Model   * PO Type PO Type   * Start Date Start D…" at bounding box center [306, 66] width 606 height 39
click at [596, 56] on button "submit" at bounding box center [592, 58] width 26 height 12
click at [542, 125] on link "Load Shipment" at bounding box center [528, 125] width 40 height 6
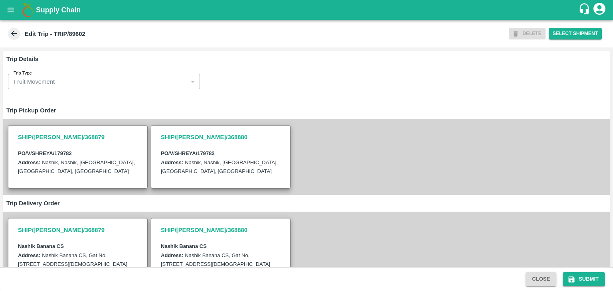
scroll to position [196, 0]
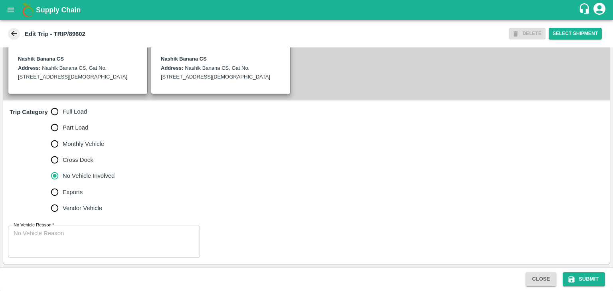
click at [74, 112] on span "Full Load" at bounding box center [75, 111] width 24 height 9
click at [63, 112] on input "Full Load" at bounding box center [55, 112] width 16 height 16
radio input "true"
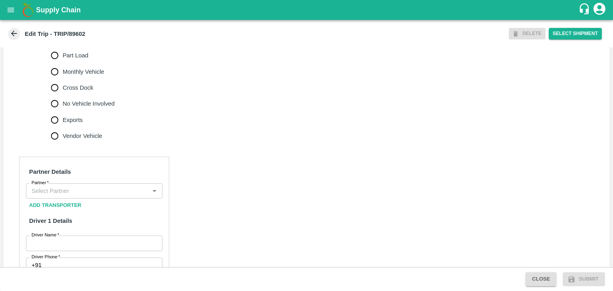
scroll to position [262, 0]
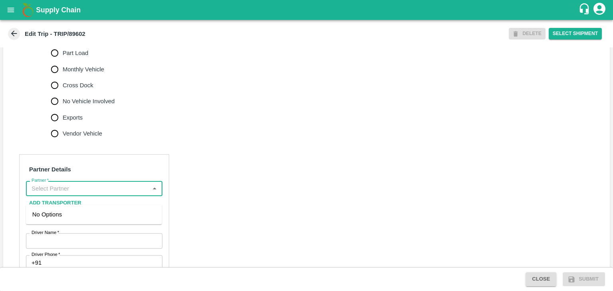
click at [107, 194] on input "Partner   *" at bounding box center [87, 188] width 118 height 10
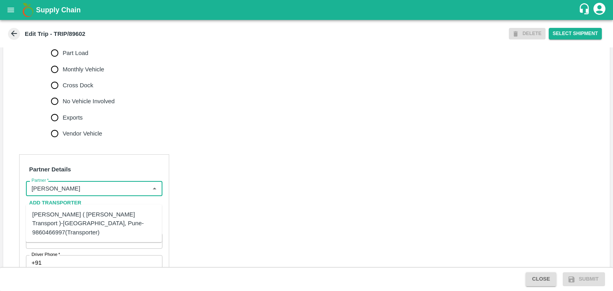
click at [96, 220] on div "[PERSON_NAME] ( [PERSON_NAME] Transport )-[GEOGRAPHIC_DATA], Pune-9860466997(Tr…" at bounding box center [93, 223] width 123 height 27
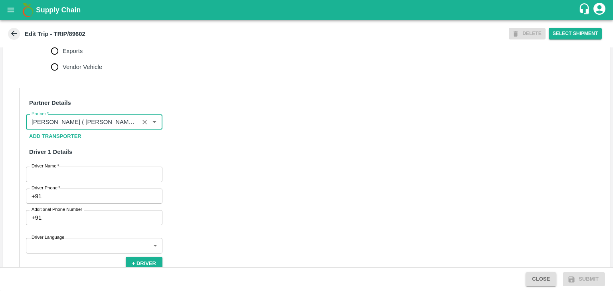
scroll to position [329, 0]
type input "[PERSON_NAME] ( [PERSON_NAME] Transport )-[GEOGRAPHIC_DATA], Pune-9860466997(Tr…"
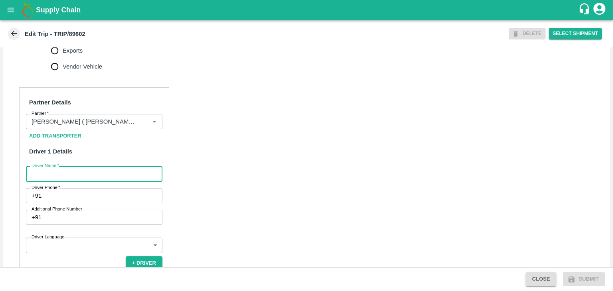
click at [73, 181] on input "Driver Name   *" at bounding box center [94, 173] width 136 height 15
type input "Godase"
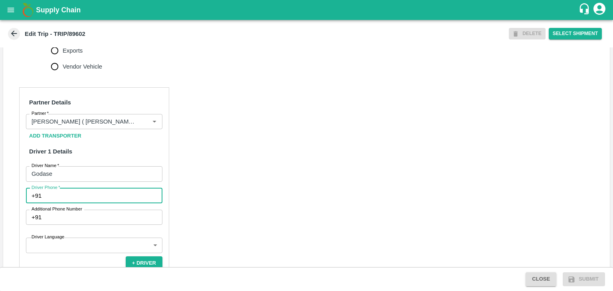
click at [72, 203] on input "Driver Phone   *" at bounding box center [104, 195] width 118 height 15
type input "9834917705"
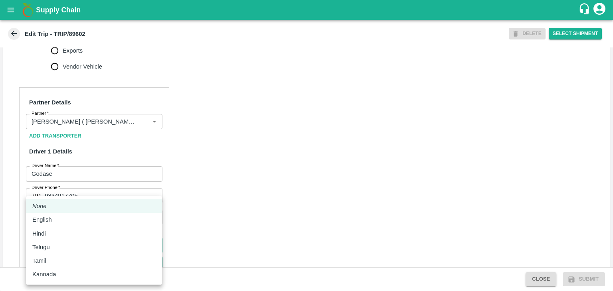
click at [105, 252] on body "Supply Chain Edit Trip - TRIP/89602 DELETE Select Shipment Trip Details Trip Ty…" at bounding box center [306, 145] width 613 height 291
click at [75, 225] on li "English" at bounding box center [94, 220] width 136 height 14
type input "en"
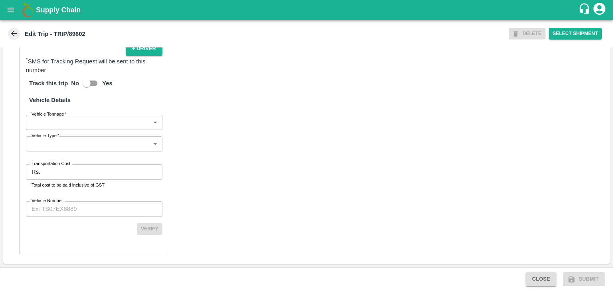
scroll to position [552, 0]
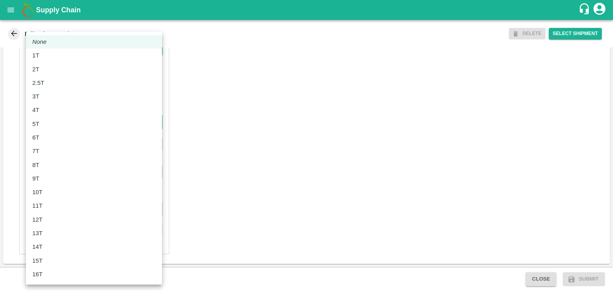
click at [51, 119] on body "Supply Chain Edit Trip - TRIP/89602 DELETE Select Shipment Trip Details Trip Ty…" at bounding box center [306, 145] width 613 height 291
click at [59, 163] on div "8T" at bounding box center [93, 165] width 123 height 9
type input "8000"
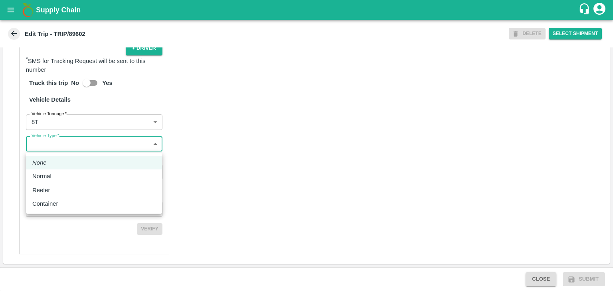
click at [77, 150] on body "Supply Chain Edit Trip - TRIP/89602 DELETE Select Shipment Trip Details Trip Ty…" at bounding box center [306, 145] width 613 height 291
click at [63, 178] on div "Normal" at bounding box center [93, 176] width 123 height 9
type input "Normal"
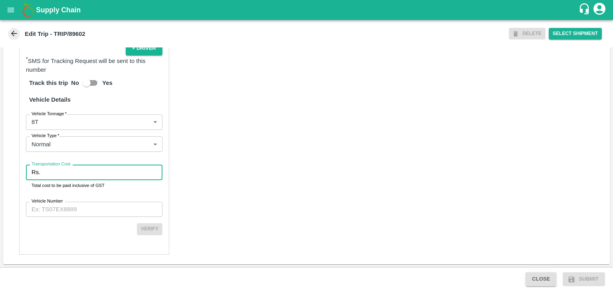
click at [73, 175] on input "Transportation Cost" at bounding box center [102, 172] width 119 height 15
type input "1"
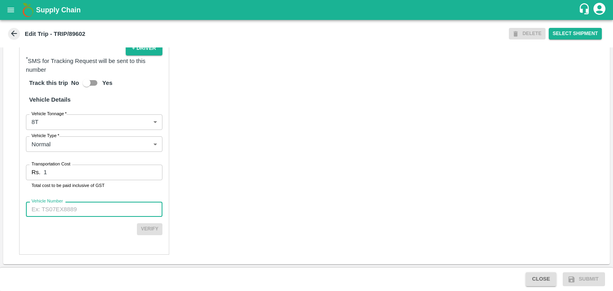
click at [99, 212] on input "Vehicle Number" at bounding box center [94, 209] width 136 height 15
type input "MH45T6060"
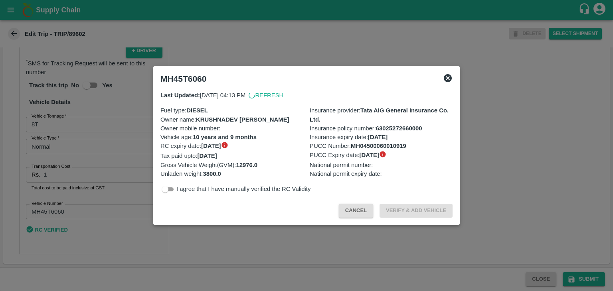
scroll to position [550, 0]
click at [302, 236] on div at bounding box center [306, 145] width 613 height 291
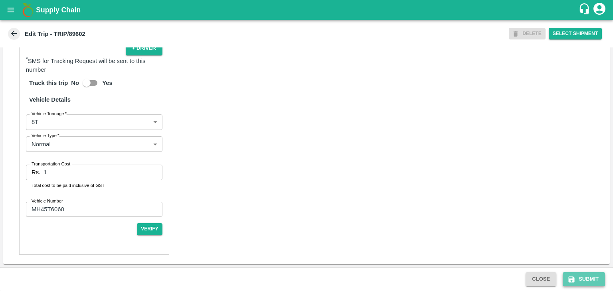
click at [580, 278] on button "Submit" at bounding box center [583, 279] width 42 height 14
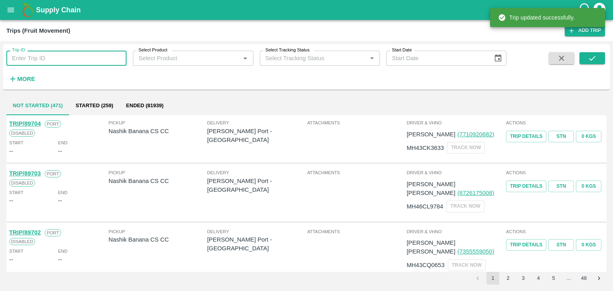
click at [117, 57] on input "Trip ID" at bounding box center [66, 58] width 120 height 15
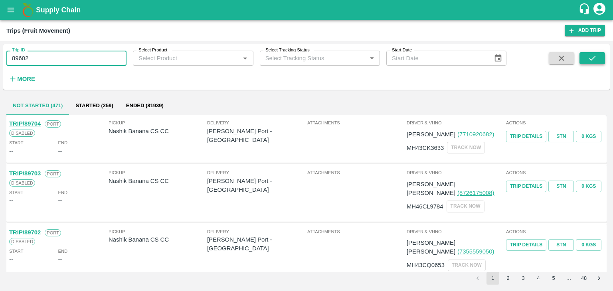
type input "89602"
click at [589, 55] on icon "submit" at bounding box center [591, 58] width 9 height 9
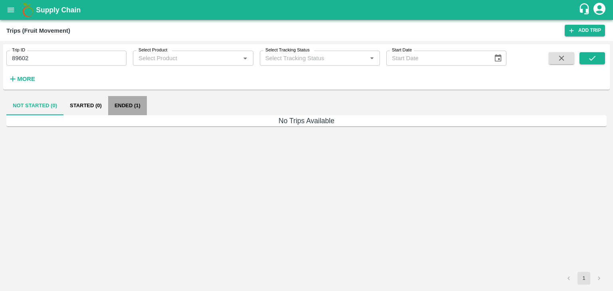
click at [140, 100] on button "Ended (1)" at bounding box center [127, 105] width 39 height 19
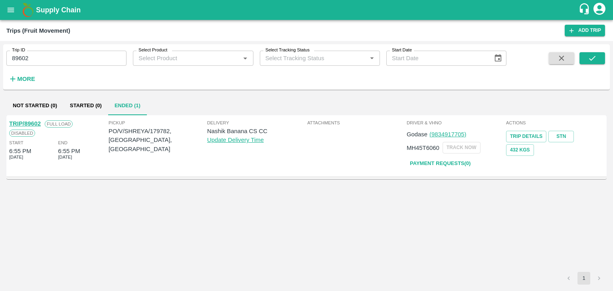
click at [26, 120] on link "TRIP/89602" at bounding box center [25, 123] width 32 height 6
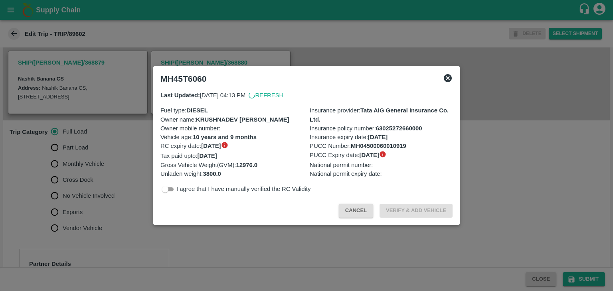
scroll to position [199, 0]
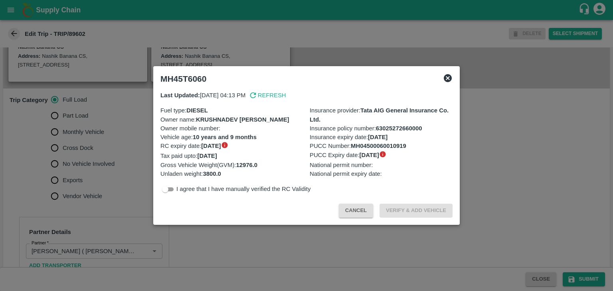
click at [67, 177] on div at bounding box center [306, 145] width 613 height 291
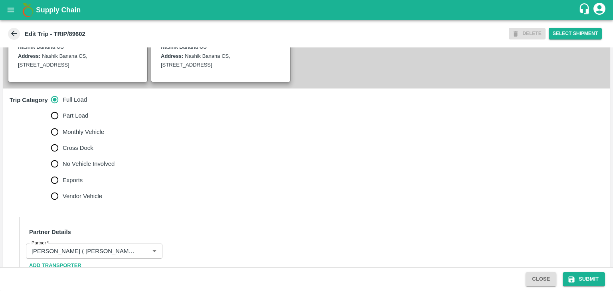
click at [75, 168] on span "No Vehicle Involved" at bounding box center [89, 164] width 52 height 9
click at [63, 172] on input "No Vehicle Involved" at bounding box center [55, 164] width 16 height 16
radio input "true"
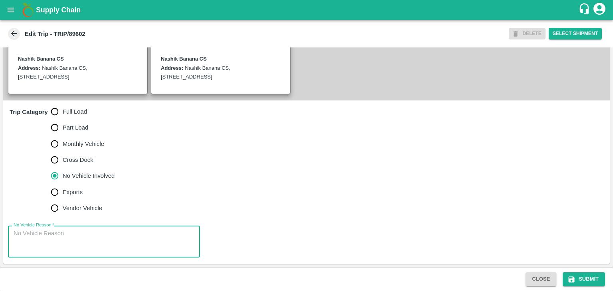
click at [83, 252] on textarea "No Vehicle Reason   *" at bounding box center [104, 241] width 181 height 25
type textarea "Field Dump"
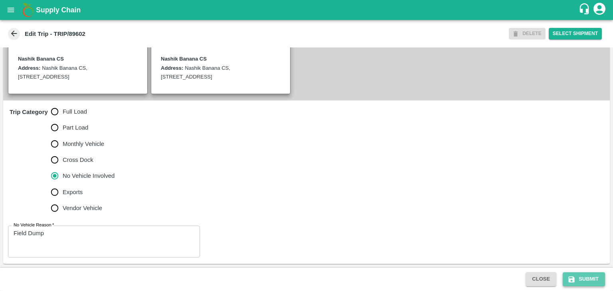
click at [589, 275] on button "Submit" at bounding box center [583, 279] width 42 height 14
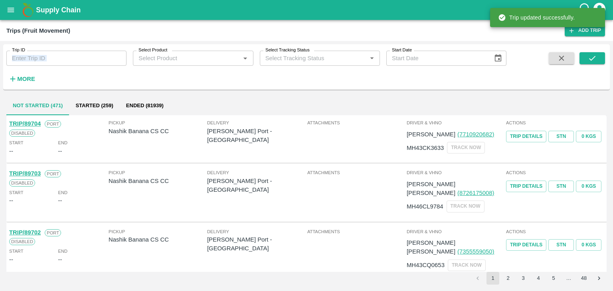
drag, startPoint x: 54, startPoint y: 67, endPoint x: 67, endPoint y: 60, distance: 14.5
click at [67, 60] on div "Trip ID Trip ID Select Product Select Product   * Select Tracking Status Select…" at bounding box center [253, 64] width 506 height 41
click at [67, 60] on input "Trip ID" at bounding box center [66, 58] width 120 height 15
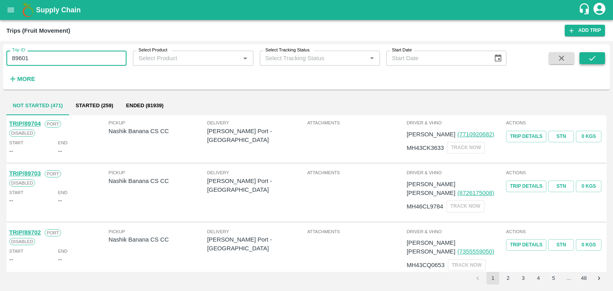
type input "89601"
click at [586, 57] on button "submit" at bounding box center [592, 58] width 26 height 12
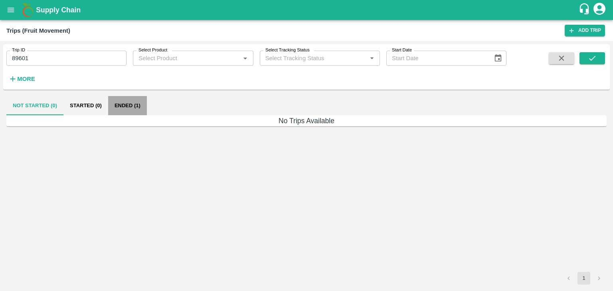
click at [122, 103] on button "Ended (1)" at bounding box center [127, 105] width 39 height 19
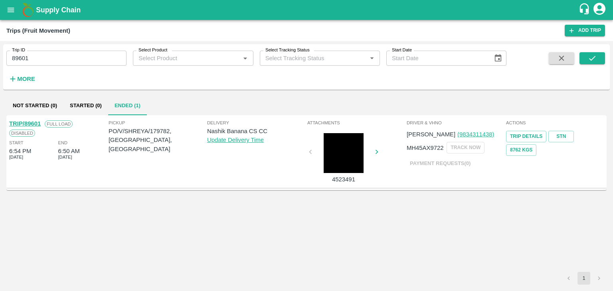
click at [26, 122] on link "TRIP/89601" at bounding box center [25, 123] width 32 height 6
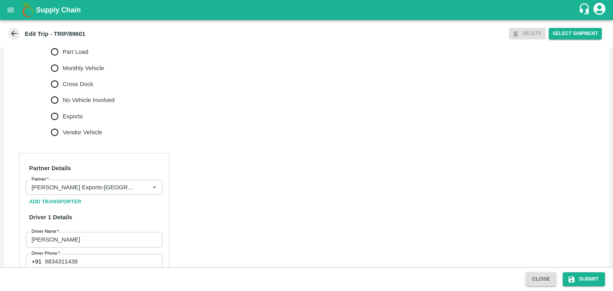
scroll to position [317, 0]
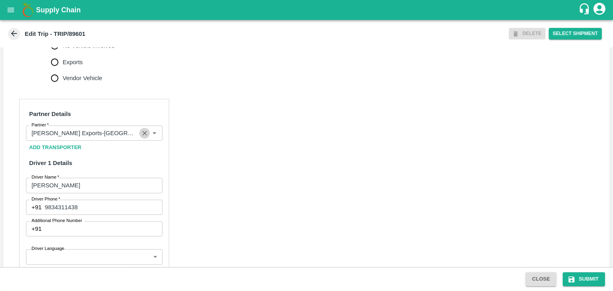
click at [141, 137] on icon "Clear" at bounding box center [145, 134] width 8 height 8
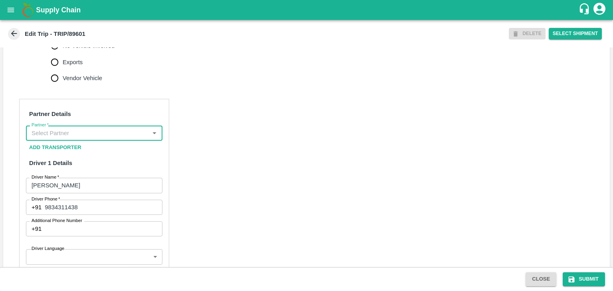
scroll to position [0, 0]
click at [121, 138] on input "Partner   *" at bounding box center [87, 133] width 118 height 10
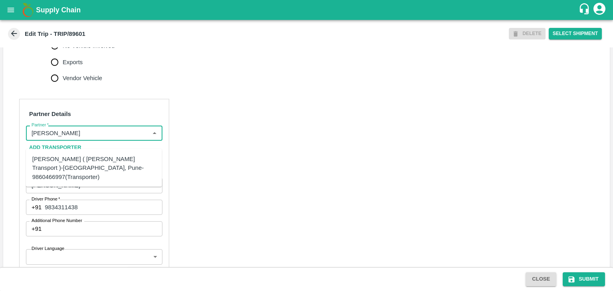
click at [99, 160] on div "[PERSON_NAME] ( [PERSON_NAME] Transport )-[GEOGRAPHIC_DATA], Pune-9860466997(Tr…" at bounding box center [93, 168] width 123 height 27
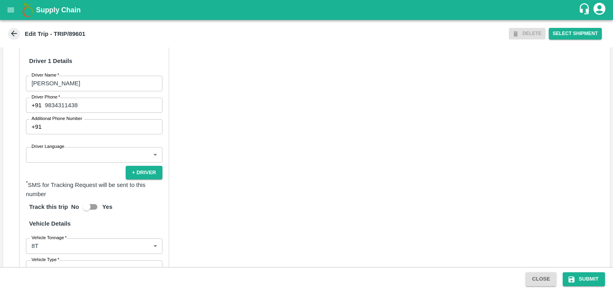
scroll to position [420, 0]
type input "[PERSON_NAME] ( [PERSON_NAME] Transport )-[GEOGRAPHIC_DATA], Pune-9860466997(Tr…"
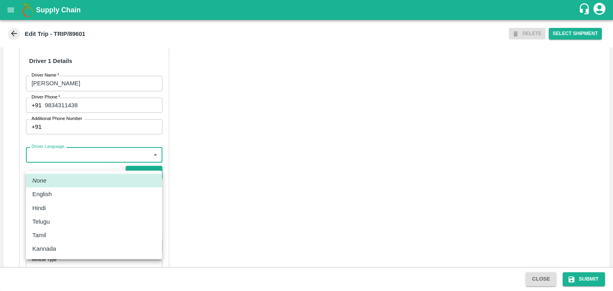
click at [61, 166] on body "Supply Chain Edit Trip - TRIP/89601 DELETE Select Shipment Trip Details Trip Ty…" at bounding box center [306, 145] width 613 height 291
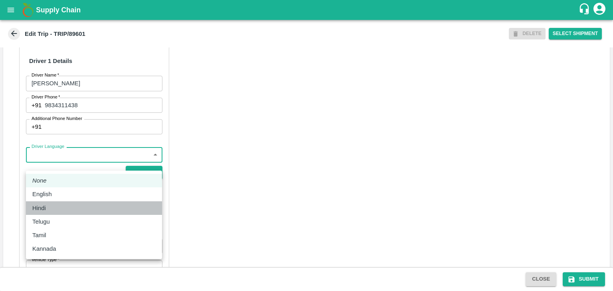
click at [55, 205] on div "Hindi" at bounding box center [93, 208] width 123 height 9
type input "hi"
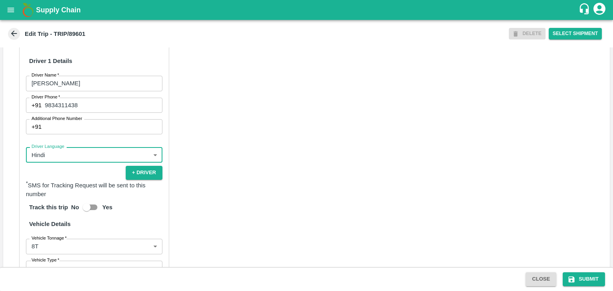
scroll to position [550, 0]
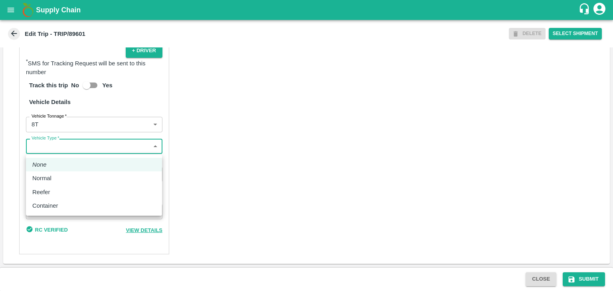
click at [48, 150] on body "Supply Chain Edit Trip - TRIP/89601 DELETE Select Shipment Trip Details Trip Ty…" at bounding box center [306, 145] width 613 height 291
click at [51, 180] on div "Normal" at bounding box center [43, 178] width 23 height 9
type input "Normal"
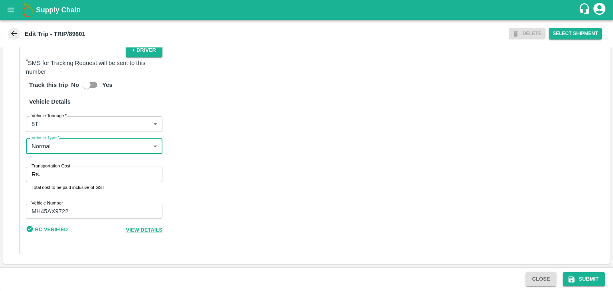
click at [67, 179] on input "Transportation Cost" at bounding box center [102, 174] width 119 height 15
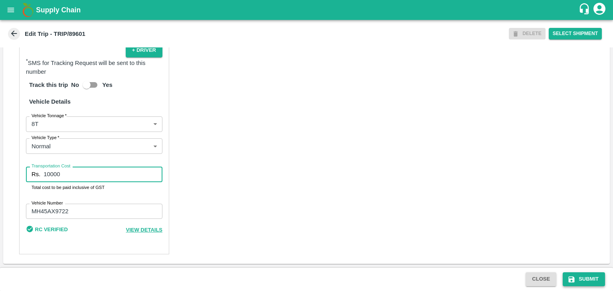
type input "10000"
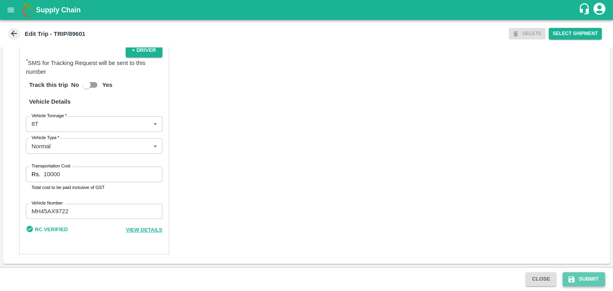
click at [587, 276] on button "Submit" at bounding box center [583, 279] width 42 height 14
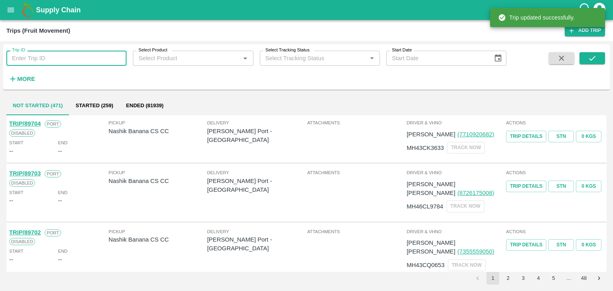
click at [73, 56] on input "Trip ID" at bounding box center [66, 58] width 120 height 15
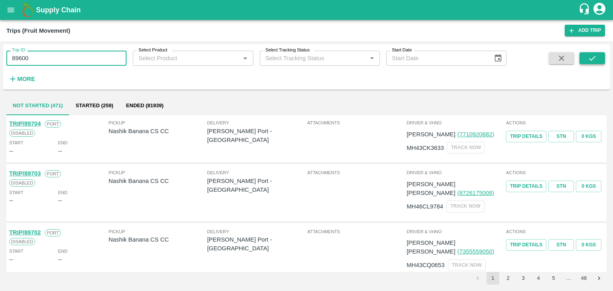
type input "89600"
click at [587, 59] on icon "submit" at bounding box center [591, 58] width 9 height 9
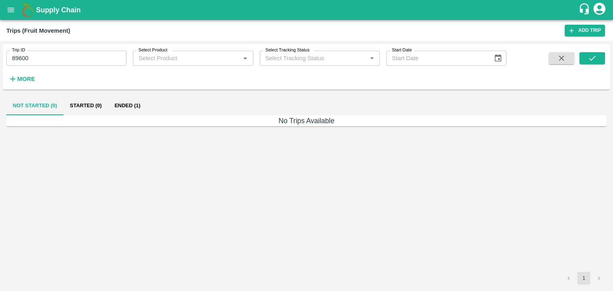
click at [133, 108] on button "Ended (1)" at bounding box center [127, 105] width 39 height 19
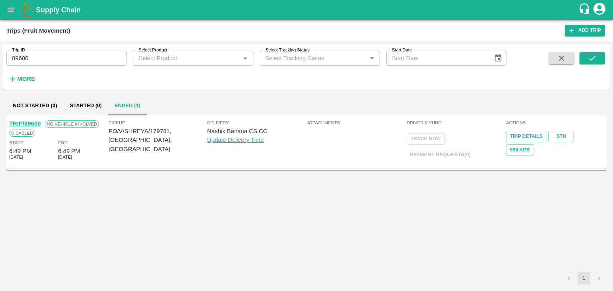
click at [26, 121] on link "TRIP/89600" at bounding box center [25, 123] width 32 height 6
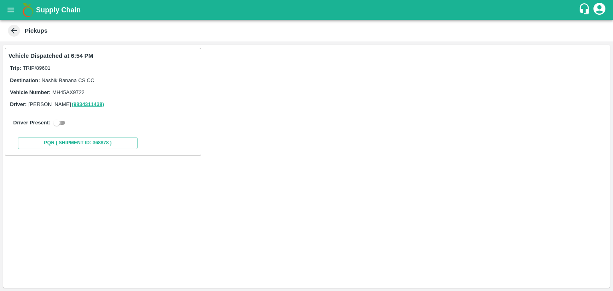
click at [65, 123] on input "checkbox" at bounding box center [56, 123] width 29 height 10
checkbox input "true"
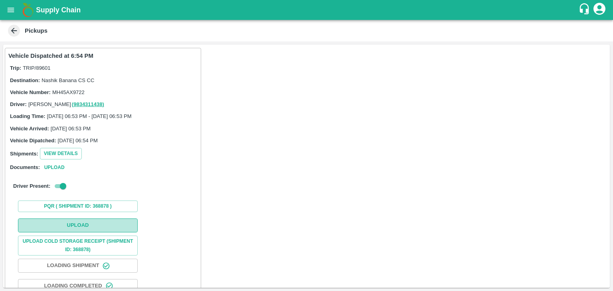
click at [95, 229] on button "Upload" at bounding box center [78, 226] width 120 height 14
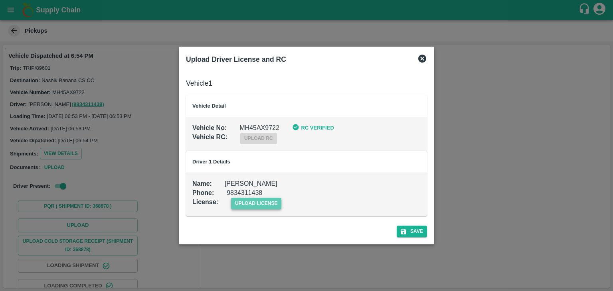
click at [264, 204] on span "upload license" at bounding box center [256, 204] width 51 height 12
click at [0, 0] on input "upload license" at bounding box center [0, 0] width 0 height 0
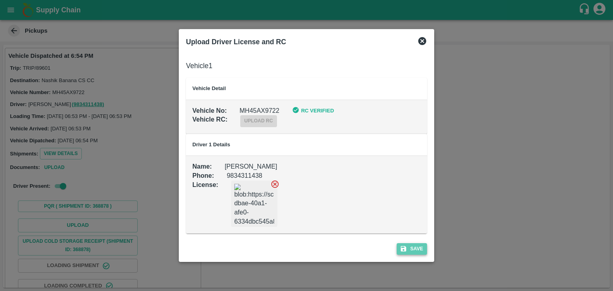
click at [417, 250] on button "Save" at bounding box center [411, 249] width 30 height 12
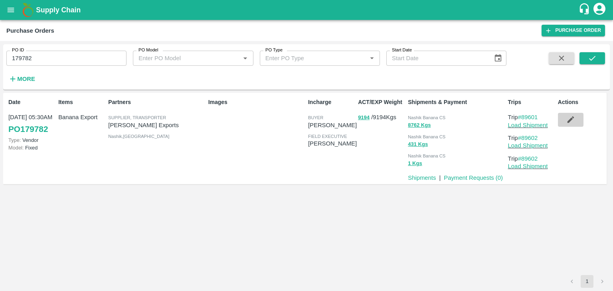
click at [570, 114] on button "button" at bounding box center [571, 120] width 26 height 14
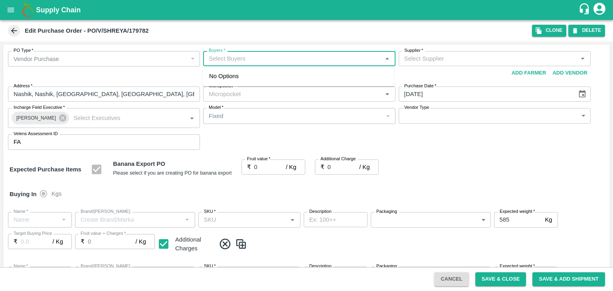
click at [240, 59] on input "Buyers   *" at bounding box center [292, 58] width 174 height 10
type input "A"
type input "Shreyansh Exports-undefined"
type input "172-Savda"
type input "Banana Export"
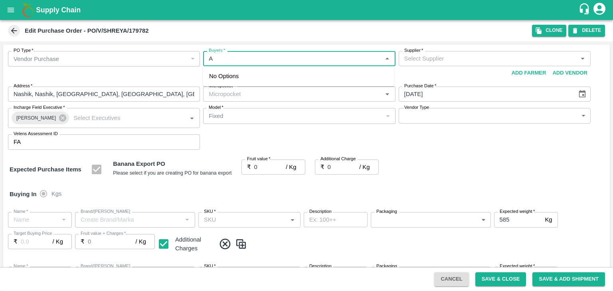
type input "FARM EXPRESS"
type input "13 kg M N-CHL 5 Hand"
type input "NA"
type input "Banana Export"
type input "FARM EXPRESS"
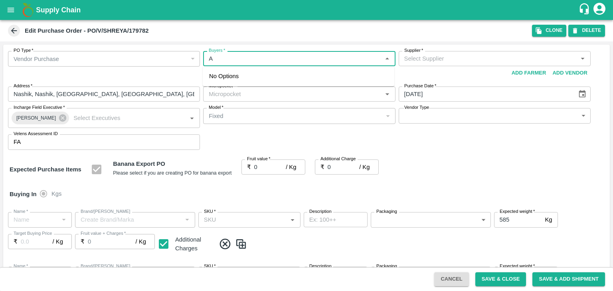
type input "13 kg M N-CHL 6 Hand"
type input "NA"
type input "Banana Export"
type input "FARM EXPRESS"
type input "13 kg M N-CHL 8 Hand"
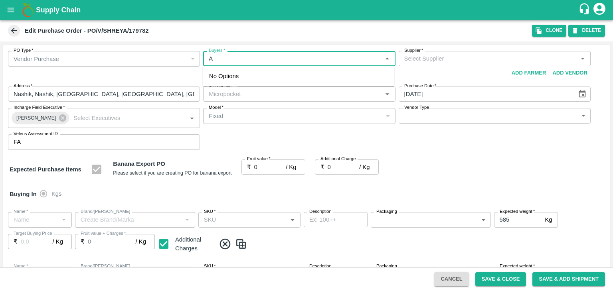
type input "NA"
type input "Banana Export"
type input "FARM EXPRESS"
type input "13 kg M N-CHL CL"
type input "NA"
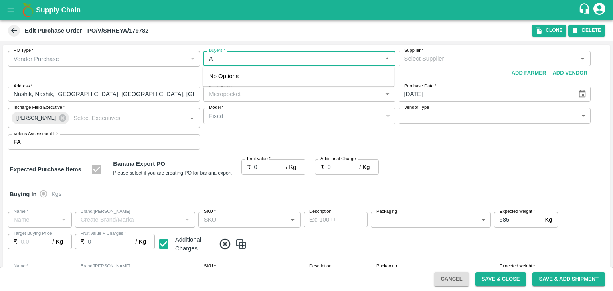
type input "Banana Export"
type input "FARM EXPRESS"
type input "C Class"
type input "NA"
type input "Banana Export"
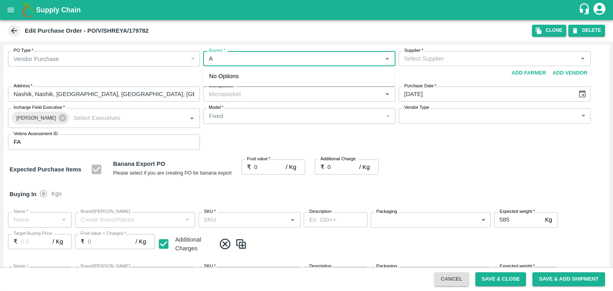
type input "FARM EXPRESS"
type input "PHR Kg"
type input "NA"
type input "Ajit"
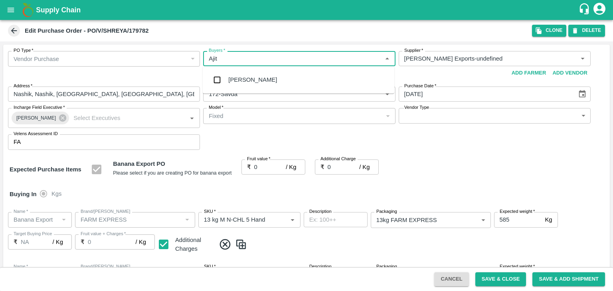
click at [249, 83] on div "Ajit Otari" at bounding box center [252, 79] width 49 height 9
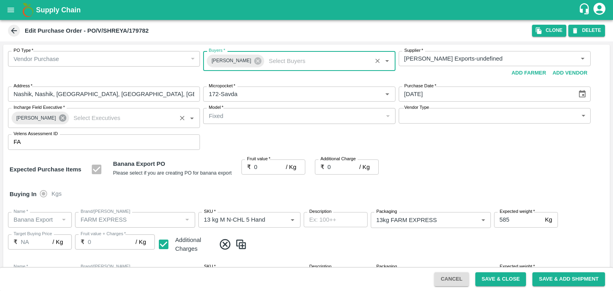
click at [60, 116] on icon at bounding box center [62, 117] width 7 height 7
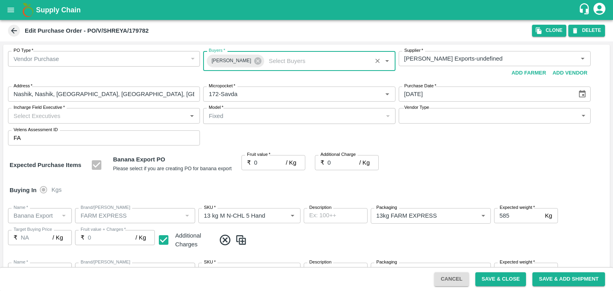
click at [79, 116] on input "Incharge Field Executive   *" at bounding box center [97, 115] width 174 height 10
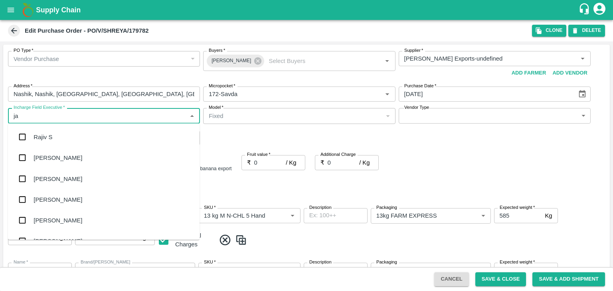
type input "jay"
click at [69, 175] on div "jaydip Tale" at bounding box center [103, 178] width 191 height 21
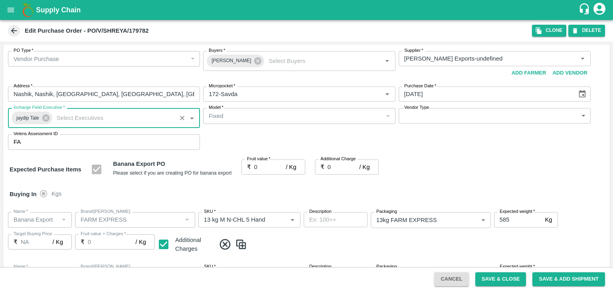
click at [421, 116] on body "Supply Chain Edit Purchase Order - PO/V/SHREYA/179782 Clone DELETE PO Type   * …" at bounding box center [306, 145] width 613 height 291
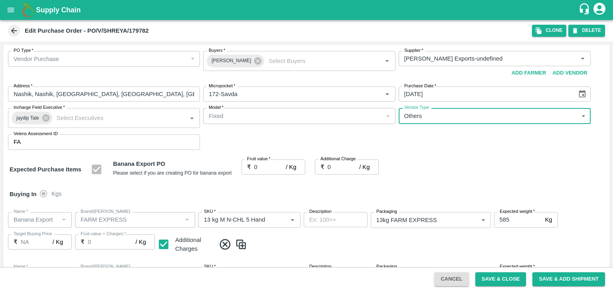
type input "OTHER"
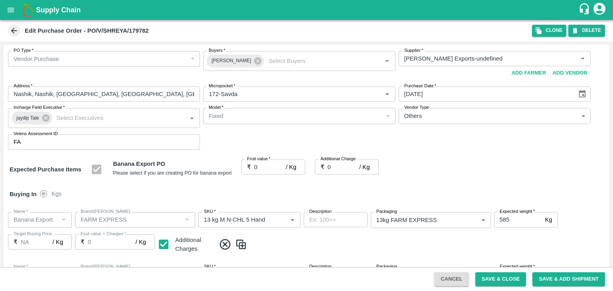
click at [266, 167] on div at bounding box center [306, 145] width 613 height 291
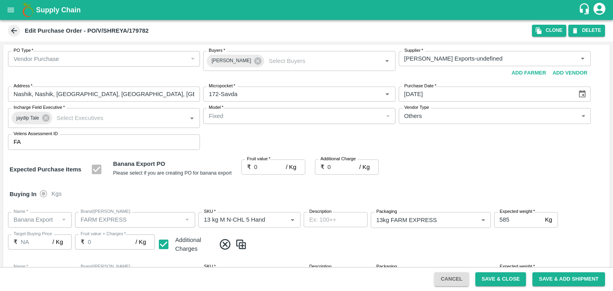
click at [266, 167] on div at bounding box center [306, 145] width 613 height 291
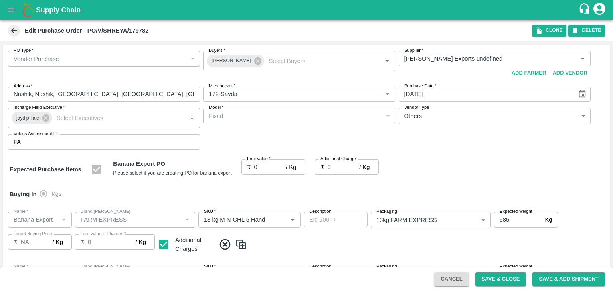
click at [266, 167] on div at bounding box center [306, 145] width 613 height 291
click at [273, 167] on div at bounding box center [306, 145] width 613 height 291
click at [273, 167] on input "0" at bounding box center [270, 167] width 32 height 15
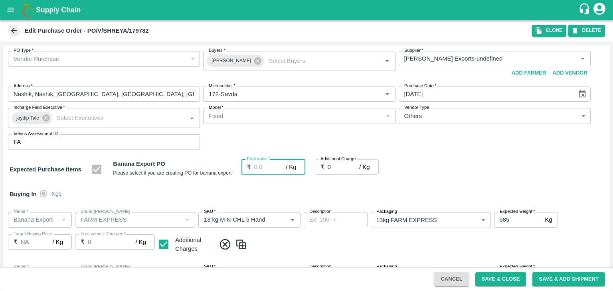
type input "1"
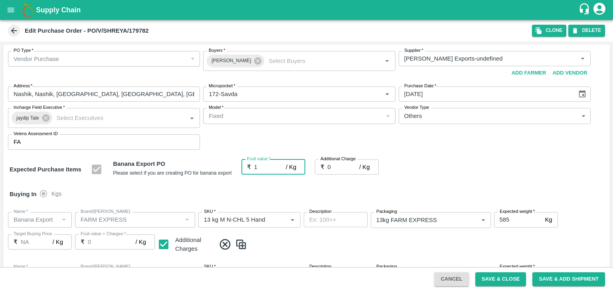
type input "1"
type input "19"
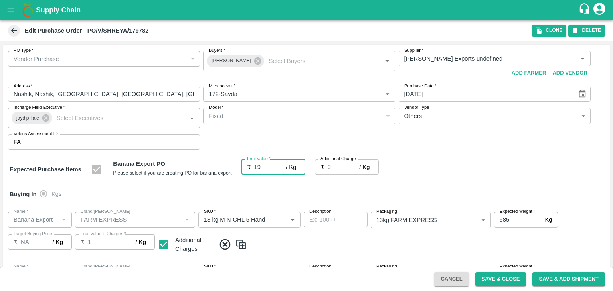
type input "19"
type input "1"
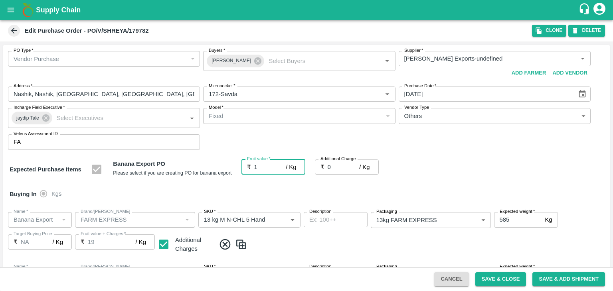
type input "1"
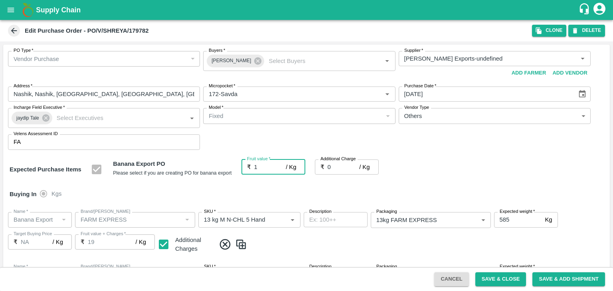
type input "1"
type input "18"
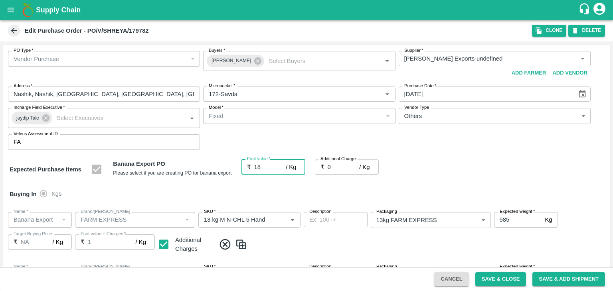
type input "18"
drag, startPoint x: 339, startPoint y: 160, endPoint x: 339, endPoint y: 169, distance: 10.0
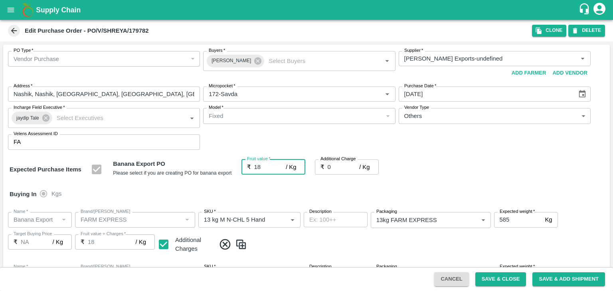
click at [339, 169] on div "Additional Charge ₹ 0 / Kg Additional Charge" at bounding box center [347, 167] width 64 height 15
click at [339, 169] on input "0" at bounding box center [343, 167] width 32 height 15
type input "2"
type input "20"
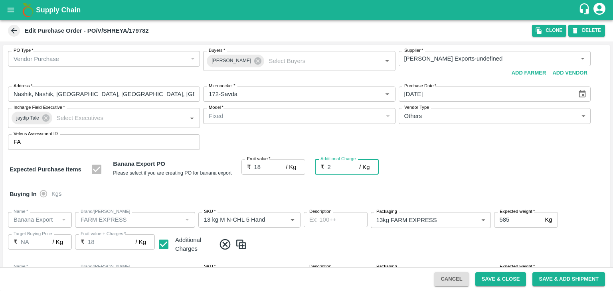
type input "20"
type input "2.7"
type input "20.7"
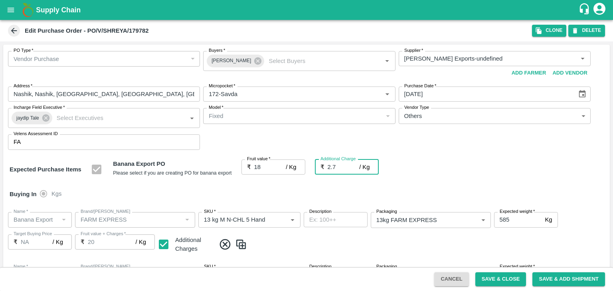
type input "20.7"
type input "2.75"
type input "20.75"
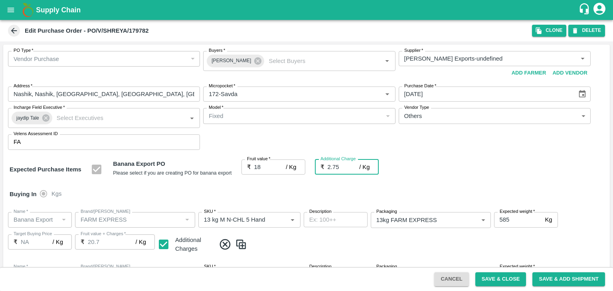
type input "20.75"
type input "2.75"
click at [358, 185] on div "Buying In Kgs" at bounding box center [306, 194] width 606 height 23
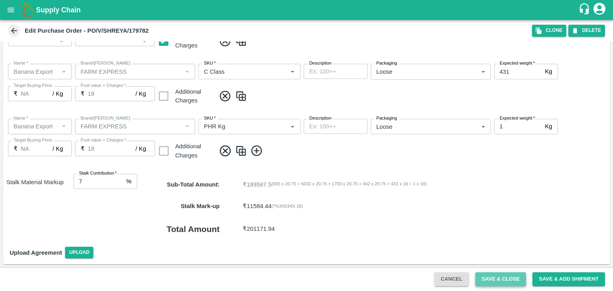
click at [501, 277] on button "Save & Close" at bounding box center [500, 279] width 51 height 14
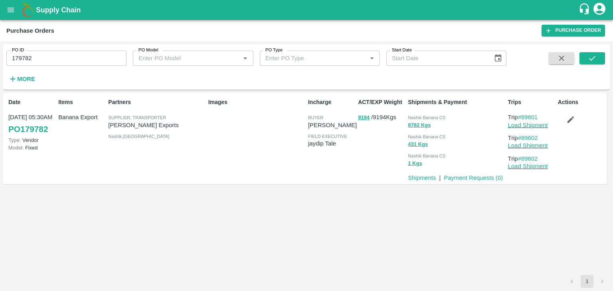
click at [36, 54] on input "179782" at bounding box center [66, 58] width 120 height 15
paste input "text"
type input "179781"
click at [597, 58] on button "submit" at bounding box center [592, 58] width 26 height 12
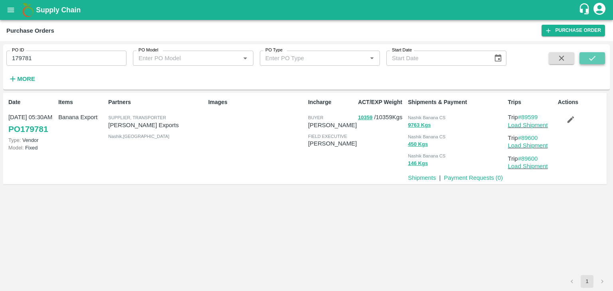
click at [593, 59] on icon "submit" at bounding box center [591, 58] width 9 height 9
click at [536, 124] on link "Load Shipment" at bounding box center [528, 125] width 40 height 6
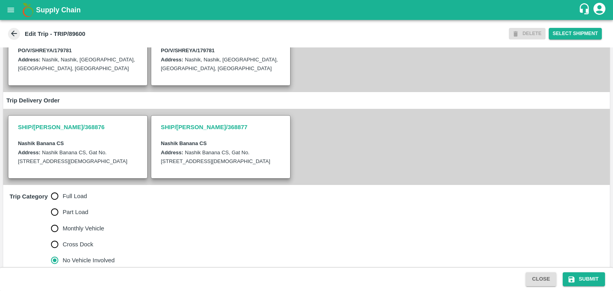
scroll to position [179, 0]
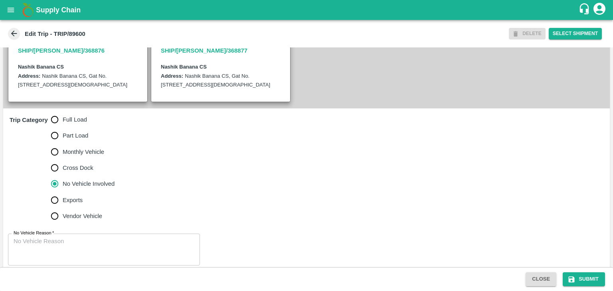
click at [63, 124] on span "Full Load" at bounding box center [75, 119] width 24 height 9
click at [63, 125] on input "Full Load" at bounding box center [55, 120] width 16 height 16
radio input "true"
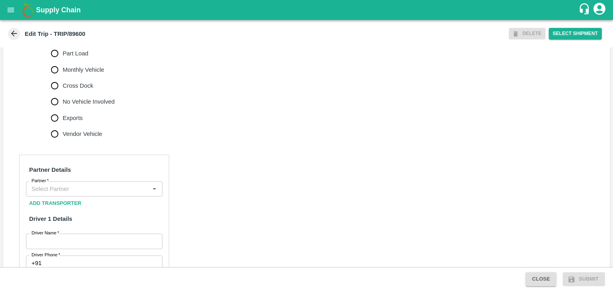
scroll to position [270, 0]
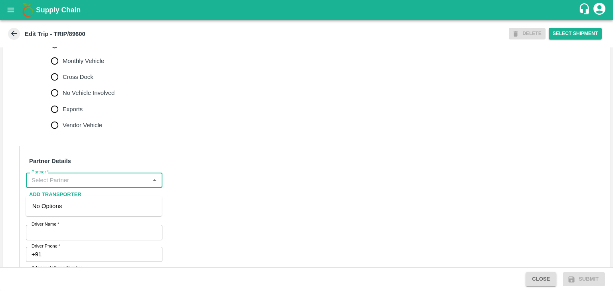
click at [87, 185] on input "Partner   *" at bounding box center [87, 180] width 118 height 10
click at [93, 208] on div "[PERSON_NAME] ( [PERSON_NAME] Transport )-[GEOGRAPHIC_DATA], Pune-9860466997(Tr…" at bounding box center [93, 215] width 123 height 27
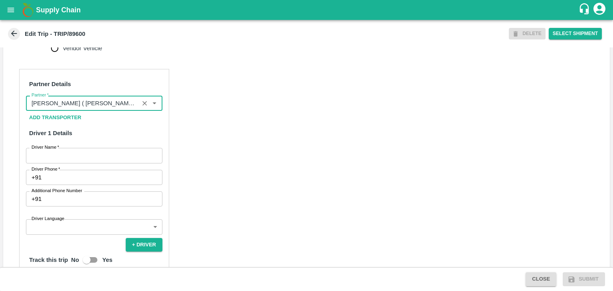
scroll to position [355, 0]
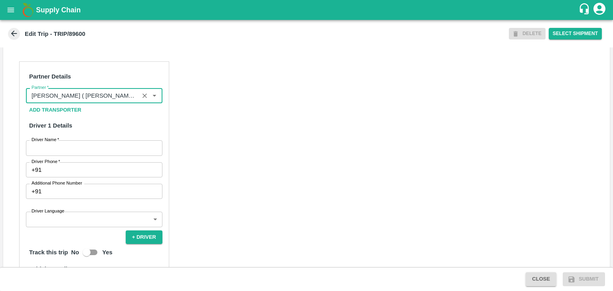
type input "[PERSON_NAME] ( [PERSON_NAME] Transport )-[GEOGRAPHIC_DATA], Pune-9860466997(Tr…"
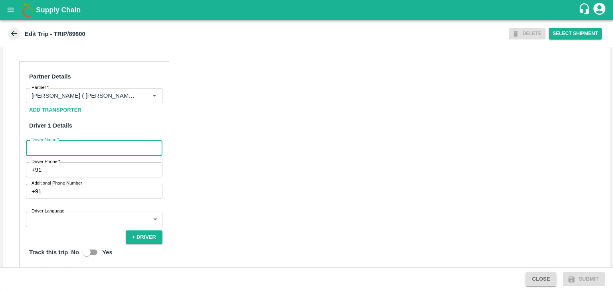
click at [69, 154] on input "Driver Name   *" at bounding box center [94, 147] width 136 height 15
type input "Ganesh"
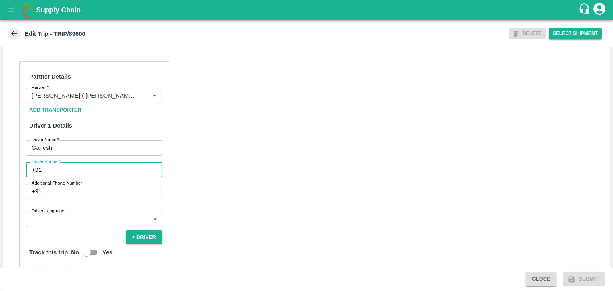
click at [72, 176] on input "Driver Phone   *" at bounding box center [104, 169] width 118 height 15
type input "9975280177"
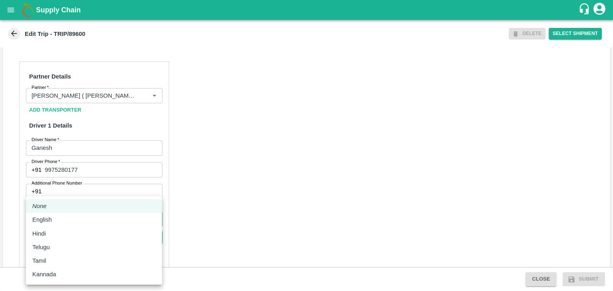
click at [90, 230] on body "Supply Chain Edit Trip - TRIP/89600 DELETE Select Shipment Trip Details Trip Ty…" at bounding box center [306, 145] width 613 height 291
click at [56, 223] on div "English" at bounding box center [93, 219] width 123 height 9
type input "en"
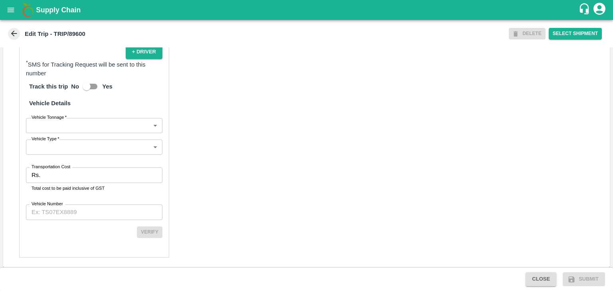
scroll to position [552, 0]
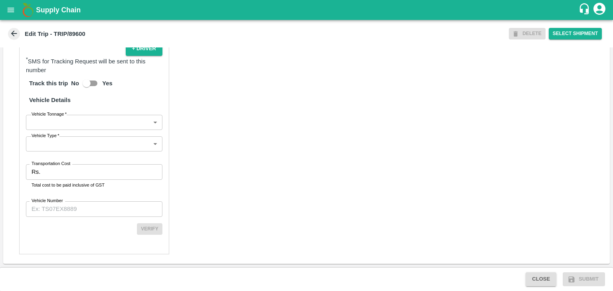
click at [63, 120] on body "Supply Chain Edit Trip - TRIP/89600 DELETE Select Shipment Trip Details Trip Ty…" at bounding box center [306, 145] width 613 height 291
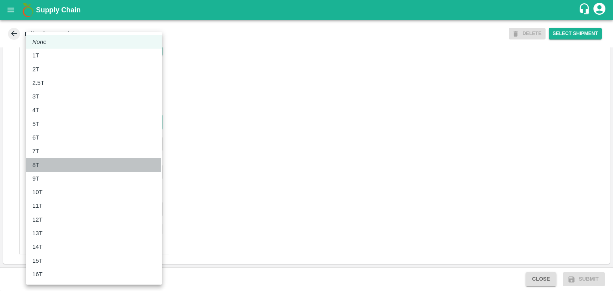
click at [55, 164] on div "8T" at bounding box center [93, 165] width 123 height 9
type input "8000"
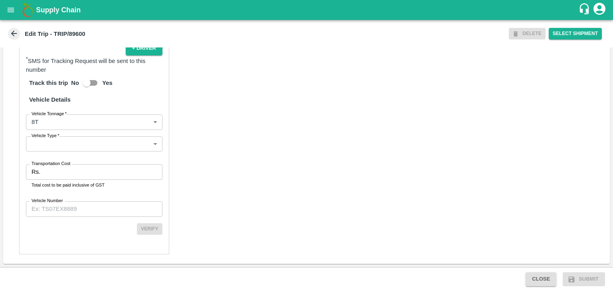
click at [82, 153] on div "Partner Details Partner   * Partner Add Transporter Driver 1 Details Driver Nam…" at bounding box center [94, 63] width 150 height 382
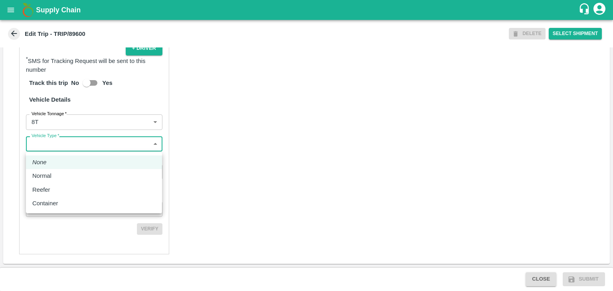
click at [88, 147] on body "Supply Chain Edit Trip - TRIP/89600 DELETE Select Shipment Trip Details Trip Ty…" at bounding box center [306, 145] width 613 height 291
click at [70, 182] on li "Normal" at bounding box center [94, 176] width 136 height 14
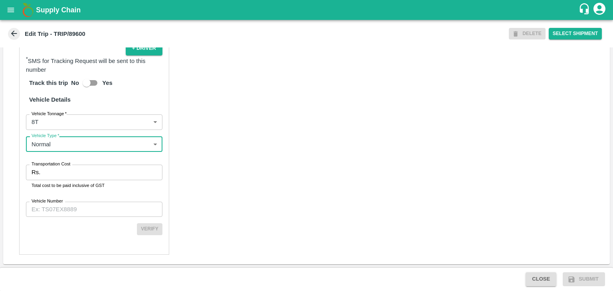
type input "Normal"
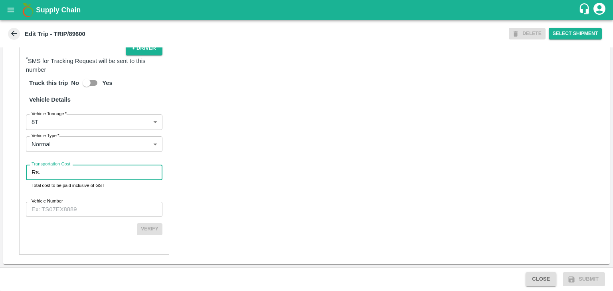
click at [81, 176] on input "Transportation Cost" at bounding box center [102, 172] width 119 height 15
type input "1"
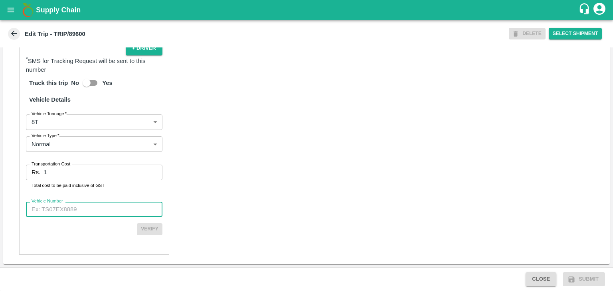
click at [93, 207] on input "Vehicle Number" at bounding box center [94, 209] width 136 height 15
type input "MH45AX3780"
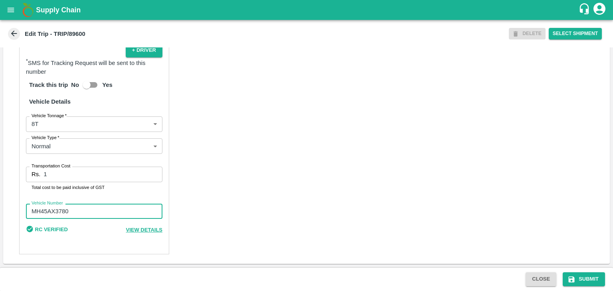
scroll to position [550, 0]
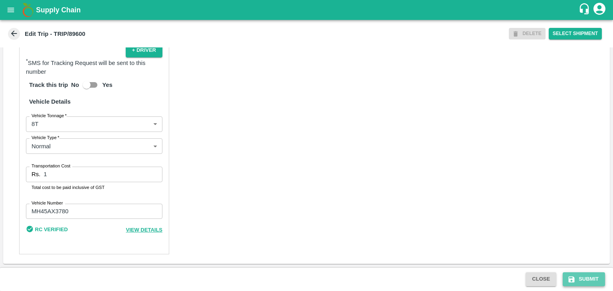
click at [582, 277] on button "Submit" at bounding box center [583, 279] width 42 height 14
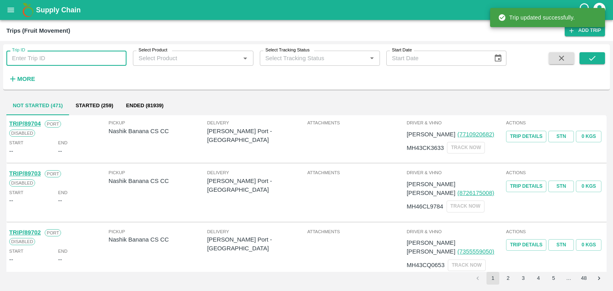
click at [80, 57] on input "Trip ID" at bounding box center [66, 58] width 120 height 15
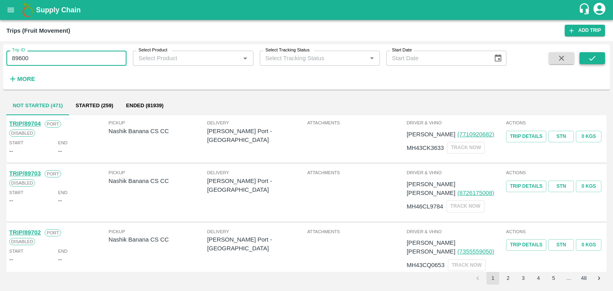
type input "89600"
click at [593, 59] on icon "submit" at bounding box center [591, 58] width 9 height 9
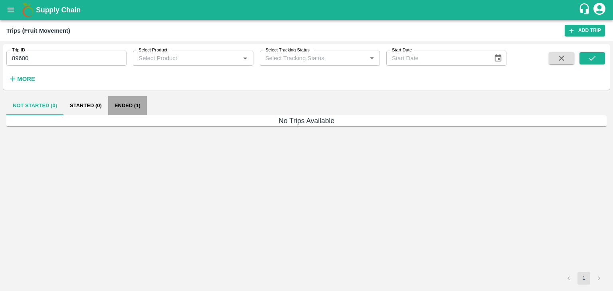
click at [126, 106] on button "Ended (1)" at bounding box center [127, 105] width 39 height 19
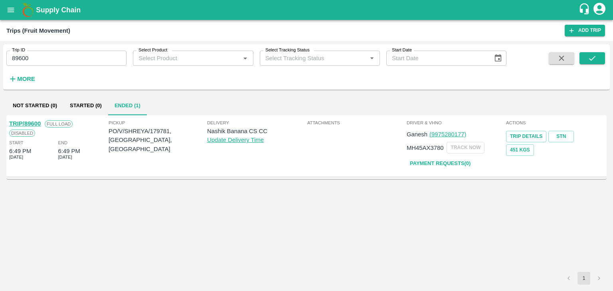
click at [32, 120] on link "TRIP/89600" at bounding box center [25, 123] width 32 height 6
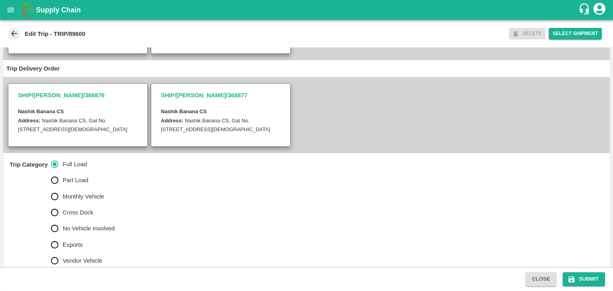
scroll to position [186, 0]
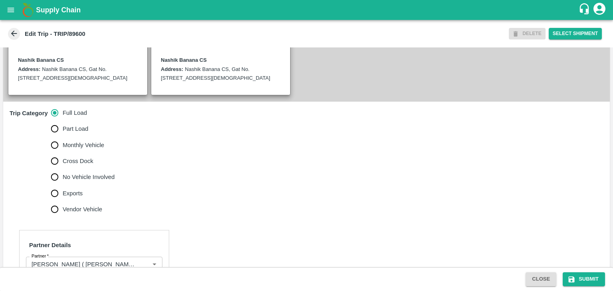
click at [84, 181] on span "No Vehicle Involved" at bounding box center [89, 177] width 52 height 9
click at [63, 183] on input "No Vehicle Involved" at bounding box center [55, 177] width 16 height 16
radio input "true"
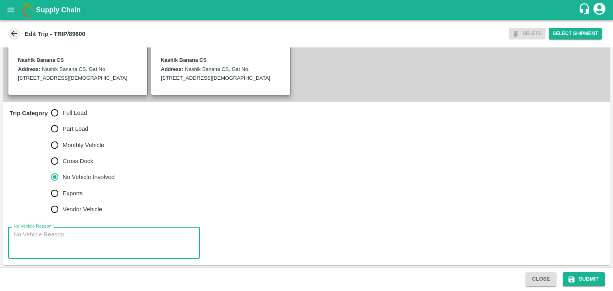
click at [104, 243] on textarea "No Vehicle Reason   *" at bounding box center [104, 243] width 181 height 25
type textarea "Field Dump"
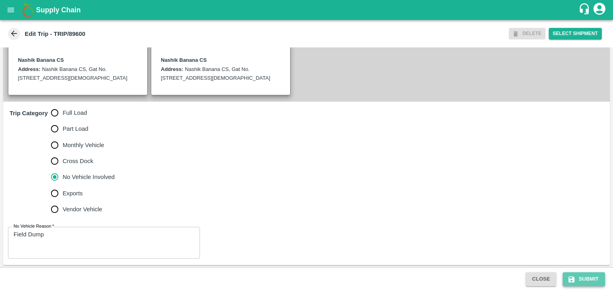
click at [589, 278] on button "Submit" at bounding box center [583, 279] width 42 height 14
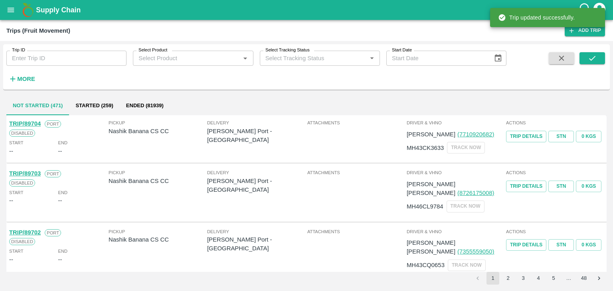
click at [86, 57] on input "Trip ID" at bounding box center [66, 58] width 120 height 15
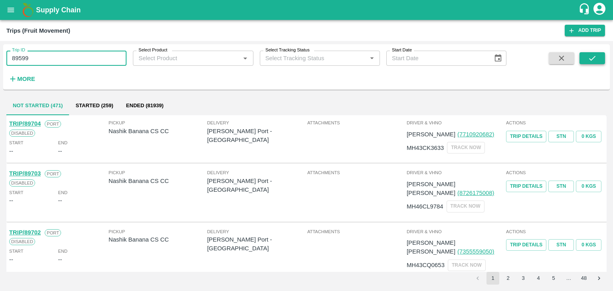
type input "89599"
click at [595, 55] on icon "submit" at bounding box center [591, 58] width 9 height 9
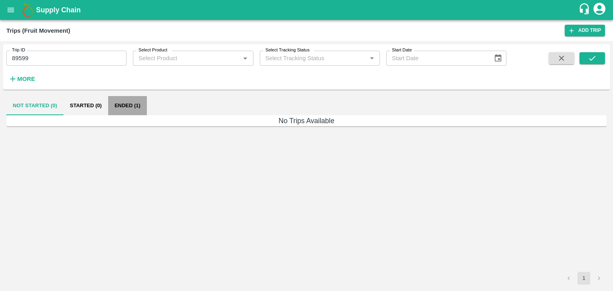
click at [132, 104] on button "Ended (1)" at bounding box center [127, 105] width 39 height 19
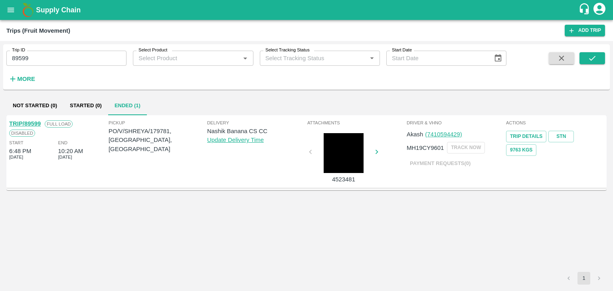
click at [25, 122] on link "TRIP/89599" at bounding box center [25, 123] width 32 height 6
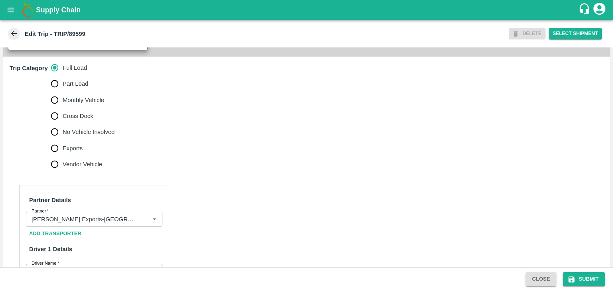
scroll to position [277, 0]
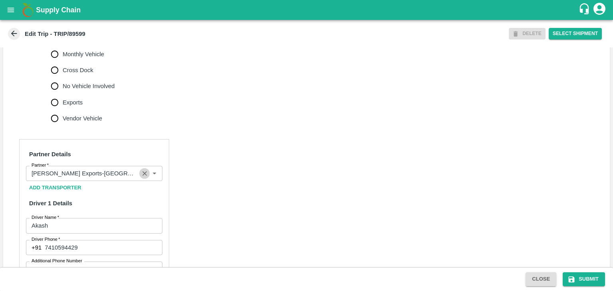
click at [143, 176] on icon "Clear" at bounding box center [144, 173] width 4 height 4
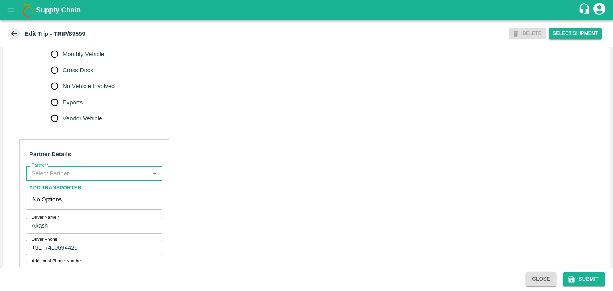
click at [114, 178] on input "Partner   *" at bounding box center [87, 173] width 118 height 10
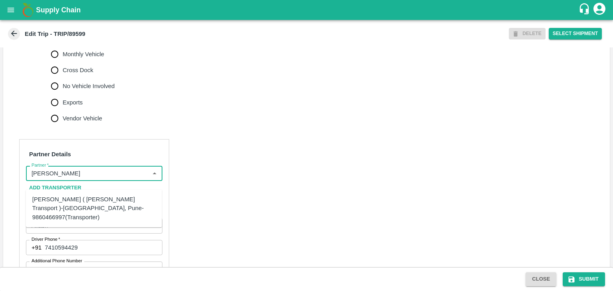
click at [112, 198] on div "[PERSON_NAME] ( [PERSON_NAME] Transport )-[GEOGRAPHIC_DATA], Pune-9860466997(Tr…" at bounding box center [93, 208] width 123 height 27
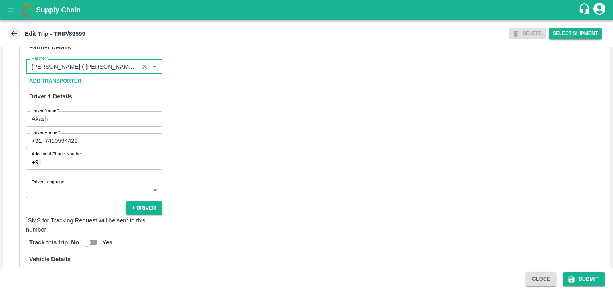
scroll to position [389, 0]
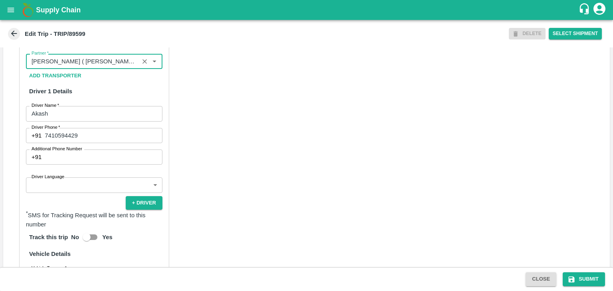
type input "[PERSON_NAME] ( [PERSON_NAME] Transport )-[GEOGRAPHIC_DATA], Pune-9860466997(Tr…"
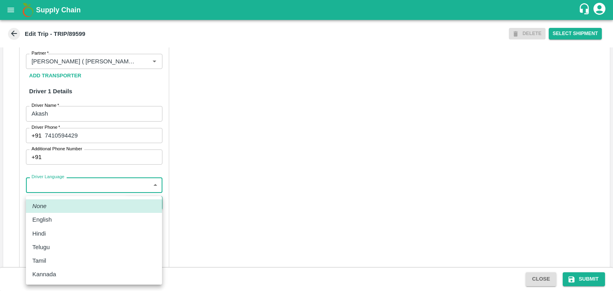
click at [69, 188] on body "Supply Chain Edit Trip - TRIP/89599 DELETE Select Shipment Trip Details Trip Ty…" at bounding box center [306, 145] width 613 height 291
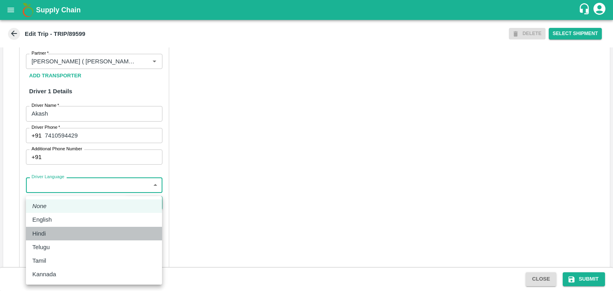
click at [57, 233] on div "Hindi" at bounding box center [93, 233] width 123 height 9
type input "hi"
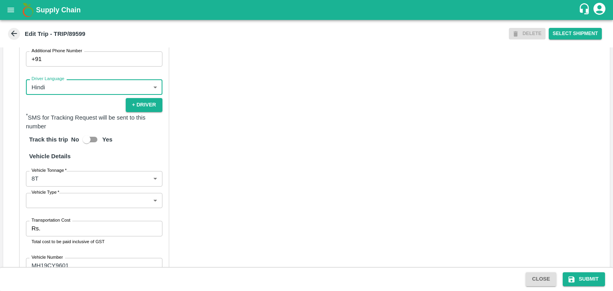
scroll to position [560, 0]
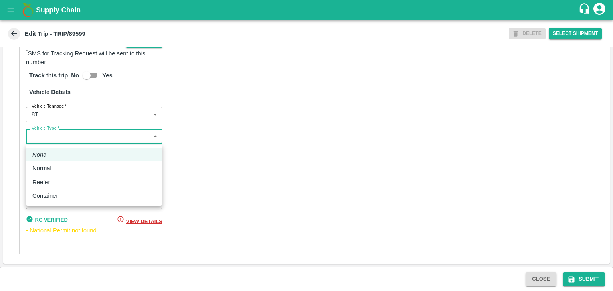
click at [45, 138] on body "Supply Chain Edit Trip - TRIP/89599 DELETE Select Shipment Trip Details Trip Ty…" at bounding box center [306, 145] width 613 height 291
click at [55, 168] on div "Normal" at bounding box center [43, 168] width 23 height 9
type input "Normal"
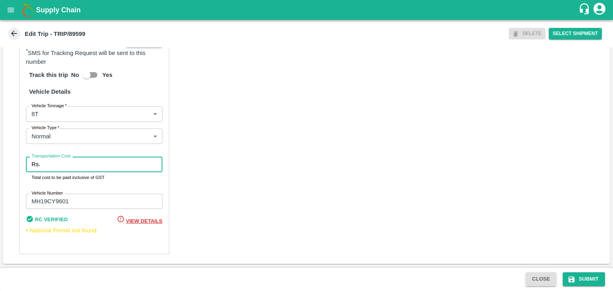
click at [75, 167] on input "Transportation Cost" at bounding box center [102, 164] width 119 height 15
type input "10000"
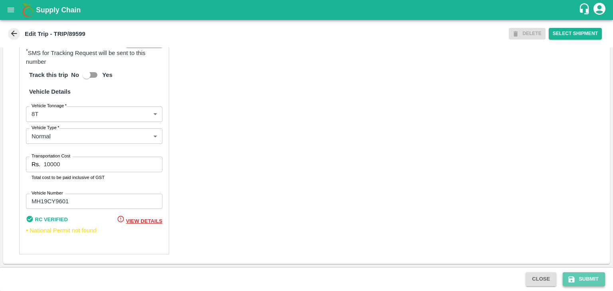
click at [584, 278] on button "Submit" at bounding box center [583, 279] width 42 height 14
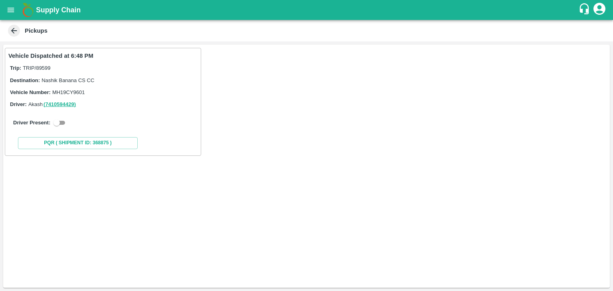
drag, startPoint x: 68, startPoint y: 125, endPoint x: 64, endPoint y: 121, distance: 5.9
click at [64, 121] on div "Driver Present:" at bounding box center [102, 123] width 179 height 10
click at [64, 121] on input "checkbox" at bounding box center [56, 123] width 29 height 10
checkbox input "true"
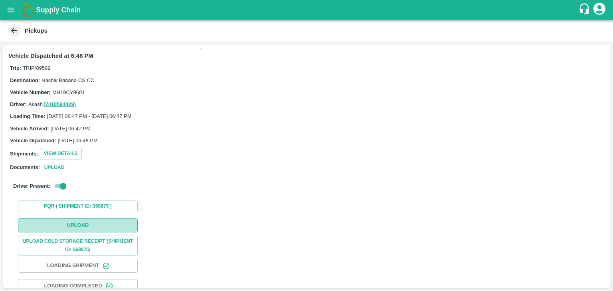
click at [84, 225] on button "Upload" at bounding box center [78, 226] width 120 height 14
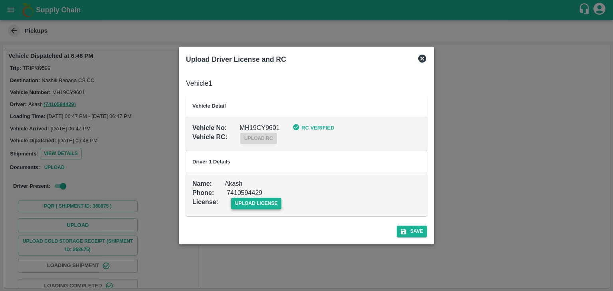
click at [250, 201] on span "upload license" at bounding box center [256, 204] width 51 height 12
click at [0, 0] on input "upload license" at bounding box center [0, 0] width 0 height 0
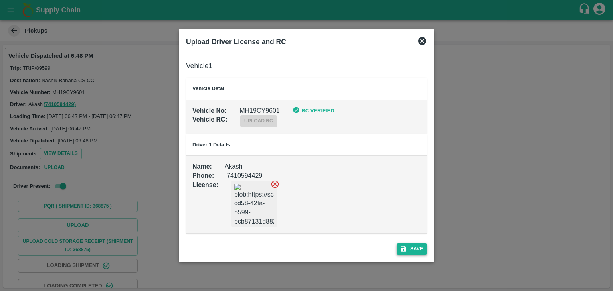
click at [414, 250] on button "Save" at bounding box center [411, 249] width 30 height 12
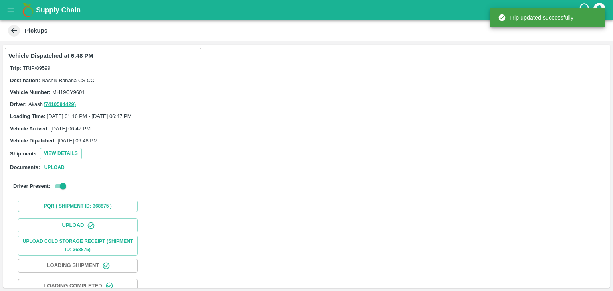
scroll to position [83, 0]
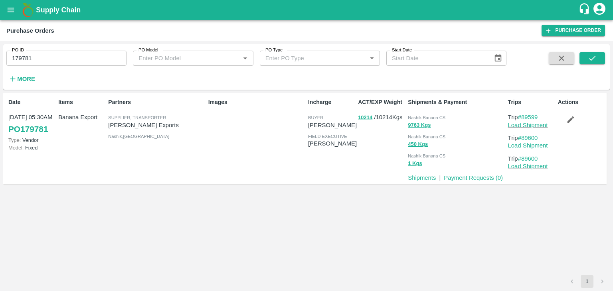
click at [569, 111] on div "Actions" at bounding box center [579, 138] width 50 height 87
click at [571, 118] on icon "button" at bounding box center [570, 119] width 7 height 7
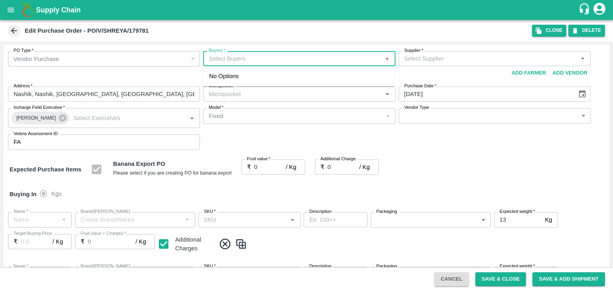
click at [248, 59] on input "Buyers   *" at bounding box center [292, 58] width 174 height 10
type input "Ajit O"
type input "[PERSON_NAME] Exports-undefined"
type input "172-Savda"
type input "Banana Export"
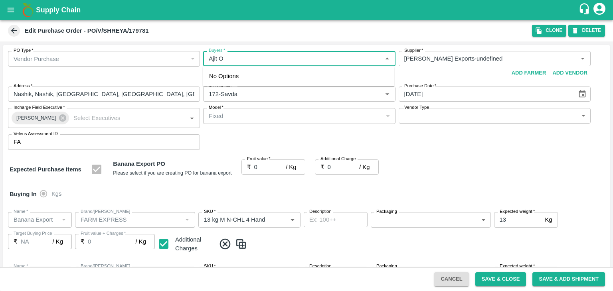
type input "FARM EXPRESS"
type input "13 kg M N-CHL 4 Hand"
type input "NA"
type input "Banana Export"
type input "FARM EXPRESS"
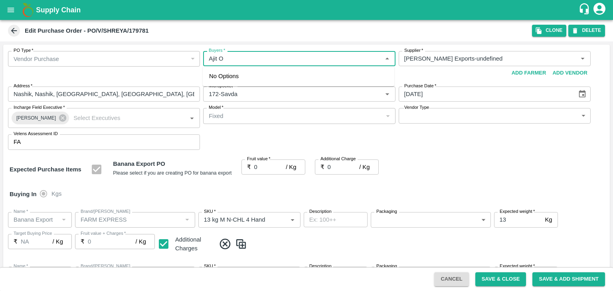
type input "13 kg M N-CHL 5 Hand"
type input "NA"
type input "Banana Export"
type input "FARM EXPRESS"
type input "13 kg M N-CHL 6 Hand"
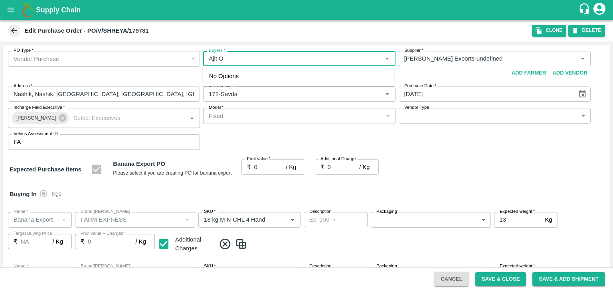
type input "NA"
type input "Banana Export"
type input "FARM EXPRESS"
type input "13 kg M N-CHL 8 Hand"
type input "NA"
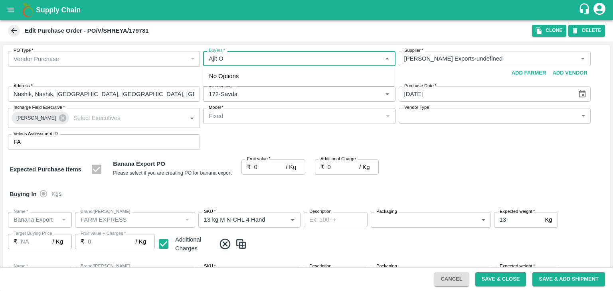
type input "Banana Export"
type input "FARM EXPRESS"
type input "13 kg M N-CHL CL"
type input "NA"
type input "Banana Export"
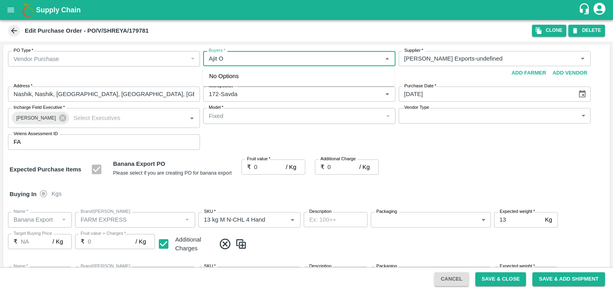
type input "FARM EXPRESS"
type input "C Class"
type input "NA"
type input "Banana Export"
type input "FARM EXPRESS"
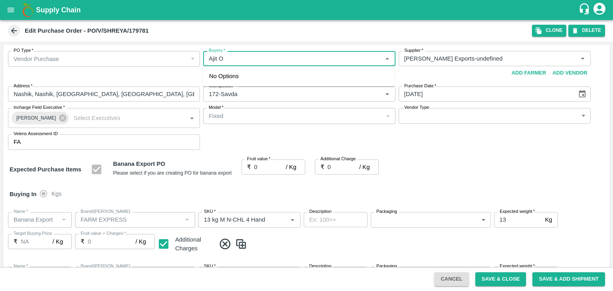
type input "PHR Kg"
type input "NA"
click at [254, 77] on div "[PERSON_NAME]" at bounding box center [298, 79] width 191 height 21
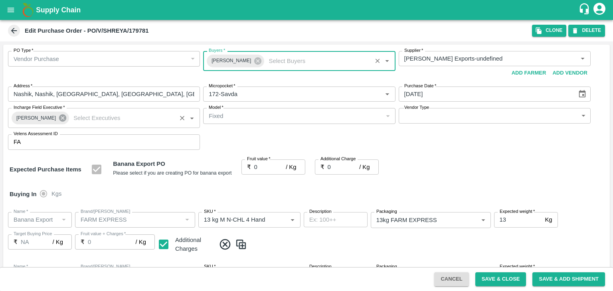
click at [61, 115] on icon at bounding box center [62, 118] width 9 height 9
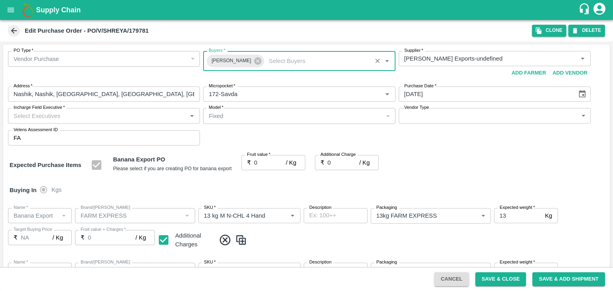
click at [63, 115] on input "Incharge Field Executive   *" at bounding box center [97, 115] width 174 height 10
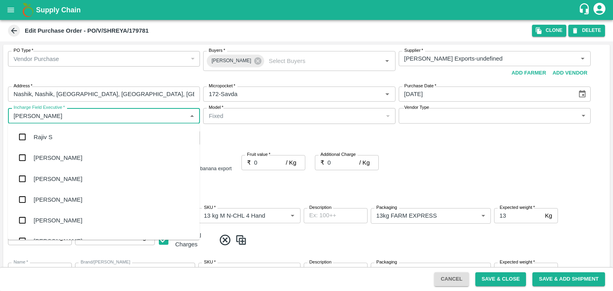
type input "[PERSON_NAME]"
click at [62, 173] on div "jaydip Tale" at bounding box center [103, 178] width 191 height 21
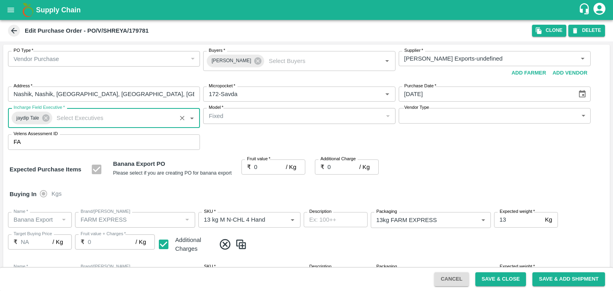
click at [421, 116] on body "Supply Chain Edit Purchase Order - PO/V/SHREYA/179781 Clone DELETE PO Type   * …" at bounding box center [306, 145] width 613 height 291
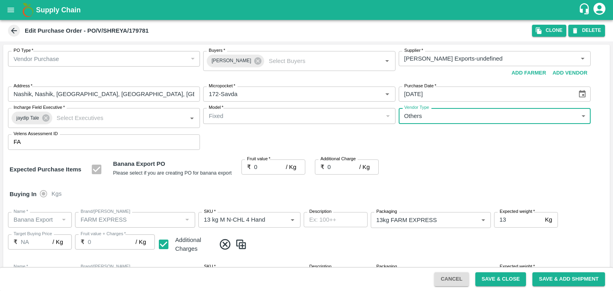
type input "OTHER"
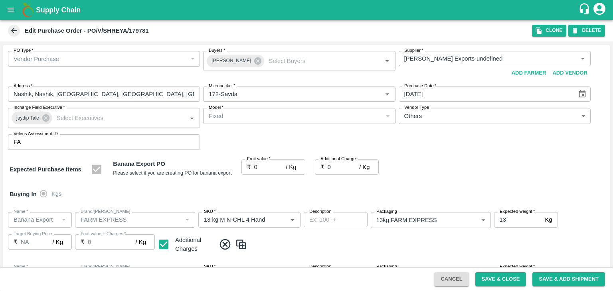
click at [270, 162] on div at bounding box center [306, 145] width 613 height 291
click at [273, 167] on div at bounding box center [306, 145] width 613 height 291
click at [269, 166] on div at bounding box center [306, 145] width 613 height 291
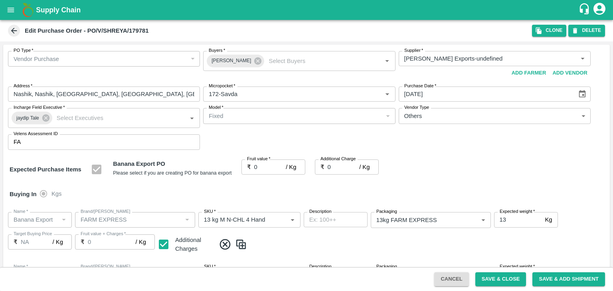
click at [269, 166] on div at bounding box center [306, 145] width 613 height 291
click at [266, 170] on div at bounding box center [306, 145] width 613 height 291
click at [266, 170] on input "0" at bounding box center [270, 167] width 32 height 15
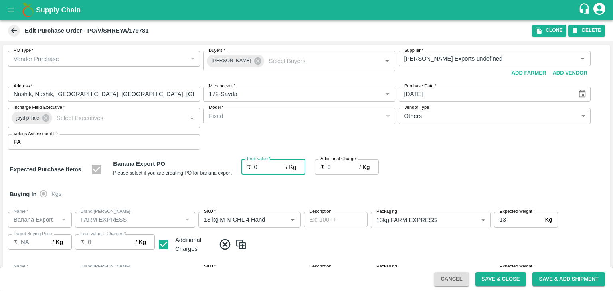
click at [261, 166] on input "0" at bounding box center [270, 167] width 32 height 15
type input "1"
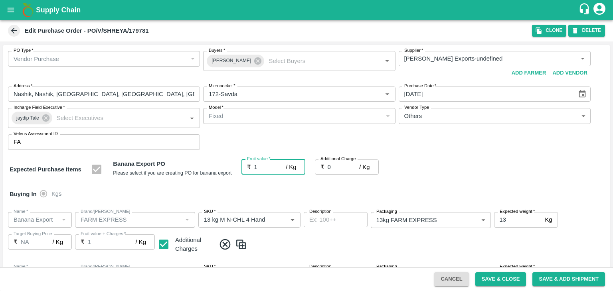
type input "1"
type input "18"
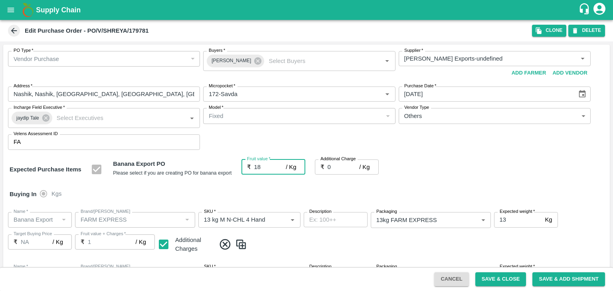
type input "18"
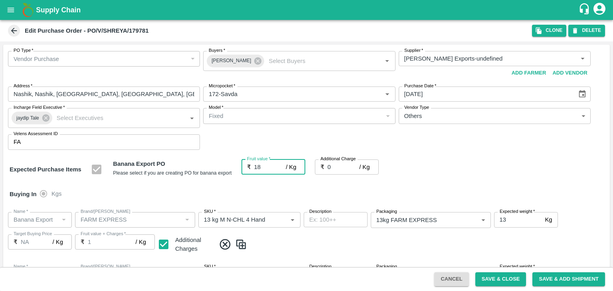
type input "18"
type input "2"
type input "20"
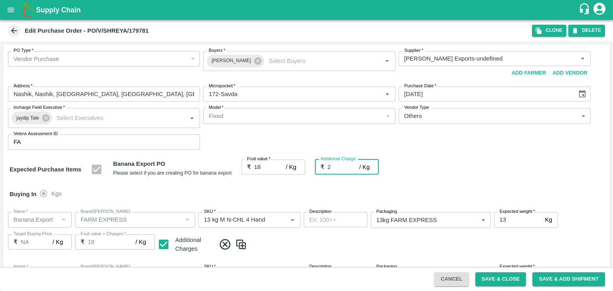
type input "20"
type input "2.7"
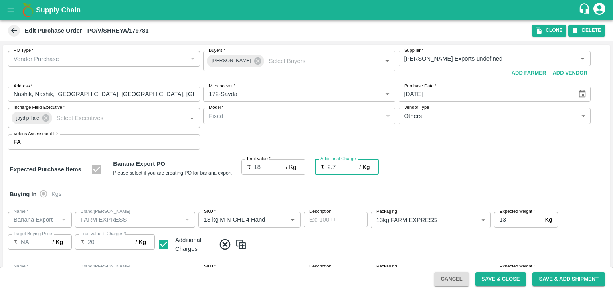
type input "20.7"
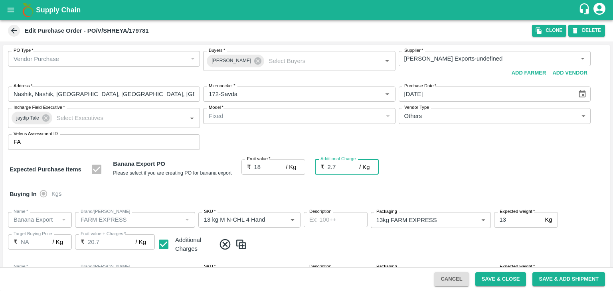
type input "2.75"
type input "20.75"
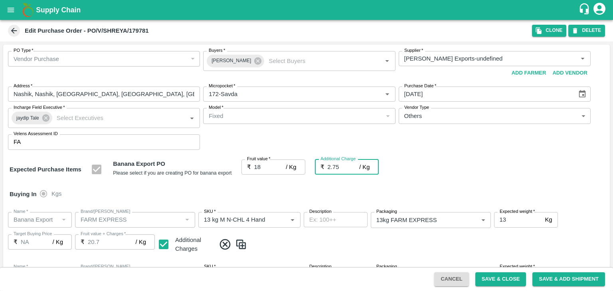
type input "20.75"
type input "2.75"
click at [279, 195] on div "Buying In Kgs" at bounding box center [306, 194] width 606 height 23
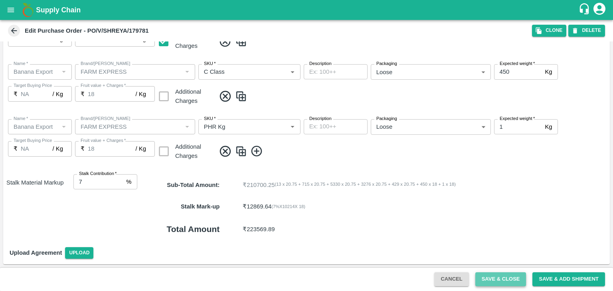
click at [498, 278] on button "Save & Close" at bounding box center [500, 279] width 51 height 14
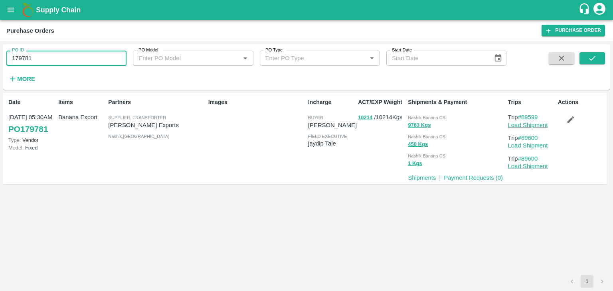
click at [46, 63] on input "179781" at bounding box center [66, 58] width 120 height 15
paste input "text"
type input "179788"
click at [593, 62] on icon "submit" at bounding box center [591, 58] width 9 height 9
